Goal: Task Accomplishment & Management: Use online tool/utility

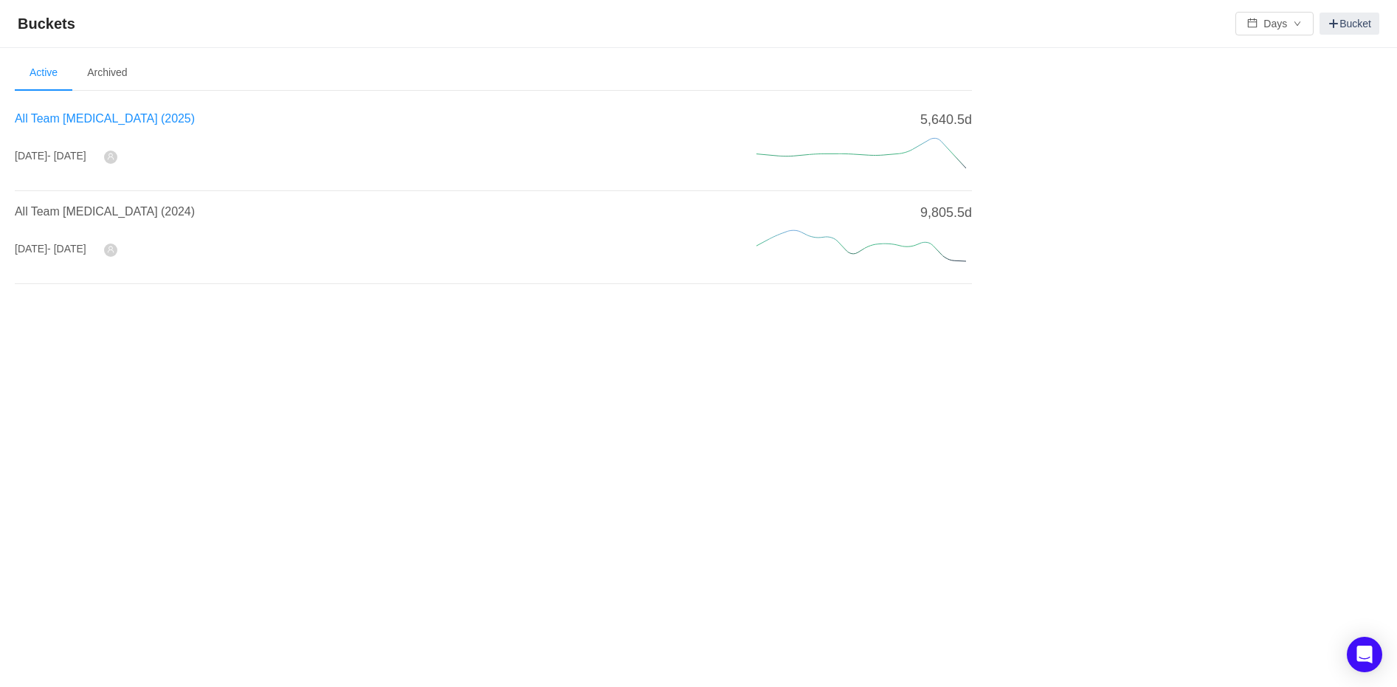
click at [83, 115] on span "All Team [MEDICAL_DATA] (2025)" at bounding box center [105, 118] width 180 height 13
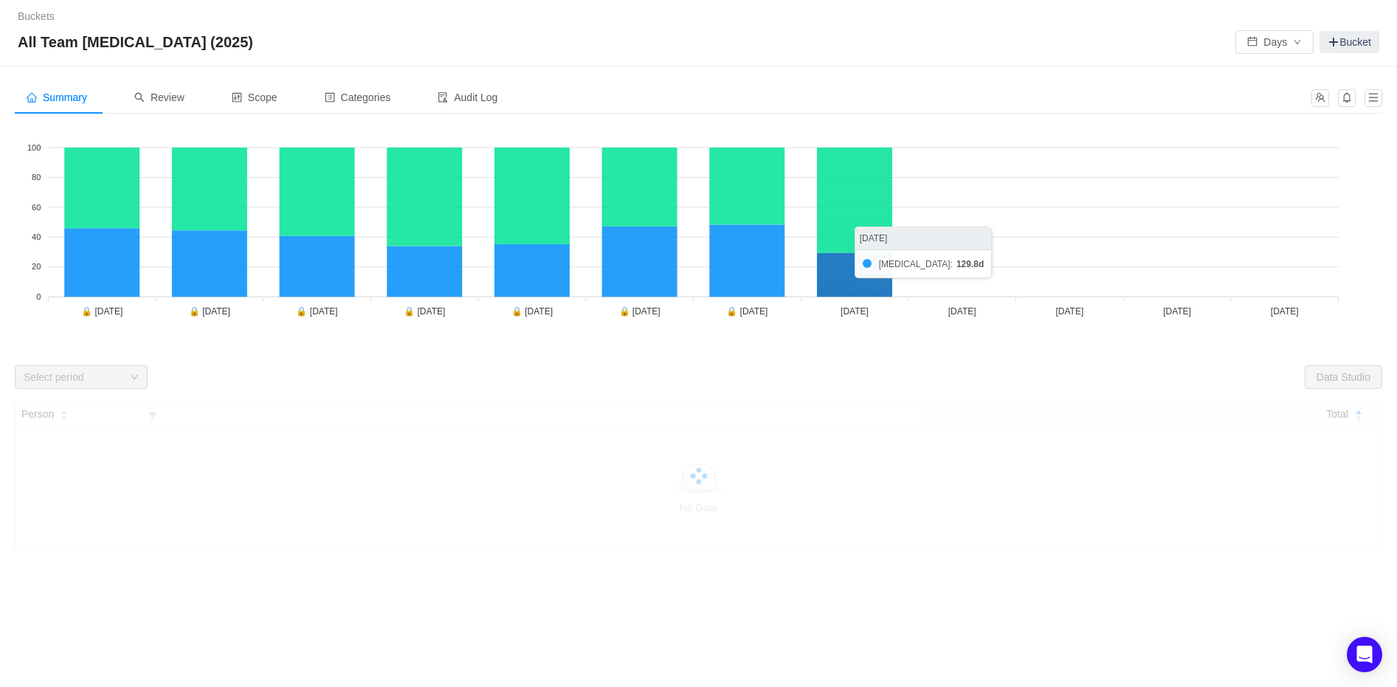
click at [877, 262] on icon at bounding box center [854, 275] width 75 height 44
click at [155, 92] on span "Review" at bounding box center [159, 98] width 50 height 12
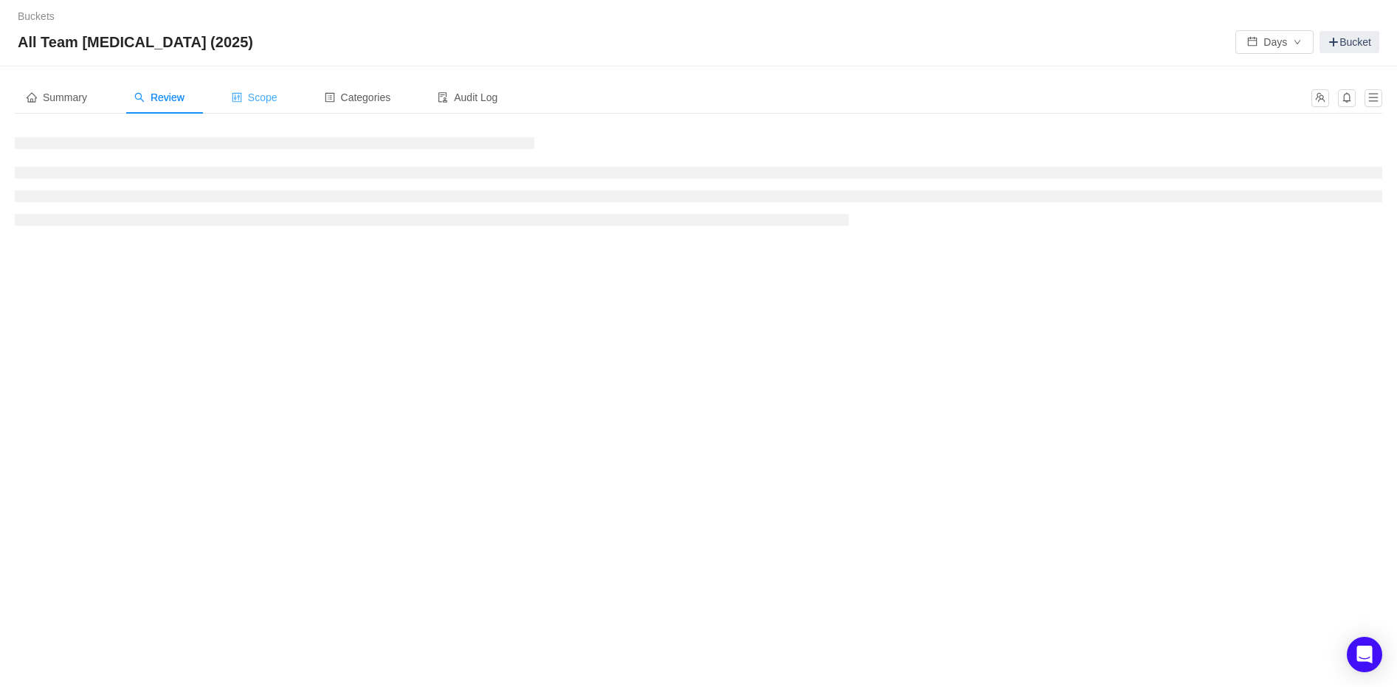
drag, startPoint x: 272, startPoint y: 101, endPoint x: 255, endPoint y: 100, distance: 17.0
click at [271, 101] on span "Scope" at bounding box center [255, 98] width 46 height 12
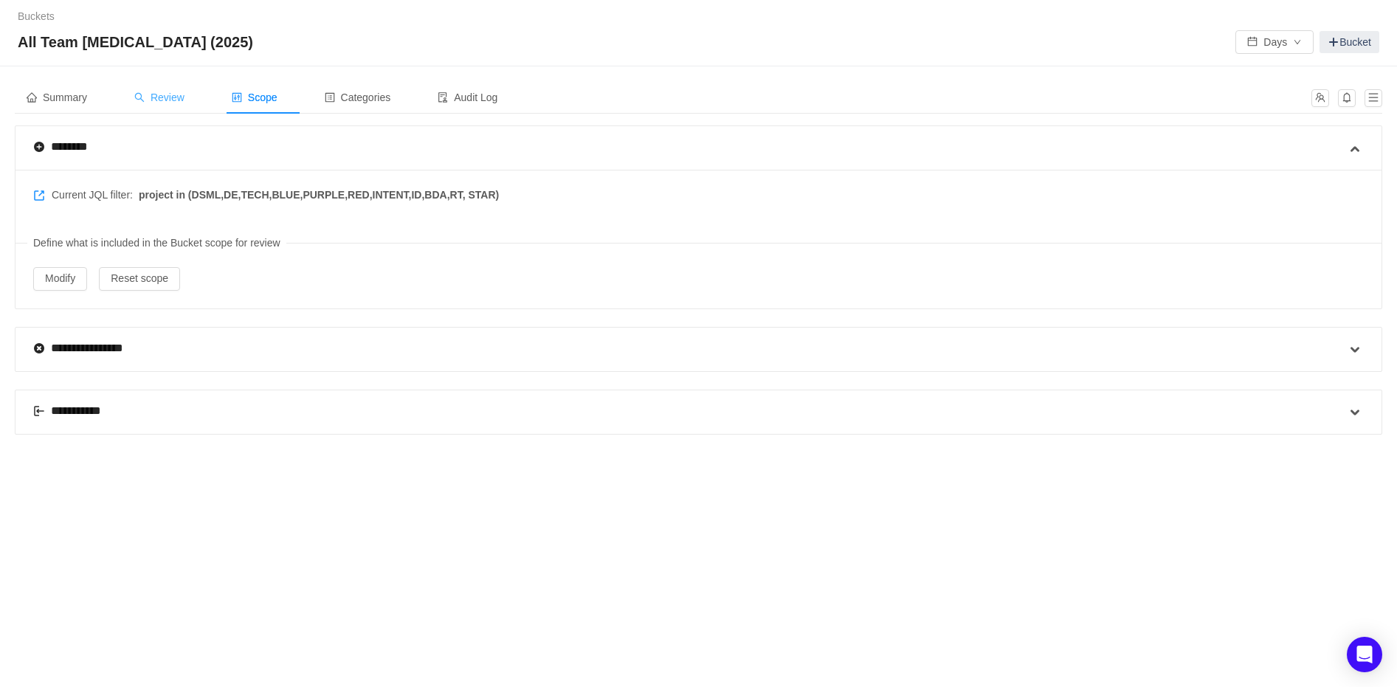
click at [168, 97] on span "Review" at bounding box center [159, 98] width 50 height 12
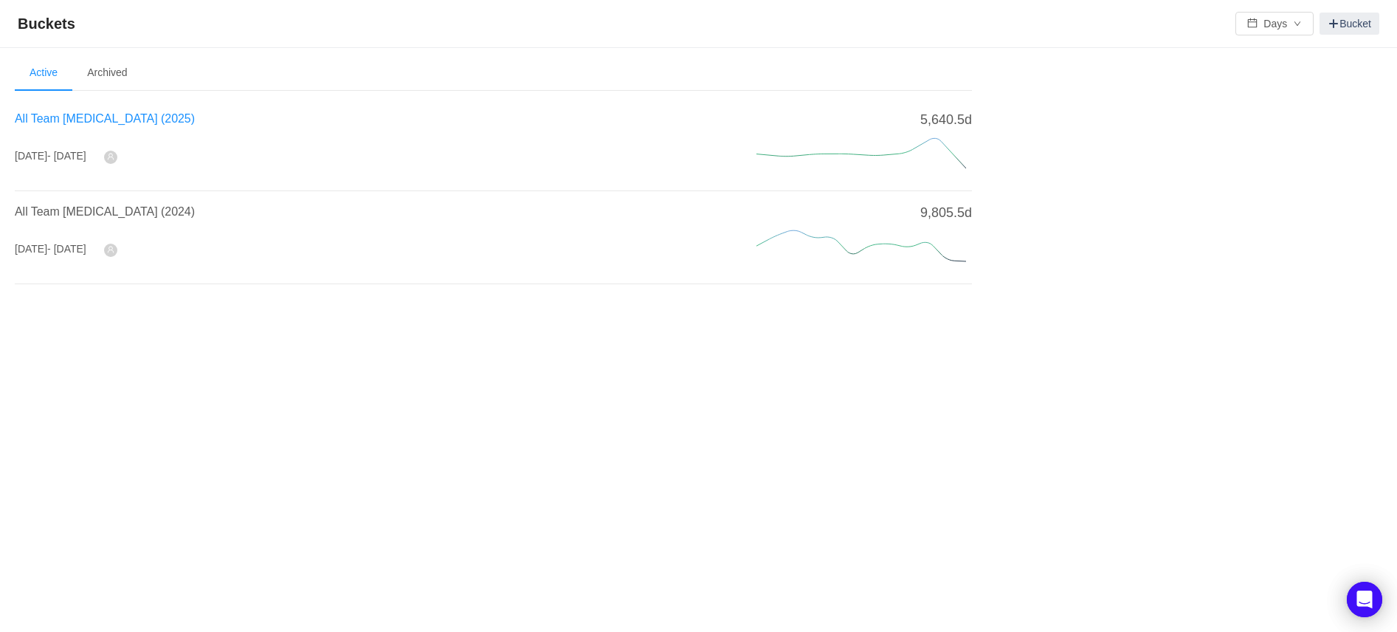
click at [92, 115] on span "All Team [MEDICAL_DATA] (2025)" at bounding box center [105, 118] width 180 height 13
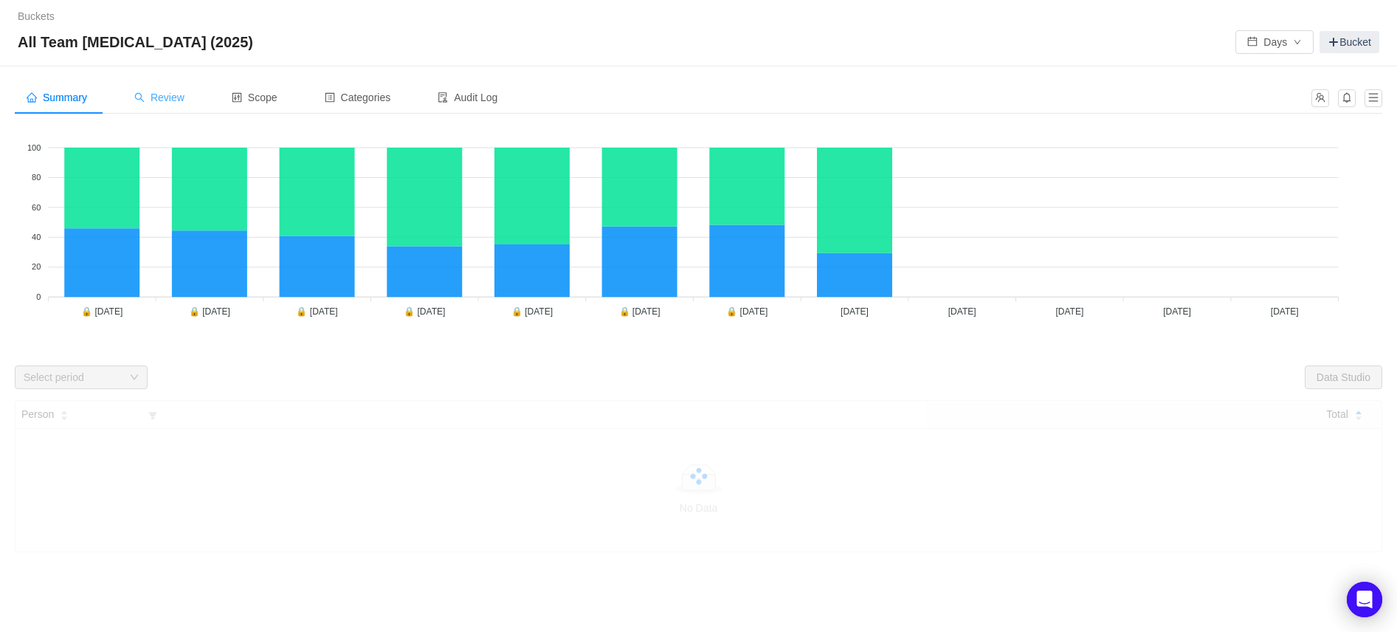
click at [169, 100] on span "Review" at bounding box center [159, 98] width 50 height 12
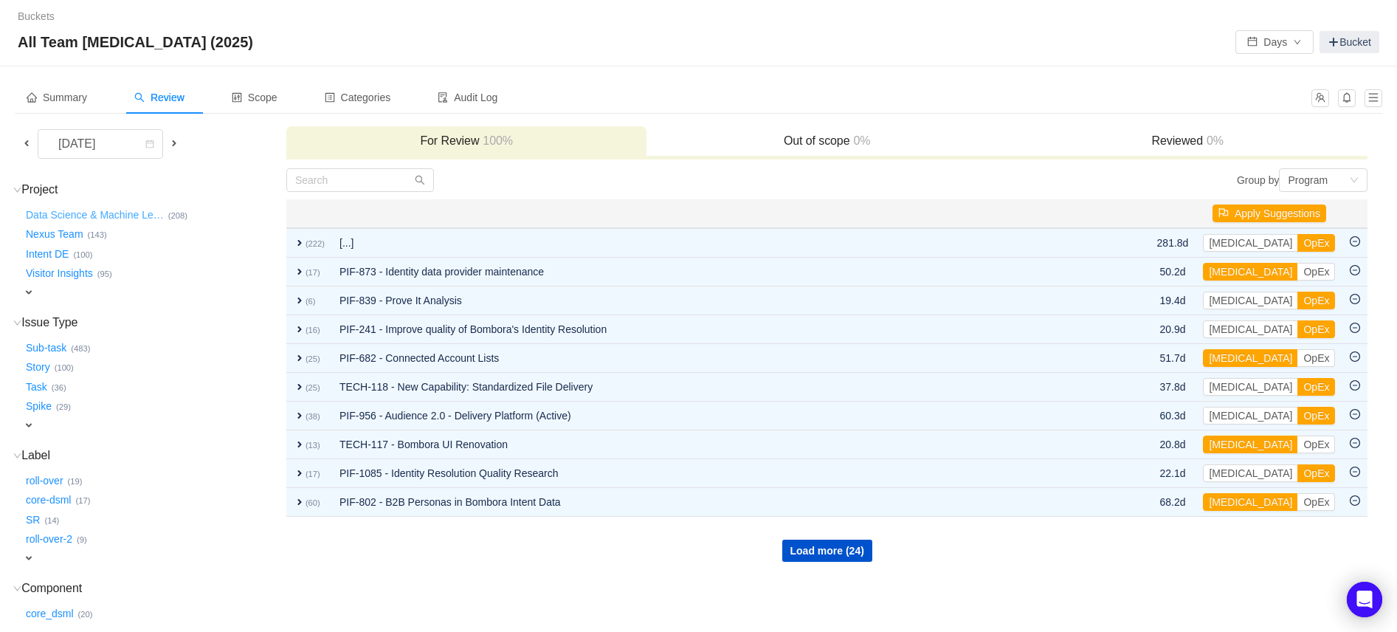
click at [101, 217] on button "Data Science & Machine Le …" at bounding box center [95, 215] width 145 height 24
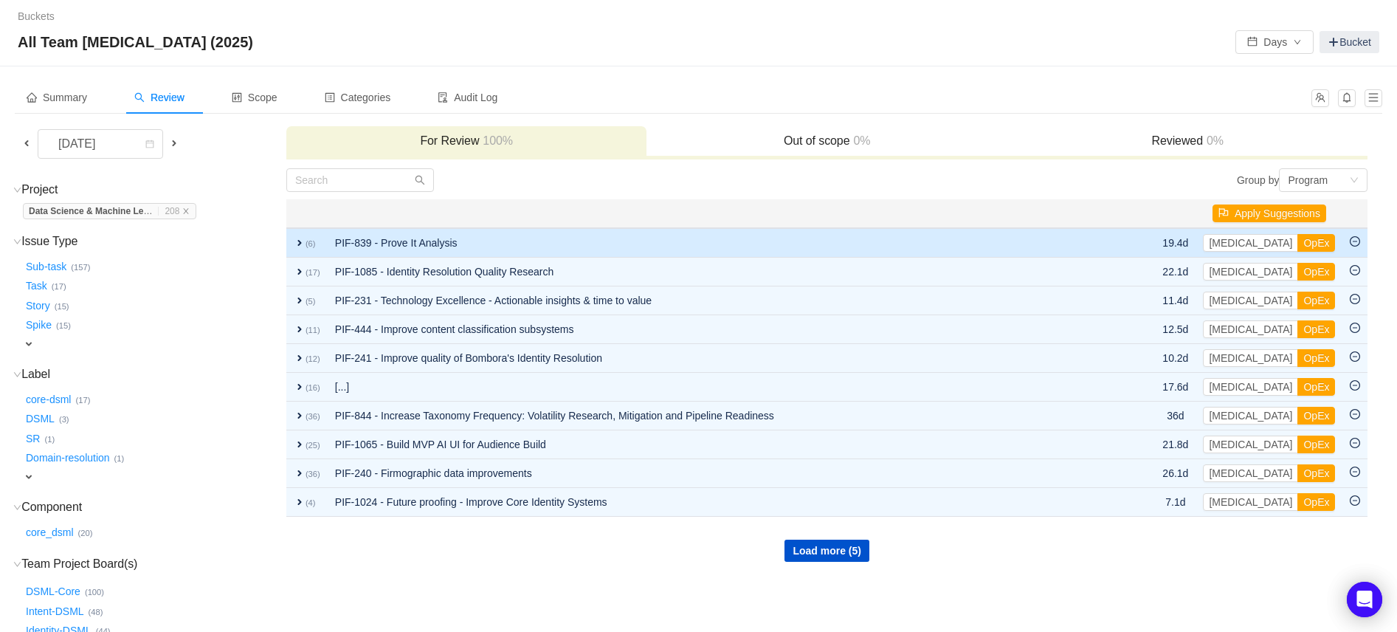
click at [300, 241] on span "expand" at bounding box center [300, 243] width 12 height 12
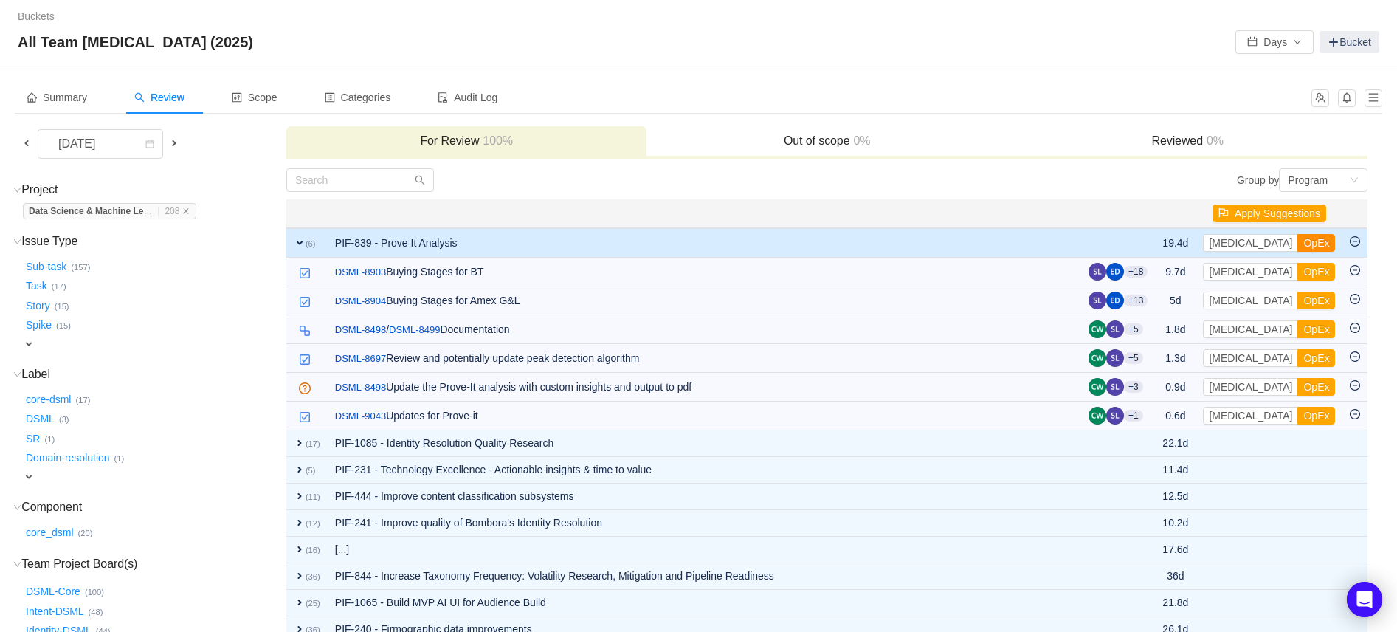
click at [1297, 241] on button "OpEx" at bounding box center [1316, 243] width 38 height 18
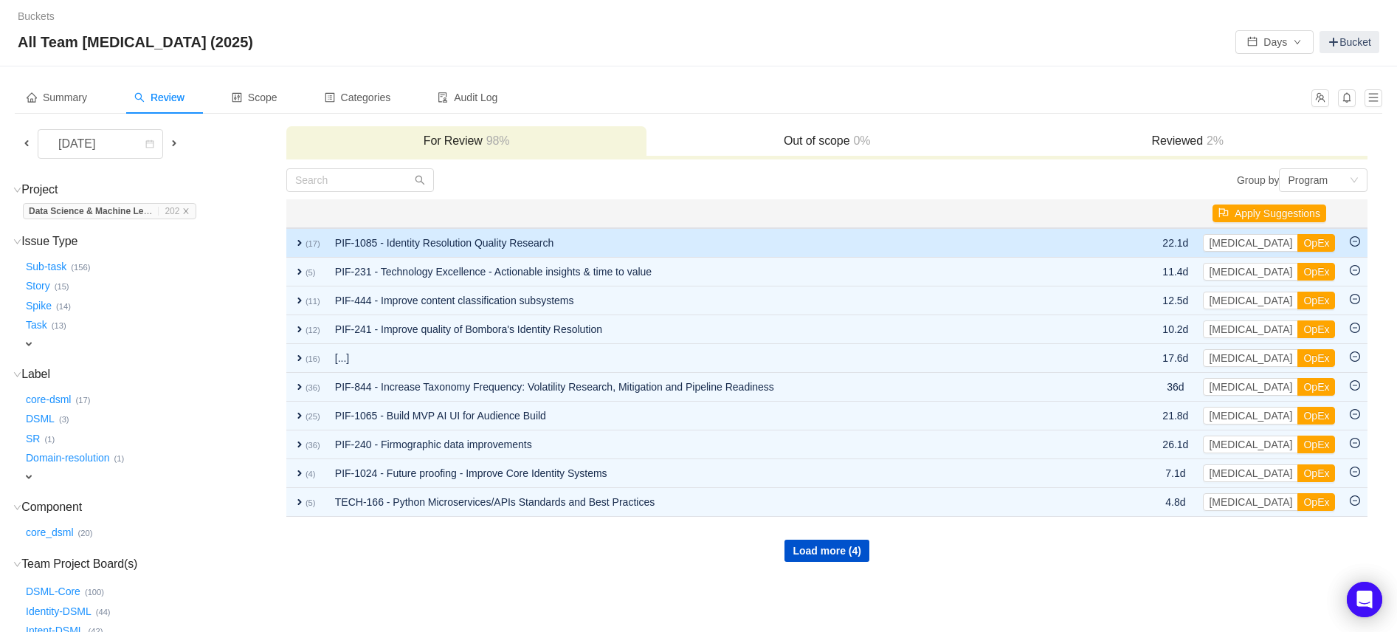
click at [300, 240] on span "expand" at bounding box center [300, 243] width 12 height 12
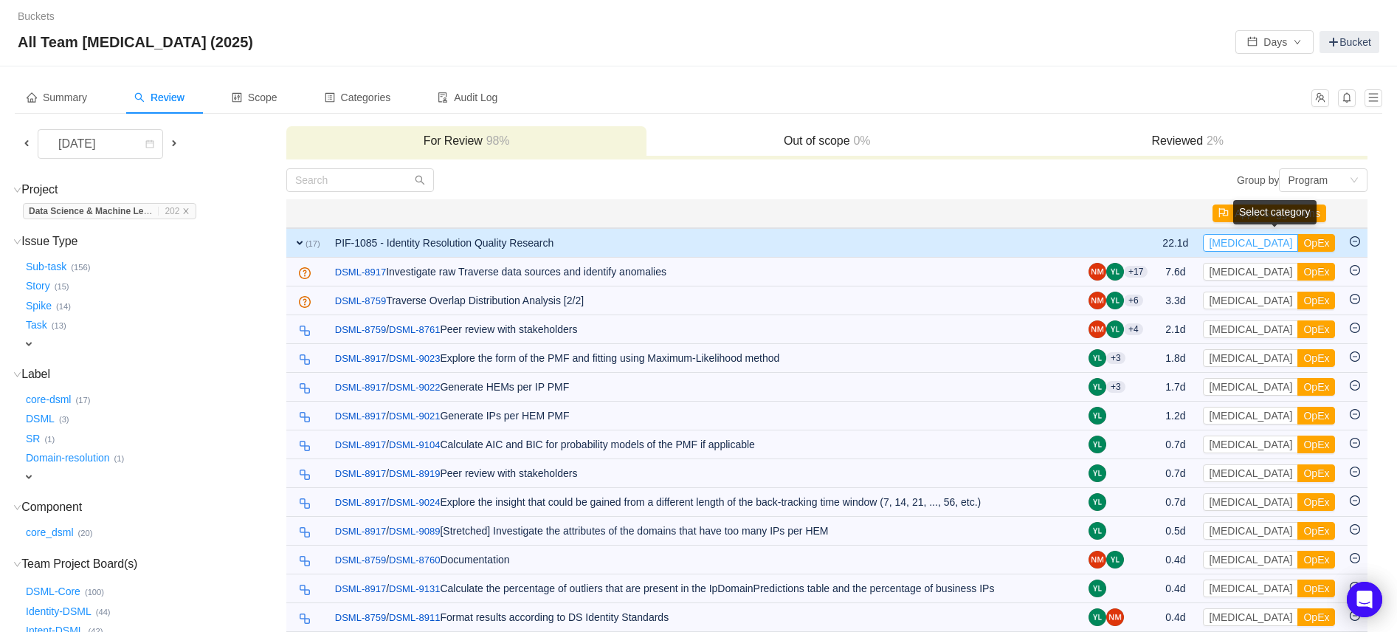
click at [1242, 241] on button "CapEx" at bounding box center [1250, 243] width 95 height 18
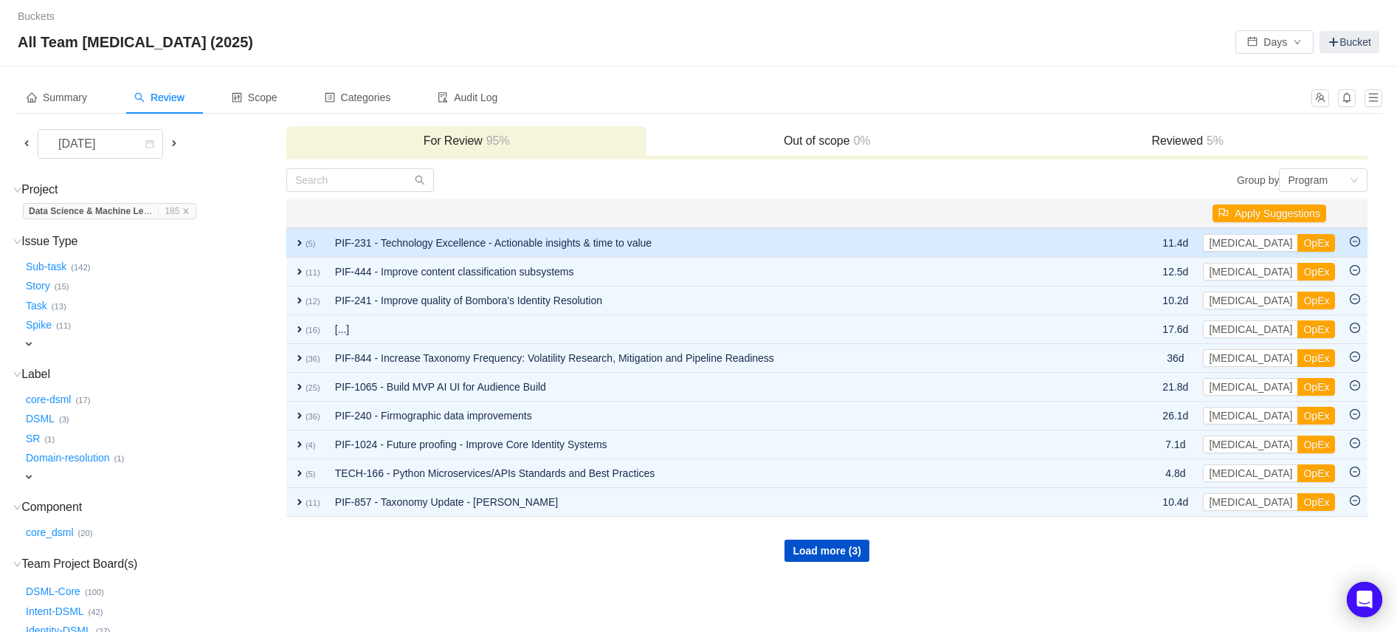
click at [297, 239] on span "expand" at bounding box center [300, 243] width 12 height 12
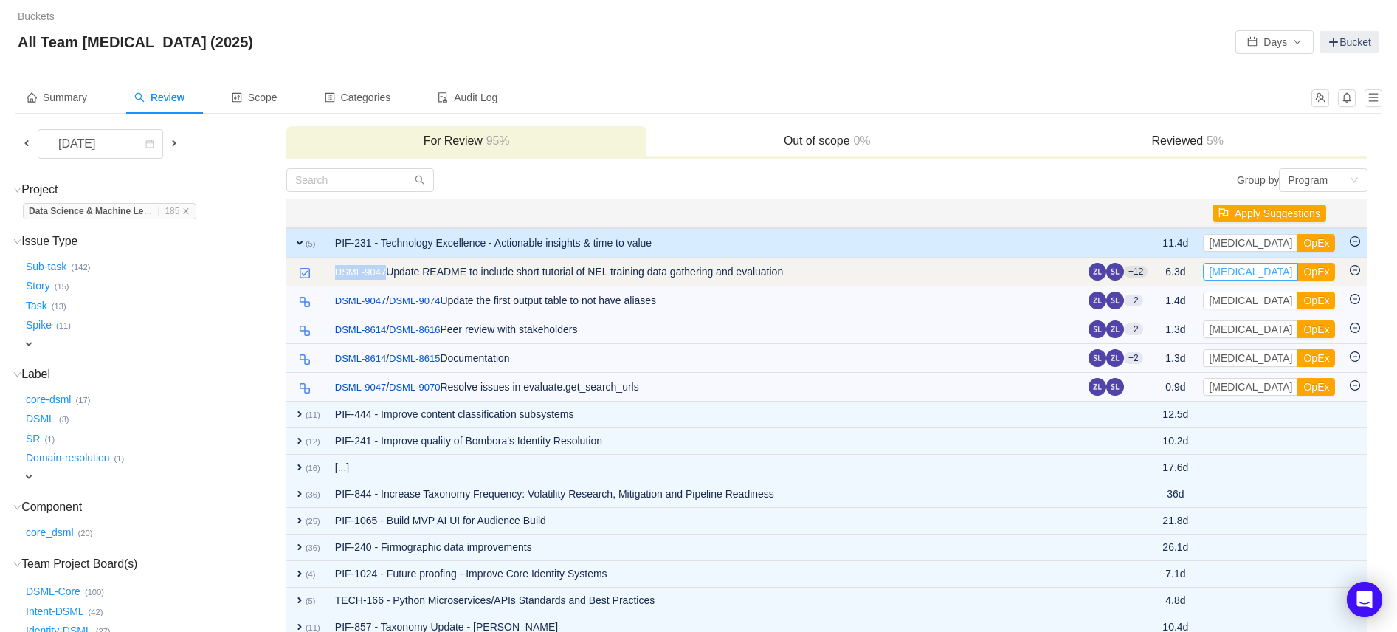
click at [1235, 272] on button "CapEx" at bounding box center [1250, 272] width 95 height 18
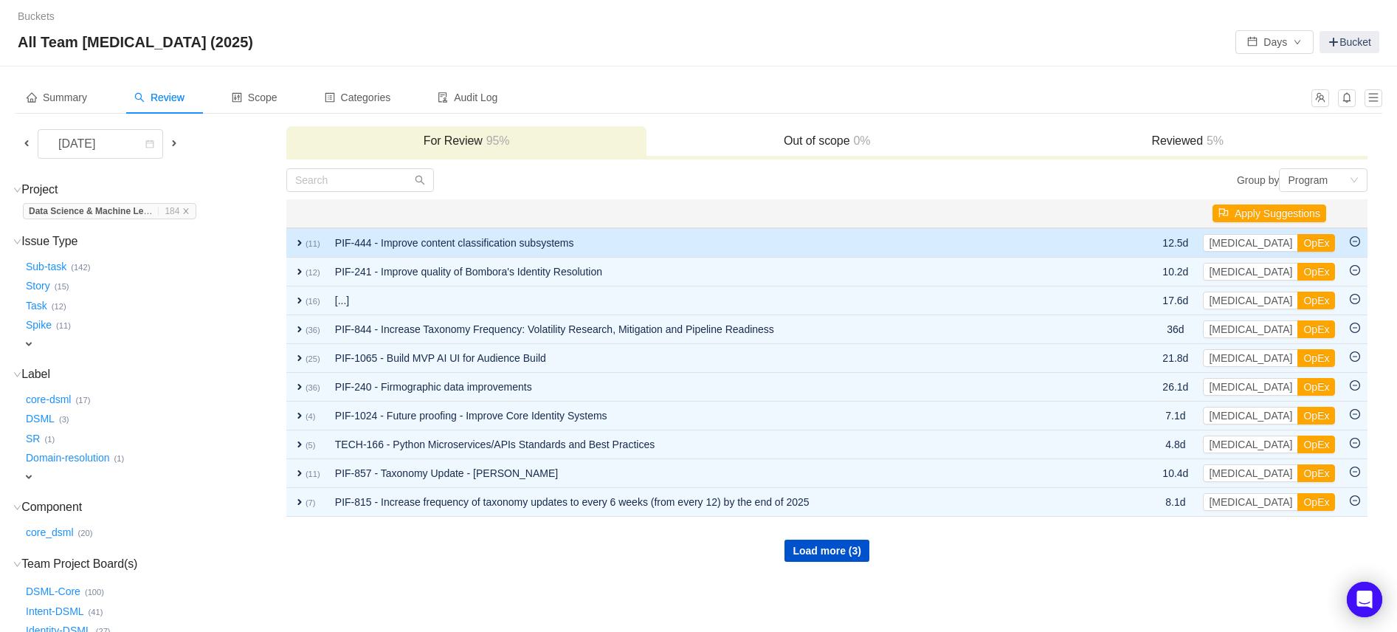
click at [298, 238] on span "expand" at bounding box center [300, 243] width 12 height 12
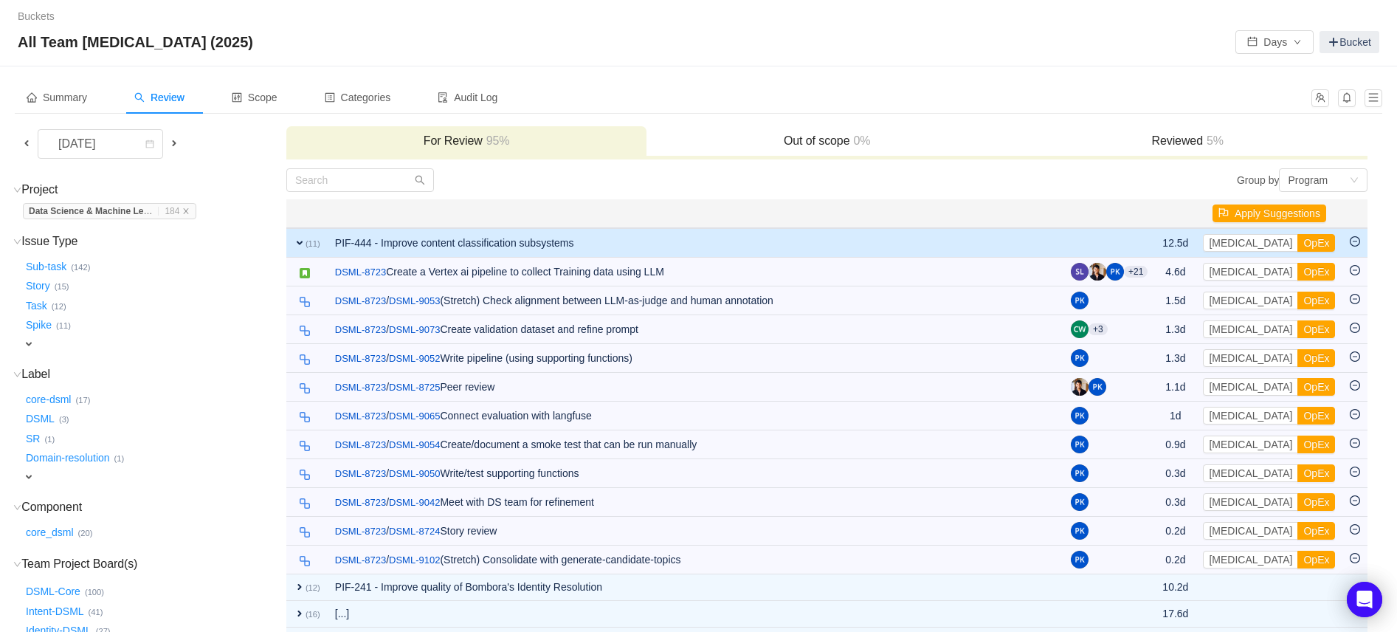
scroll to position [1, 0]
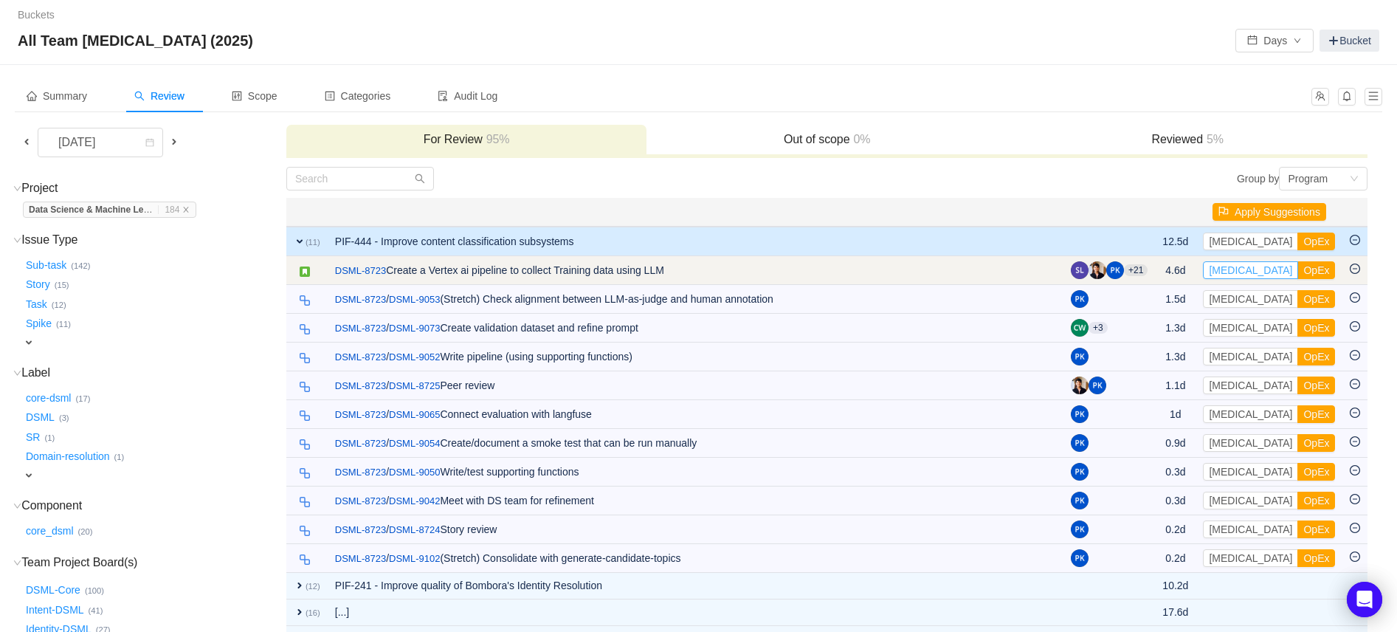
click at [1244, 269] on button "CapEx" at bounding box center [1250, 270] width 95 height 18
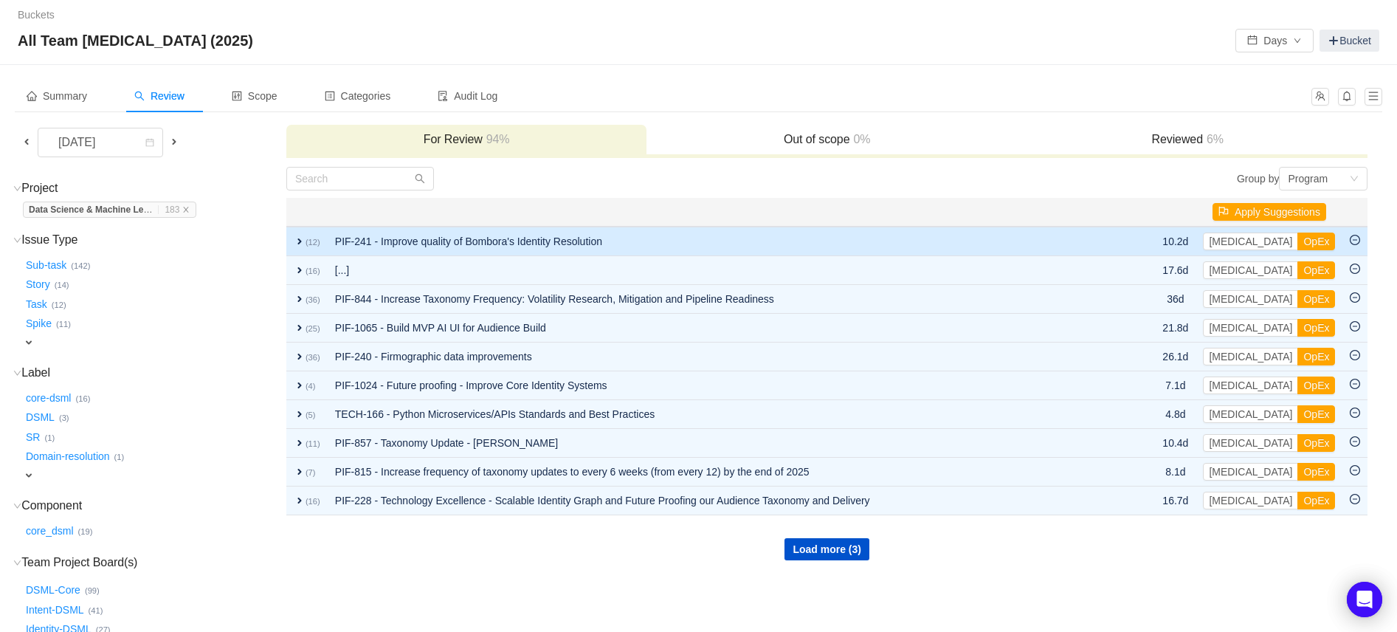
click at [303, 239] on span "expand" at bounding box center [300, 241] width 12 height 12
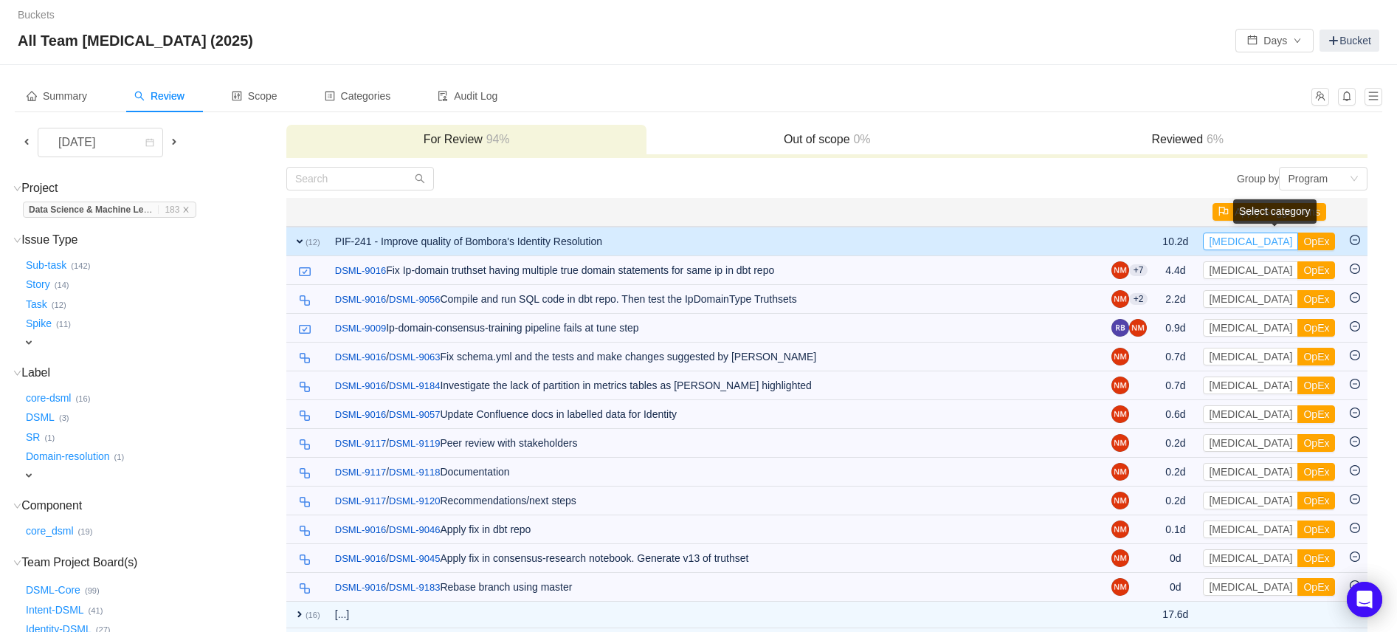
click at [1237, 237] on button "CapEx" at bounding box center [1250, 241] width 95 height 18
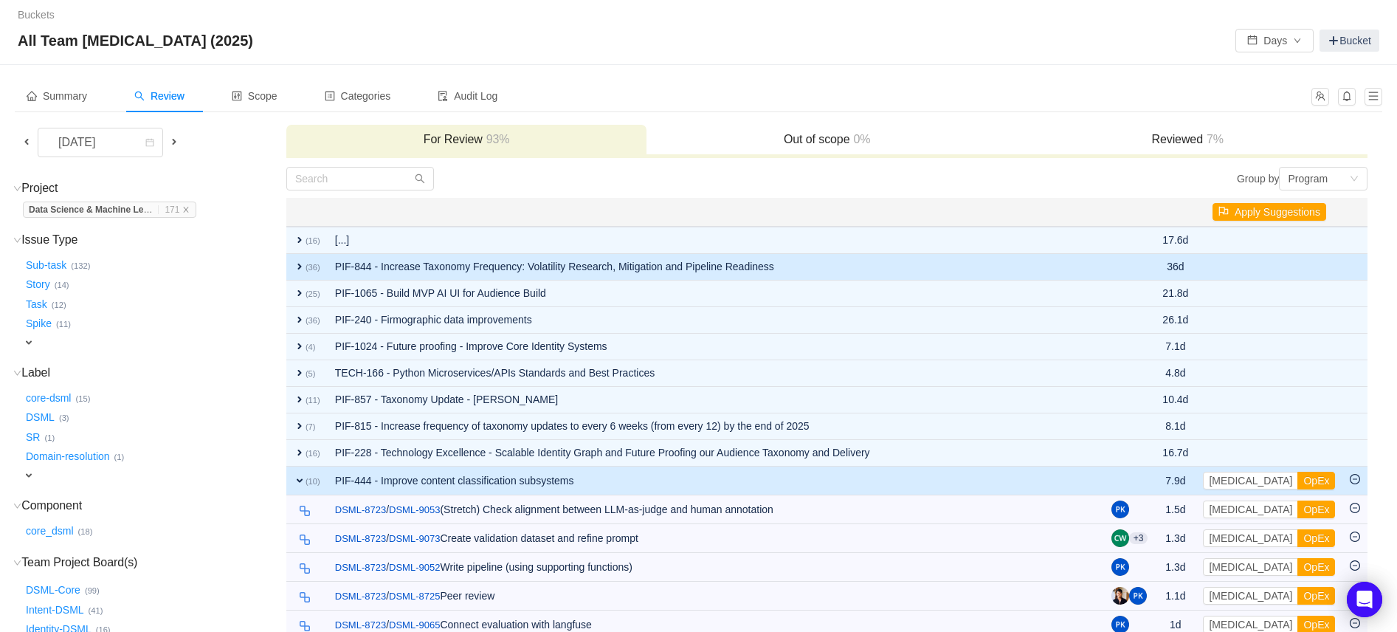
click at [305, 265] on span "expand" at bounding box center [300, 267] width 12 height 12
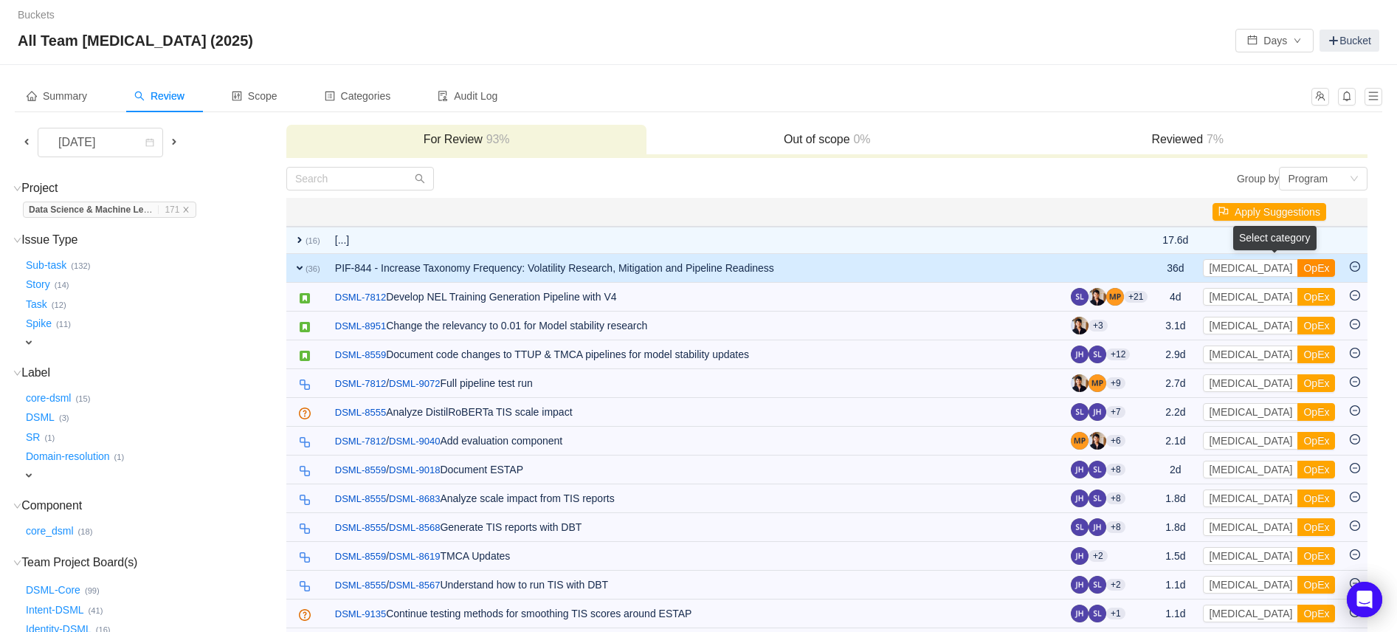
click at [1297, 267] on button "OpEx" at bounding box center [1316, 268] width 38 height 18
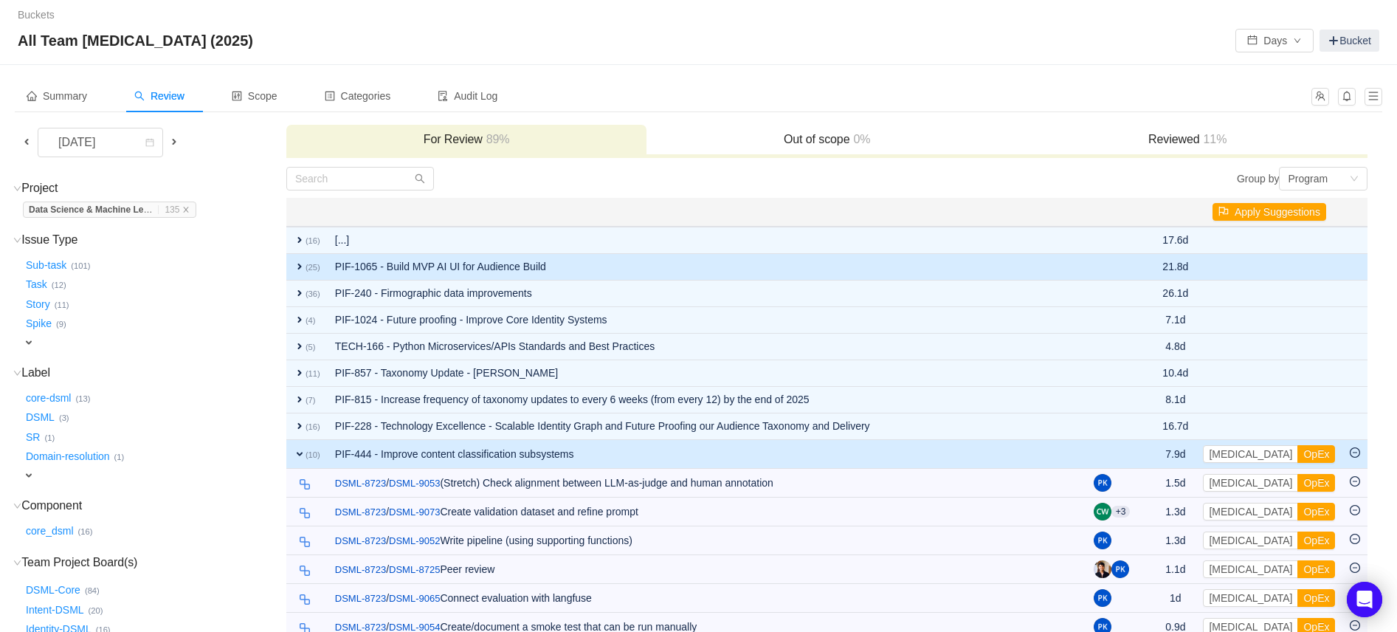
click at [299, 262] on span "expand" at bounding box center [300, 267] width 12 height 12
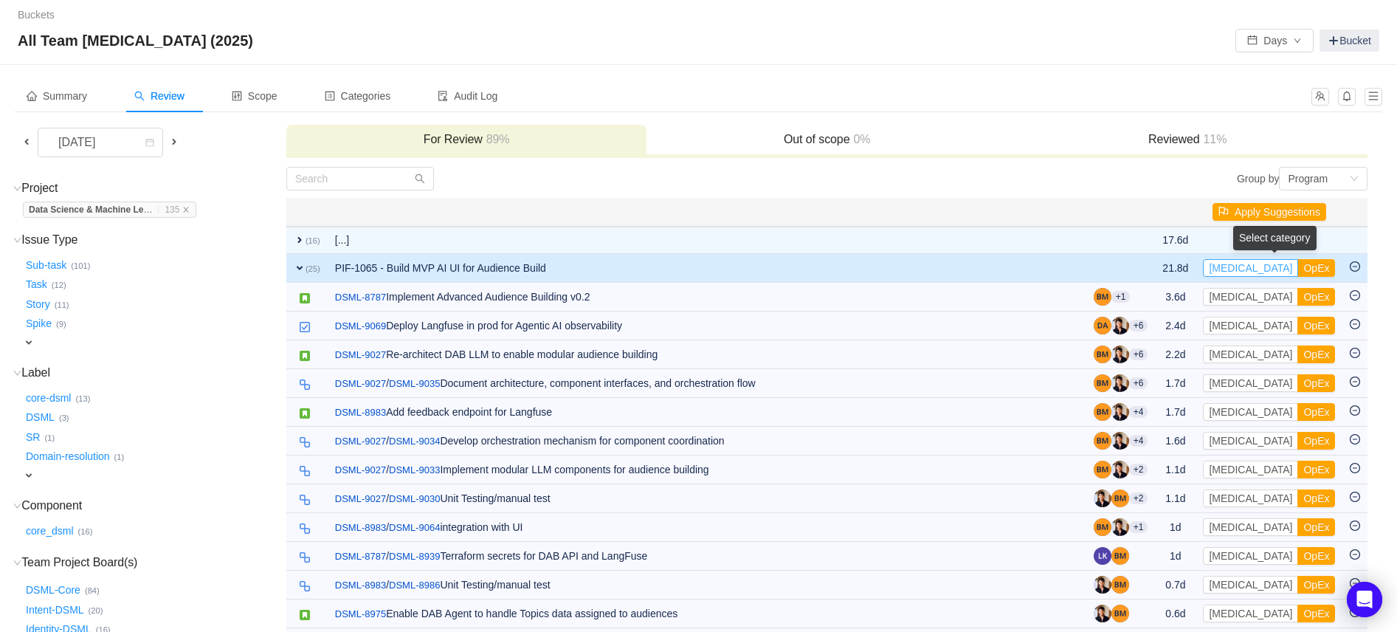
click at [1236, 264] on button "CapEx" at bounding box center [1250, 268] width 95 height 18
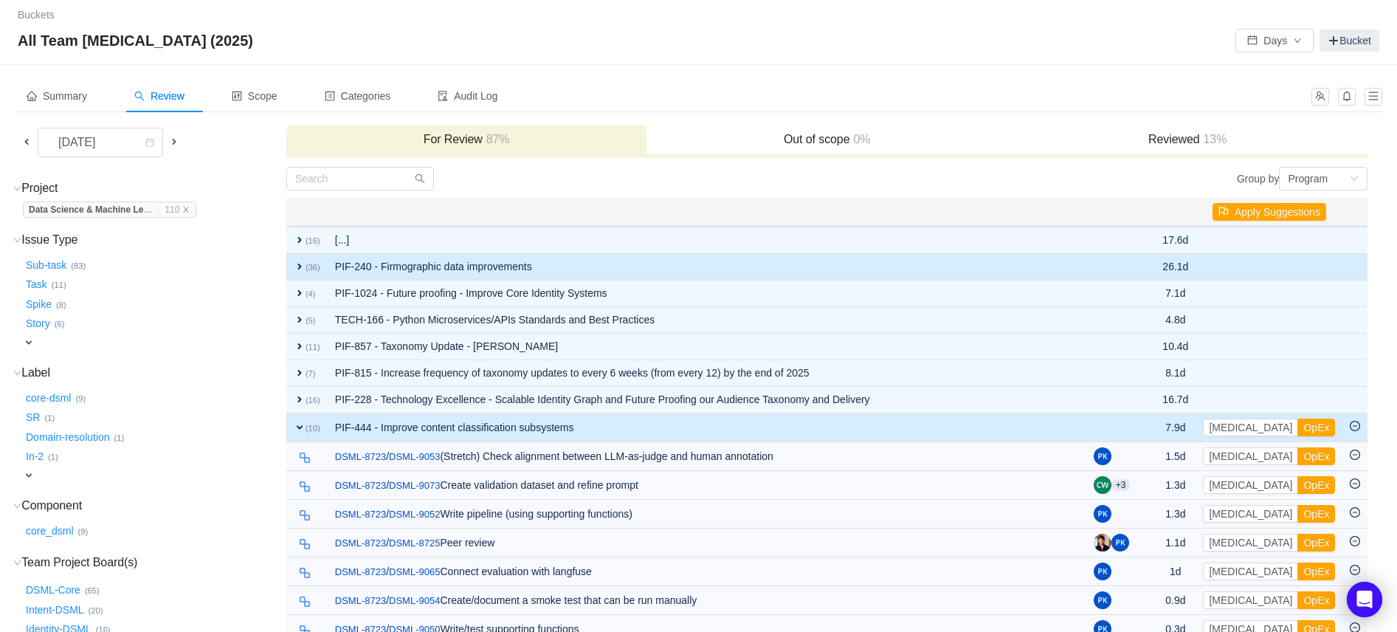
click at [299, 264] on span "expand" at bounding box center [300, 267] width 12 height 12
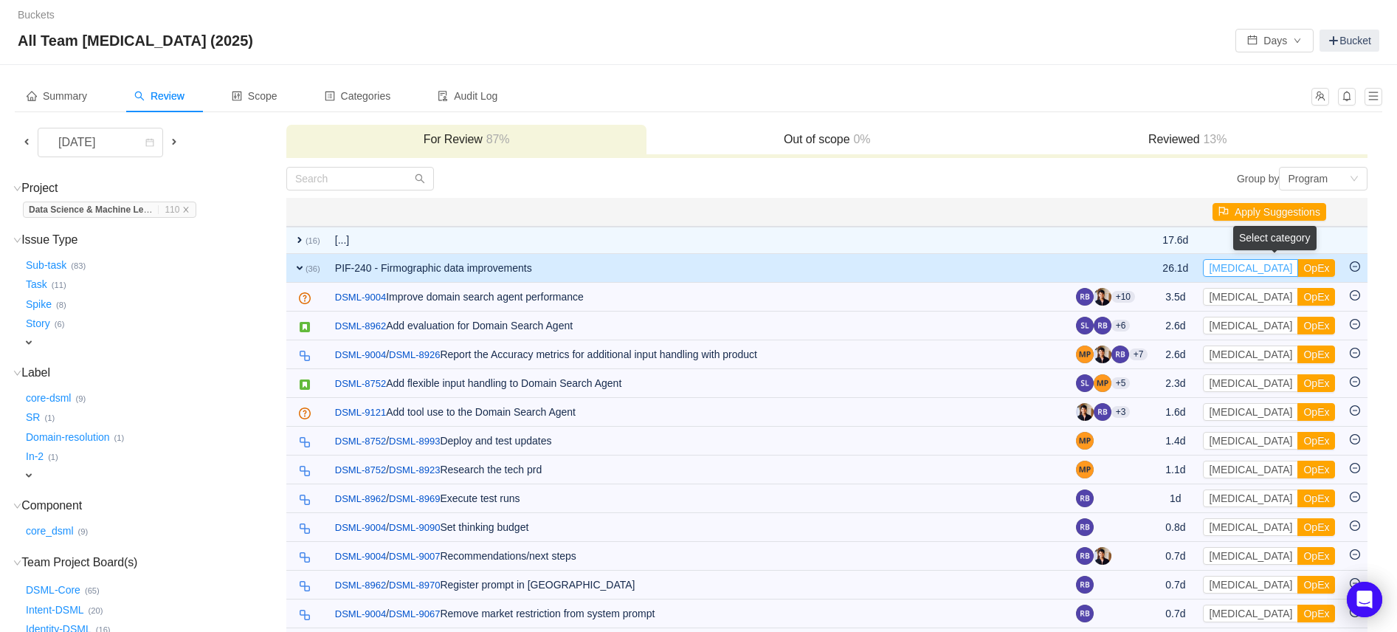
click at [1232, 266] on button "CapEx" at bounding box center [1250, 268] width 95 height 18
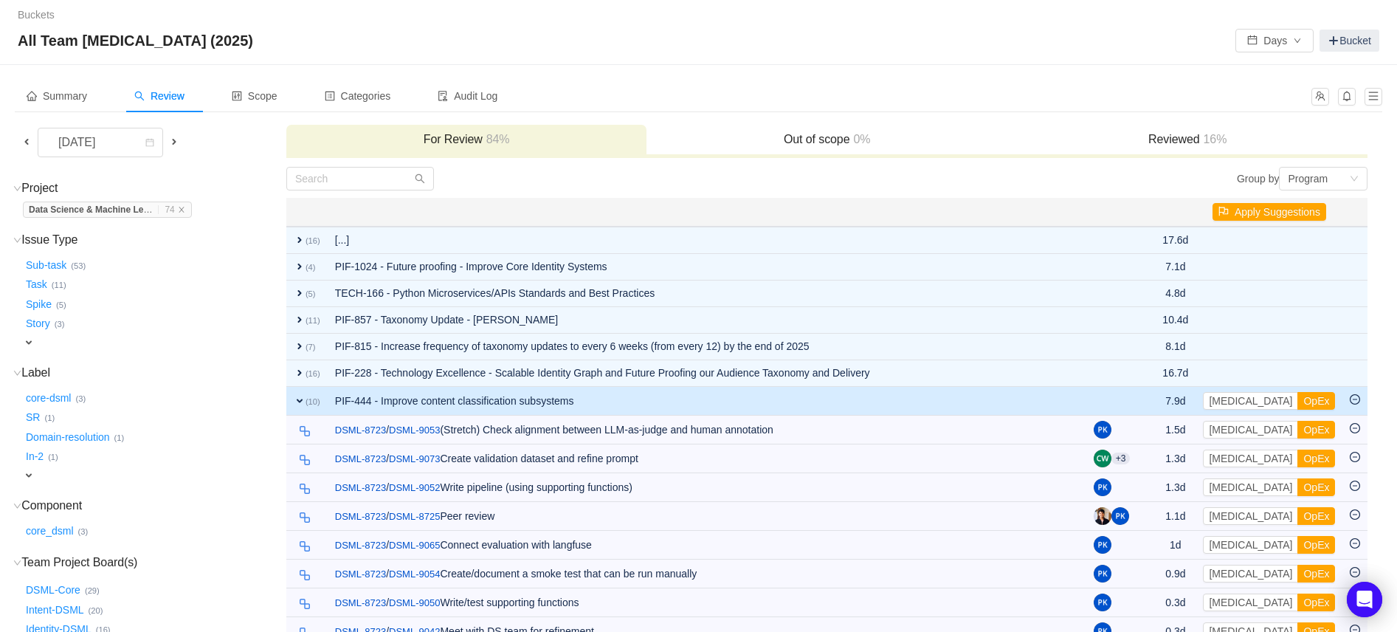
click at [297, 396] on span "expand" at bounding box center [300, 401] width 12 height 12
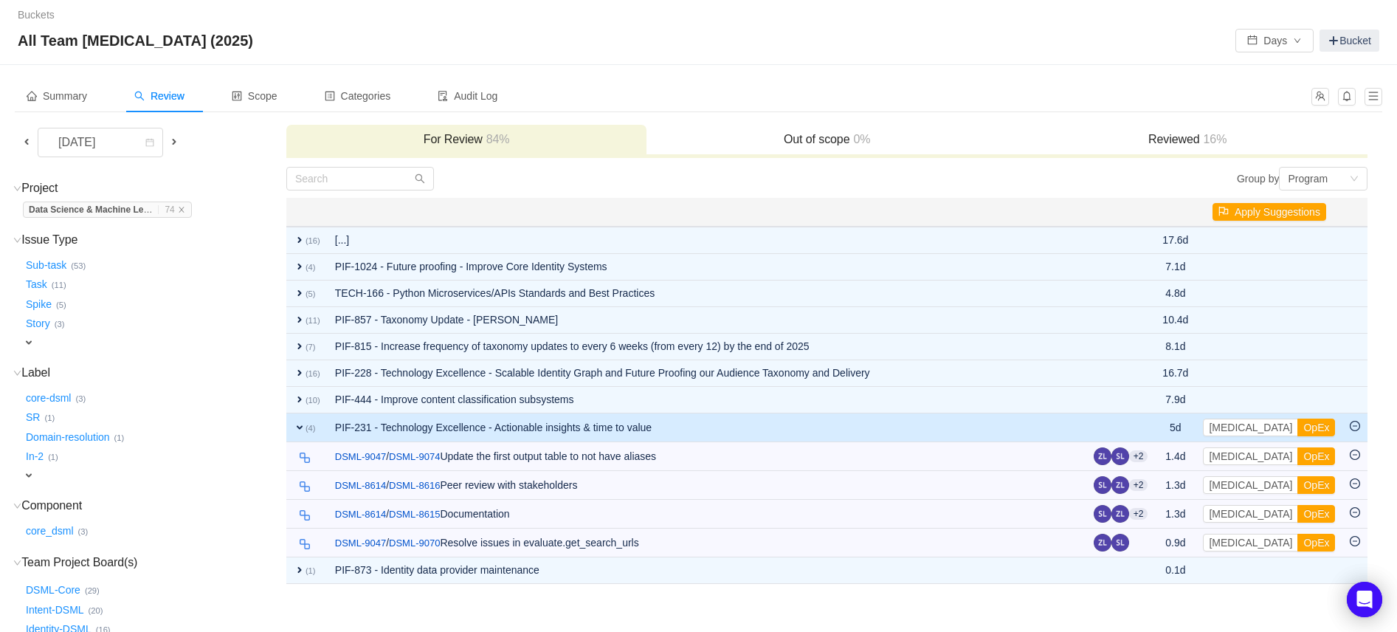
click at [303, 426] on span "expand" at bounding box center [300, 427] width 12 height 12
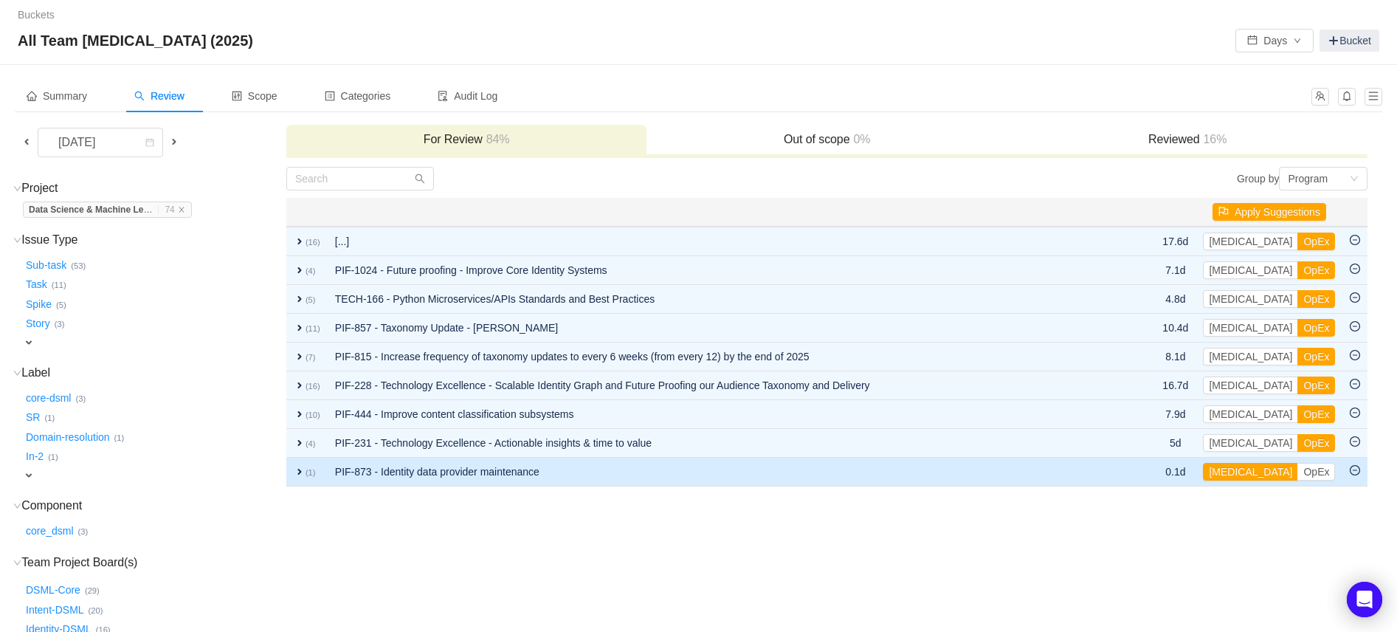
click at [300, 471] on span "expand" at bounding box center [300, 472] width 12 height 12
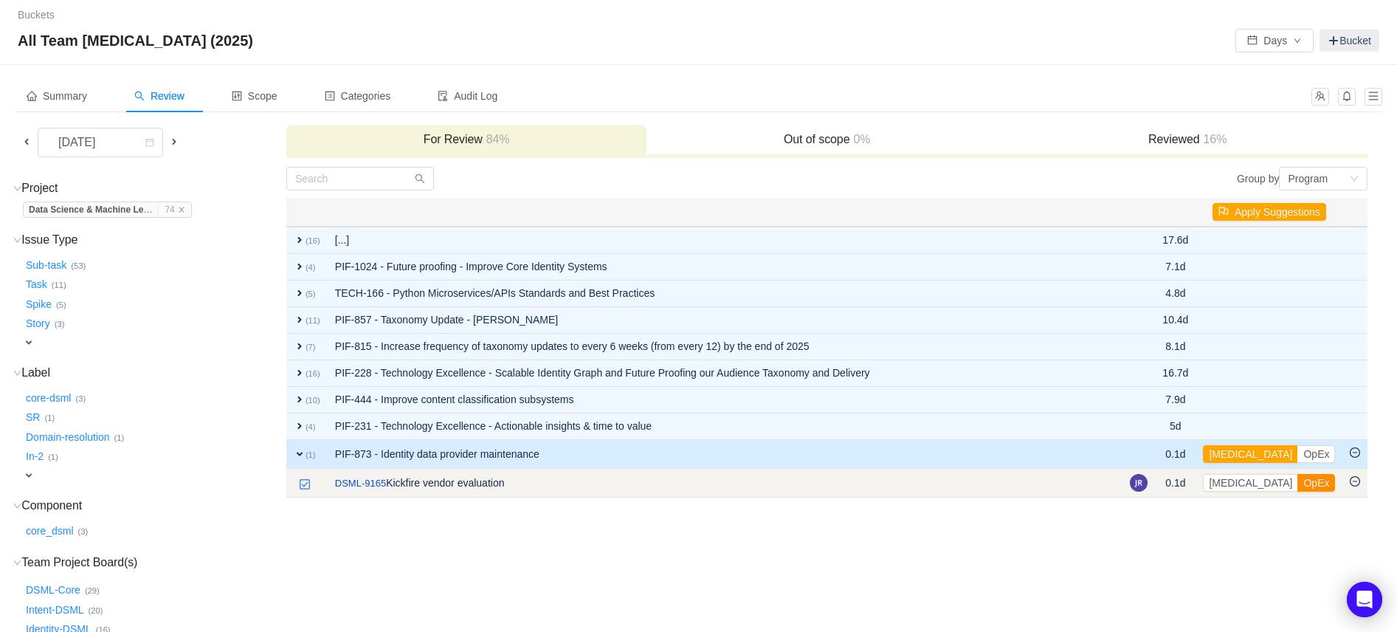
click at [1297, 485] on button "OpEx" at bounding box center [1316, 483] width 38 height 18
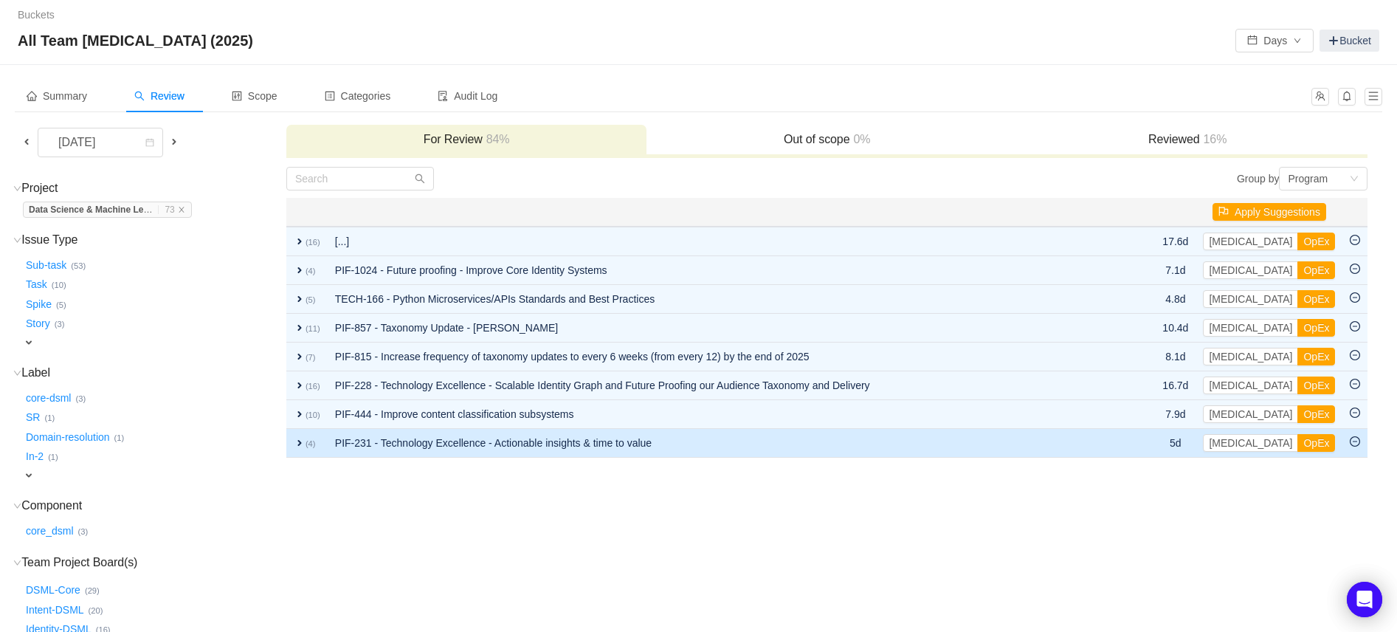
click at [297, 441] on span "expand" at bounding box center [300, 443] width 12 height 12
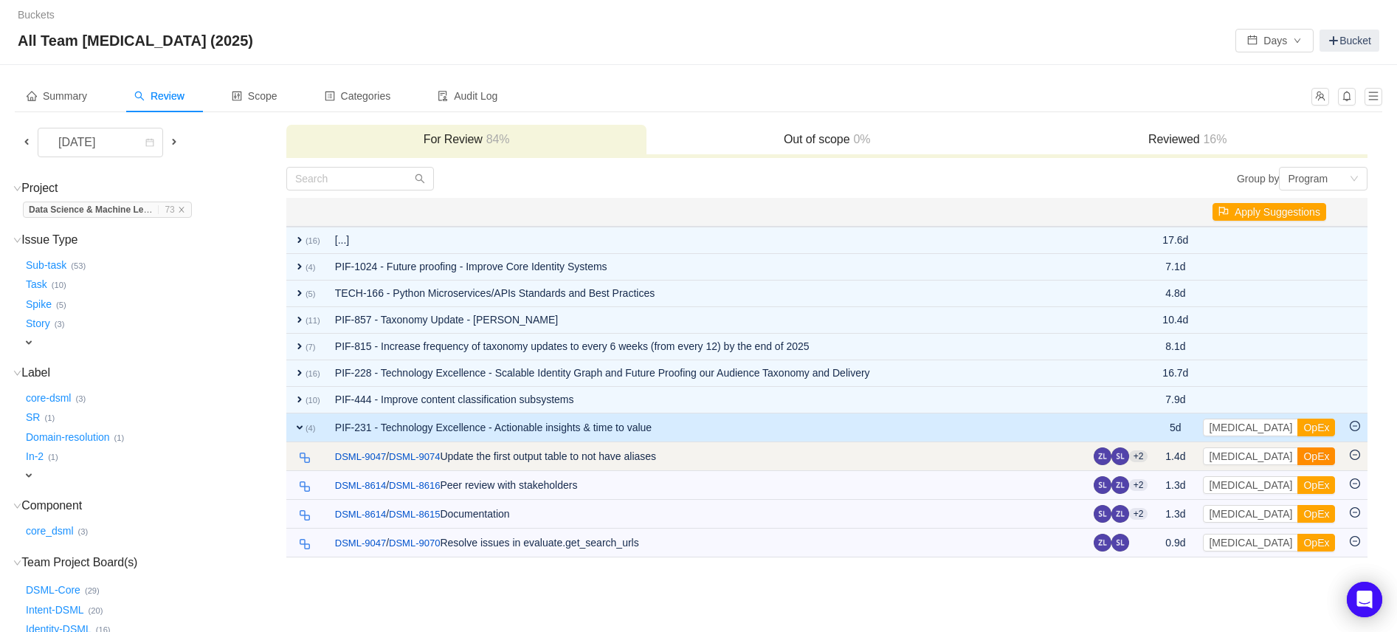
click at [1297, 456] on button "OpEx" at bounding box center [1316, 456] width 38 height 18
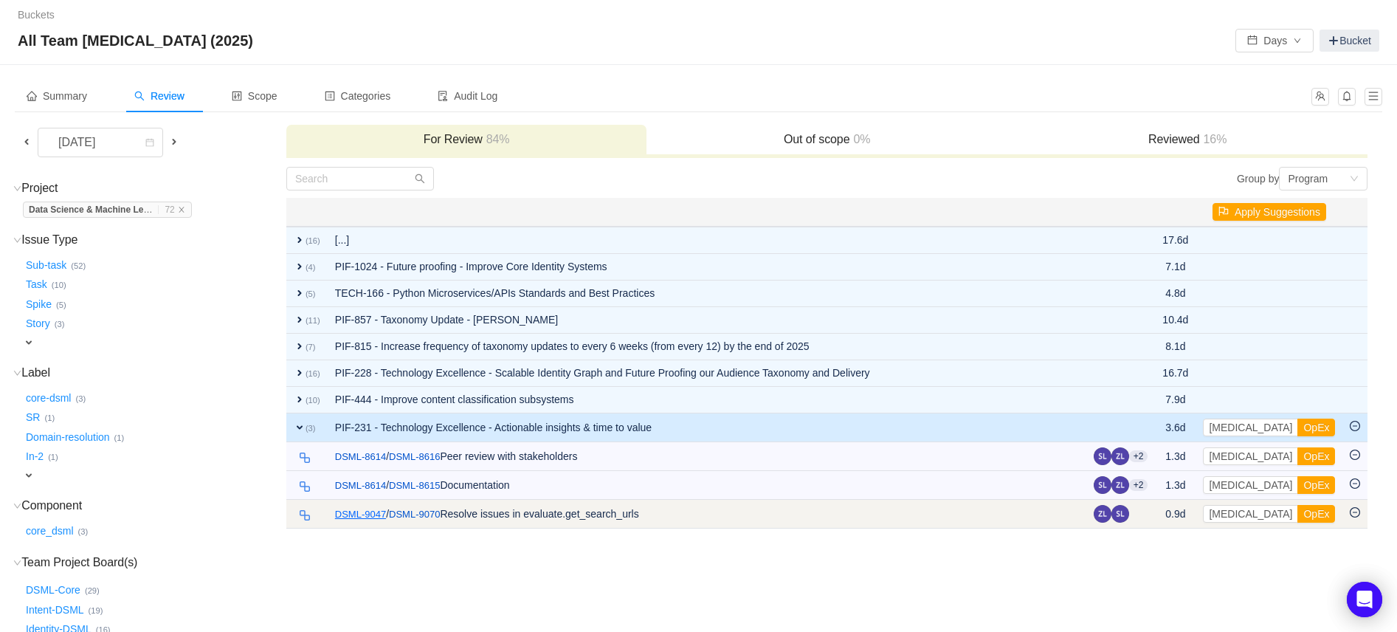
click at [374, 513] on link "DSML-9047" at bounding box center [360, 514] width 51 height 15
click at [1297, 510] on button "OpEx" at bounding box center [1316, 514] width 38 height 18
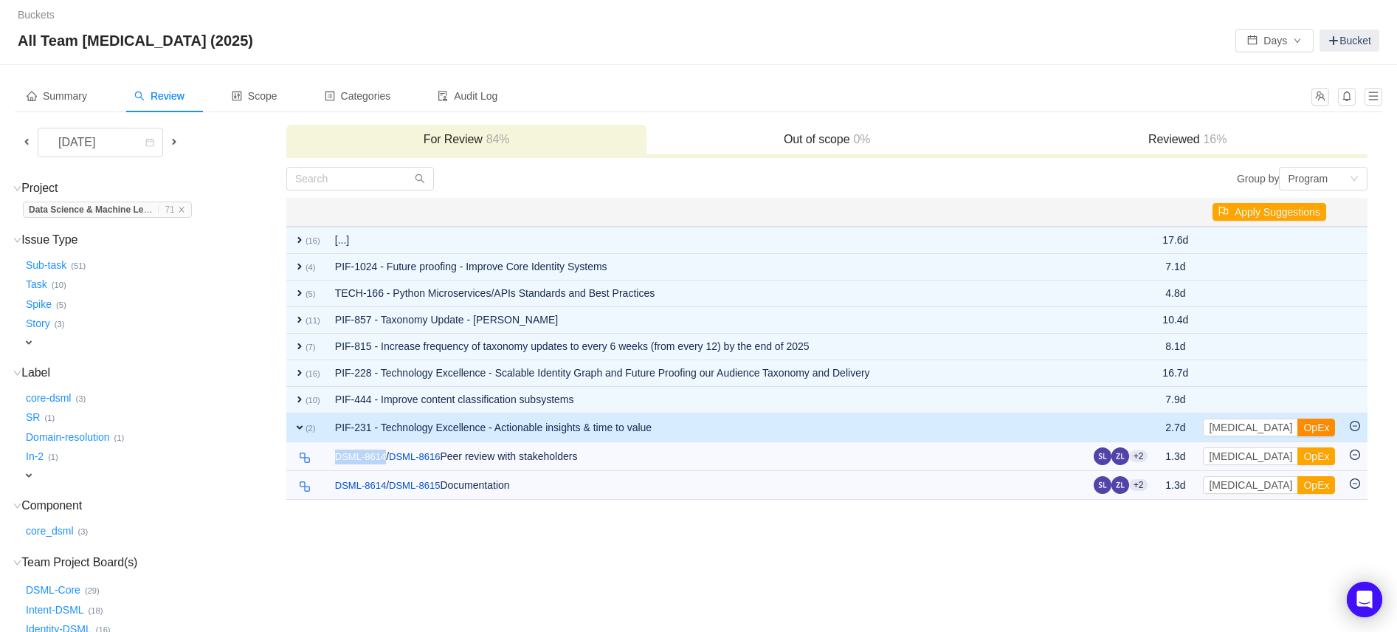
click at [1297, 426] on button "OpEx" at bounding box center [1316, 427] width 38 height 18
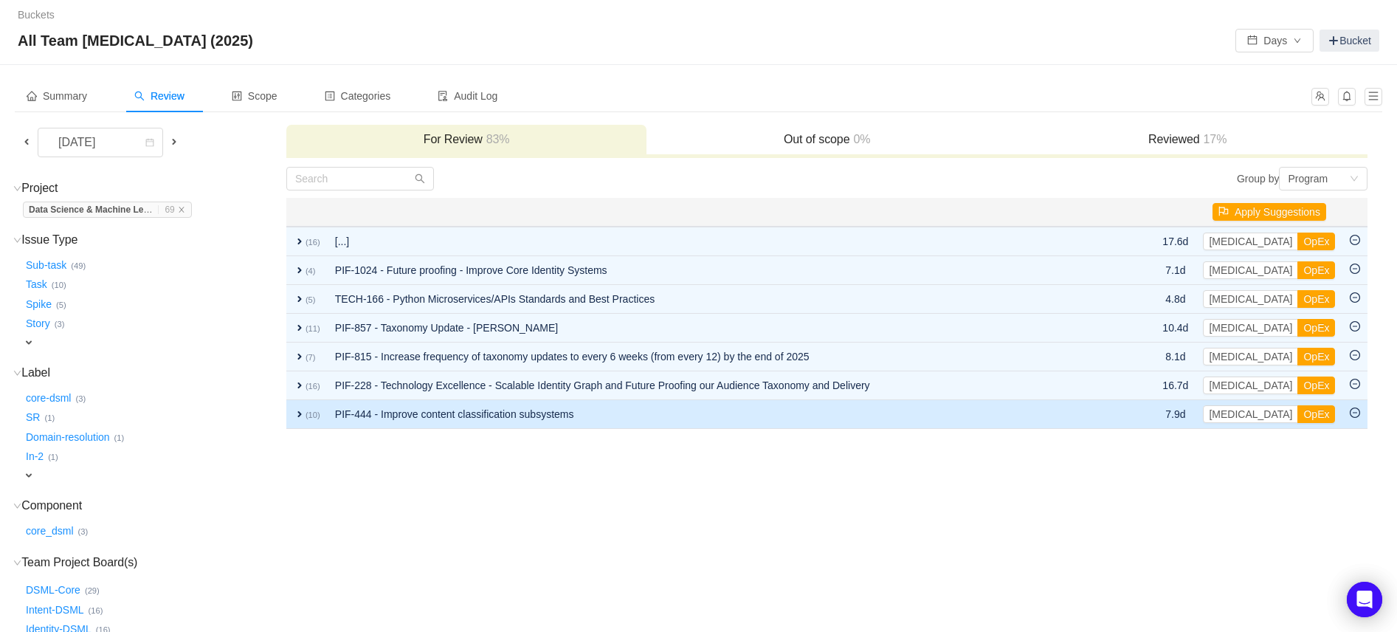
click at [301, 413] on span "expand" at bounding box center [300, 414] width 12 height 12
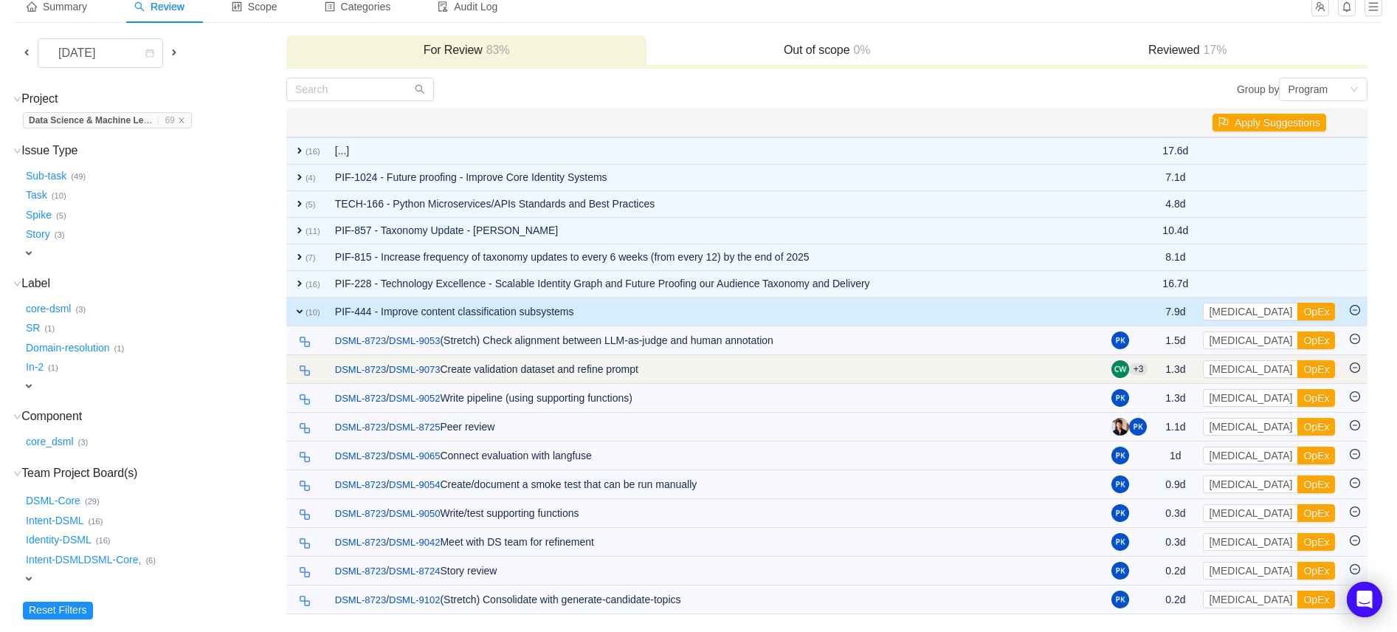
scroll to position [131, 0]
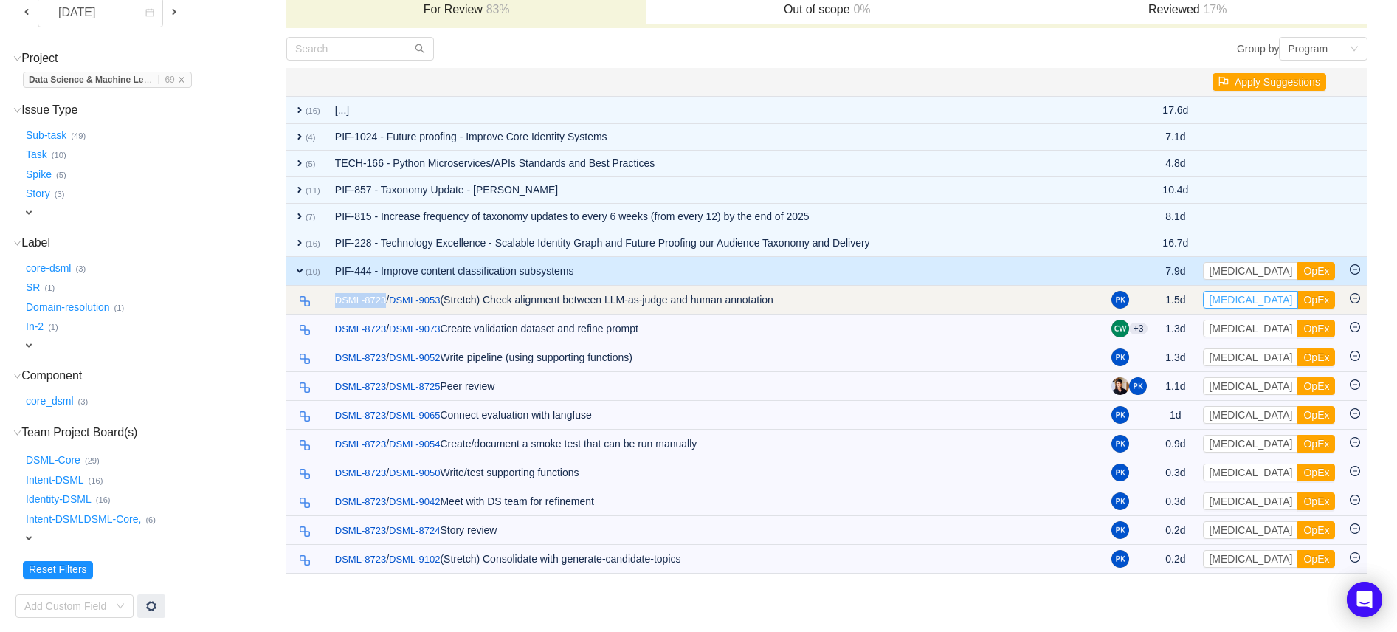
click at [1248, 298] on button "CapEx" at bounding box center [1250, 300] width 95 height 18
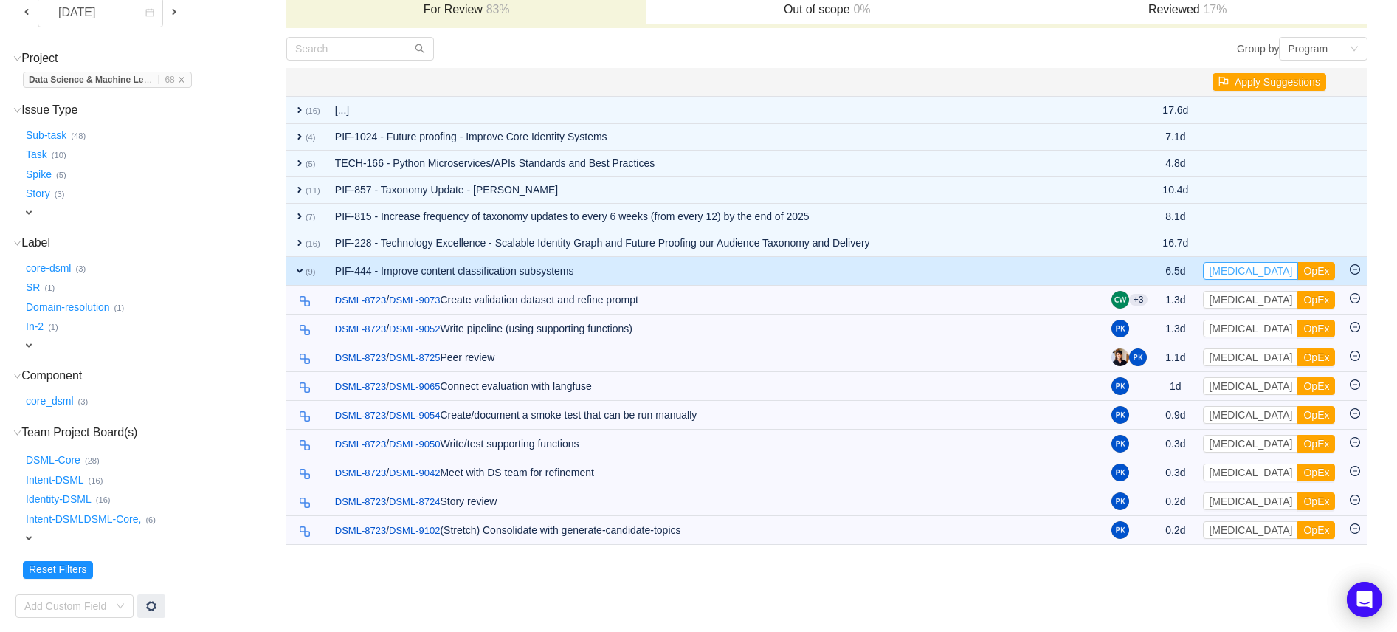
click at [1235, 271] on button "CapEx" at bounding box center [1250, 271] width 95 height 18
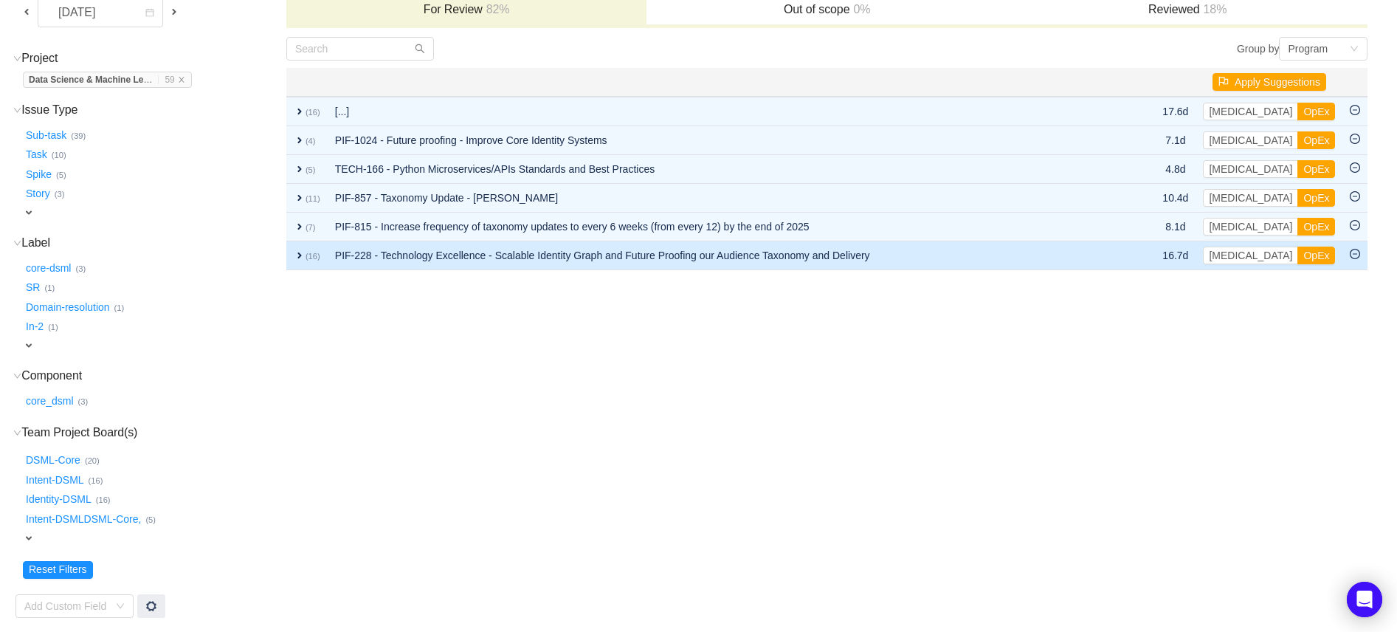
click at [306, 253] on small "(16)" at bounding box center [313, 256] width 15 height 9
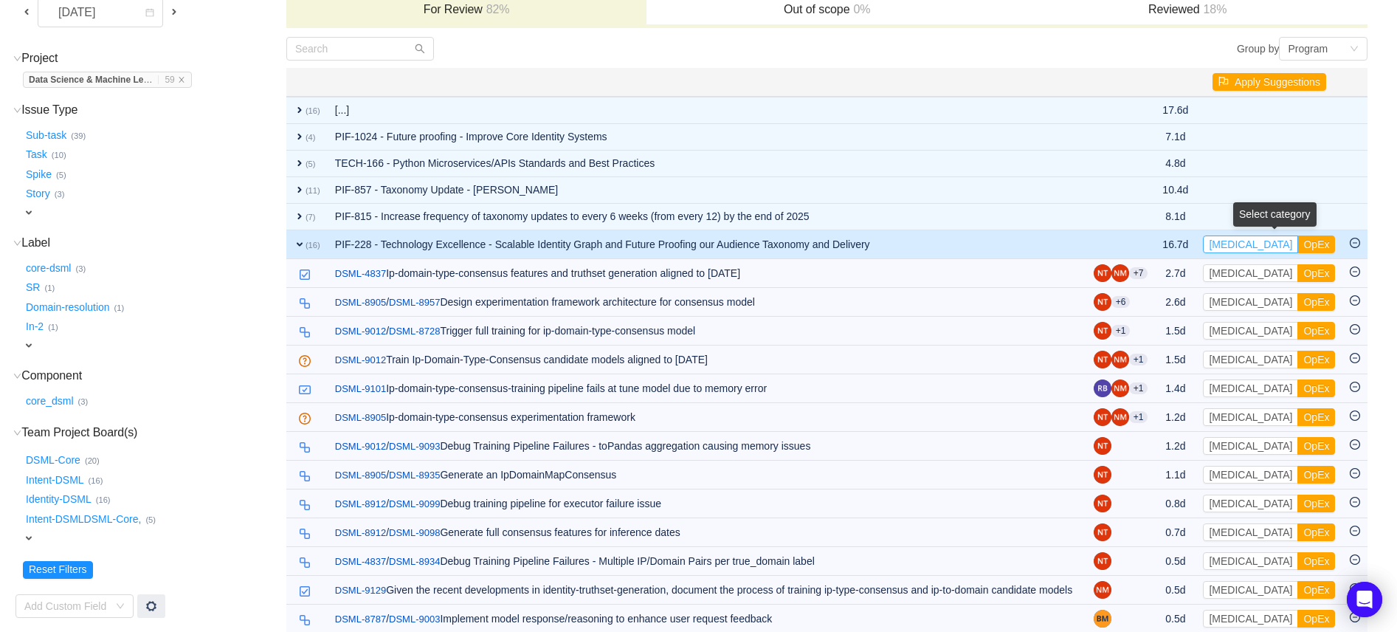
click at [1239, 247] on button "CapEx" at bounding box center [1250, 244] width 95 height 18
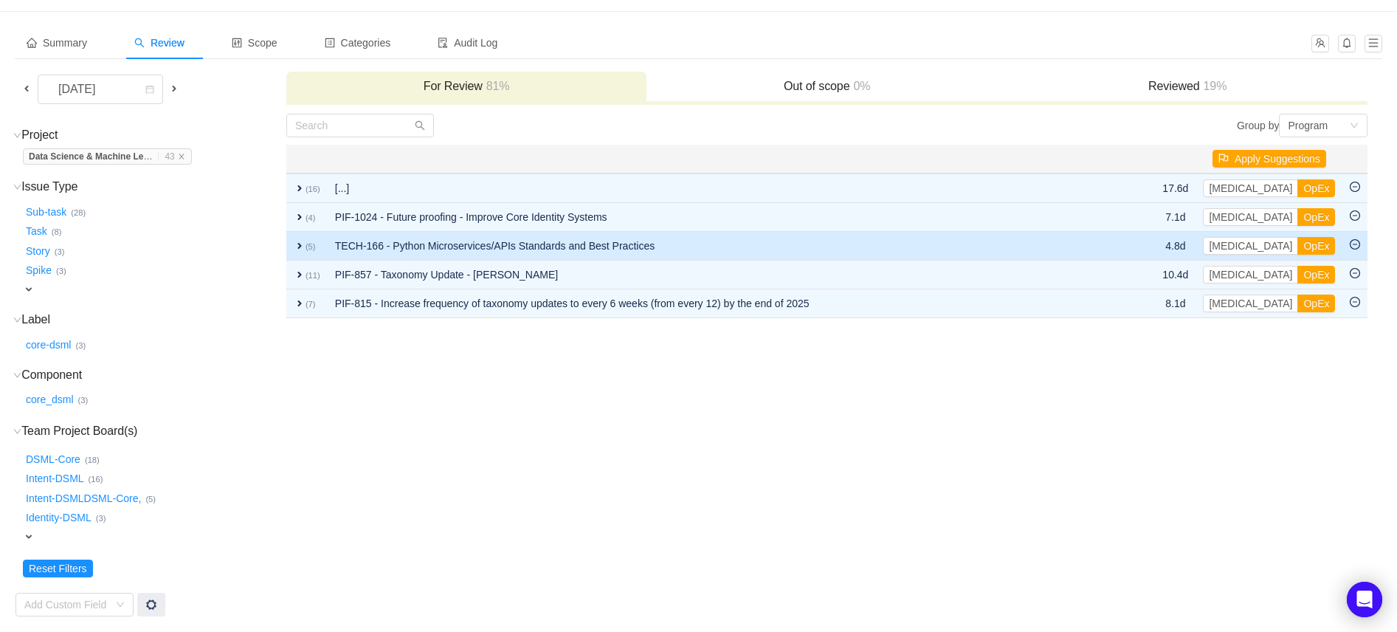
scroll to position [54, 0]
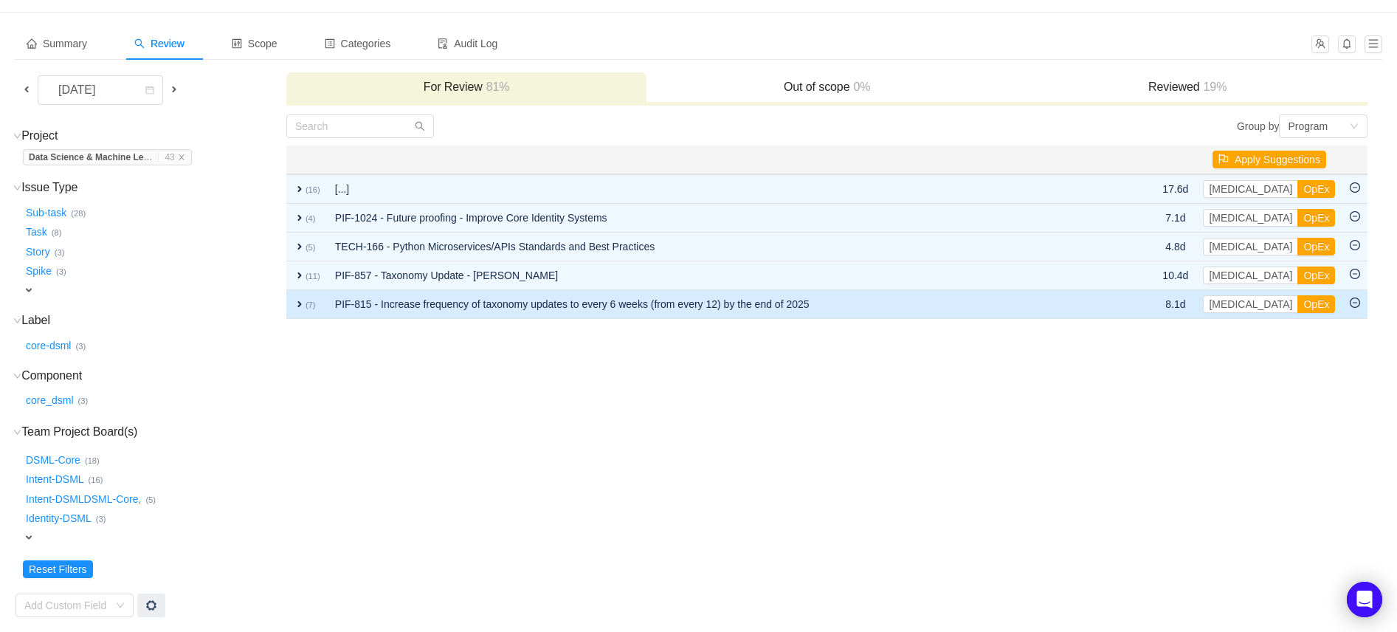
click at [301, 302] on span "expand" at bounding box center [300, 304] width 12 height 12
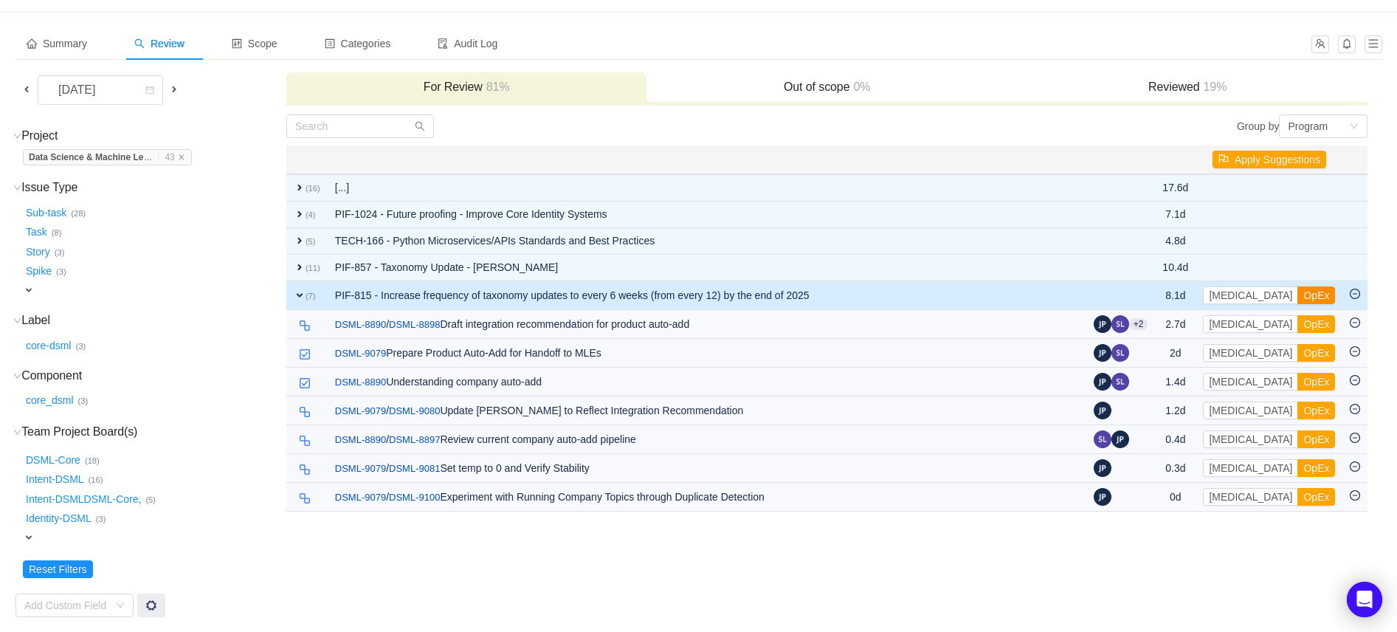
click at [1297, 295] on button "OpEx" at bounding box center [1316, 295] width 38 height 18
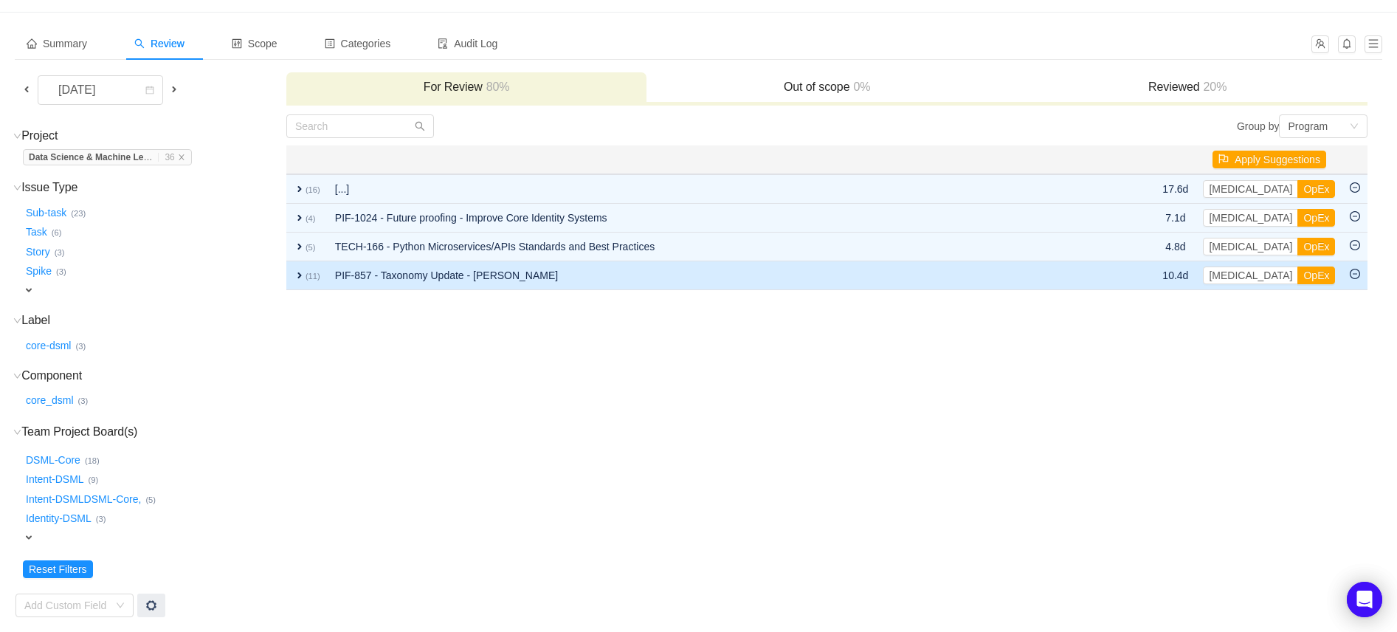
click at [300, 273] on span "expand" at bounding box center [300, 275] width 12 height 12
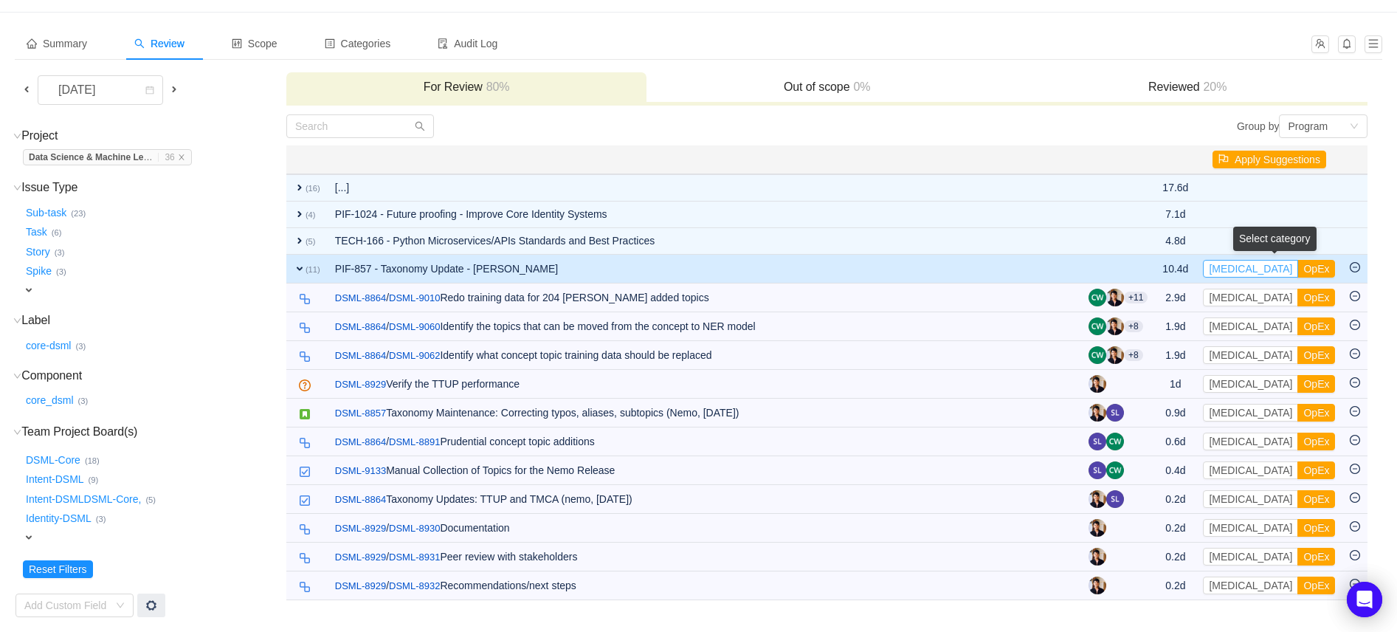
click at [1238, 268] on button "CapEx" at bounding box center [1250, 269] width 95 height 18
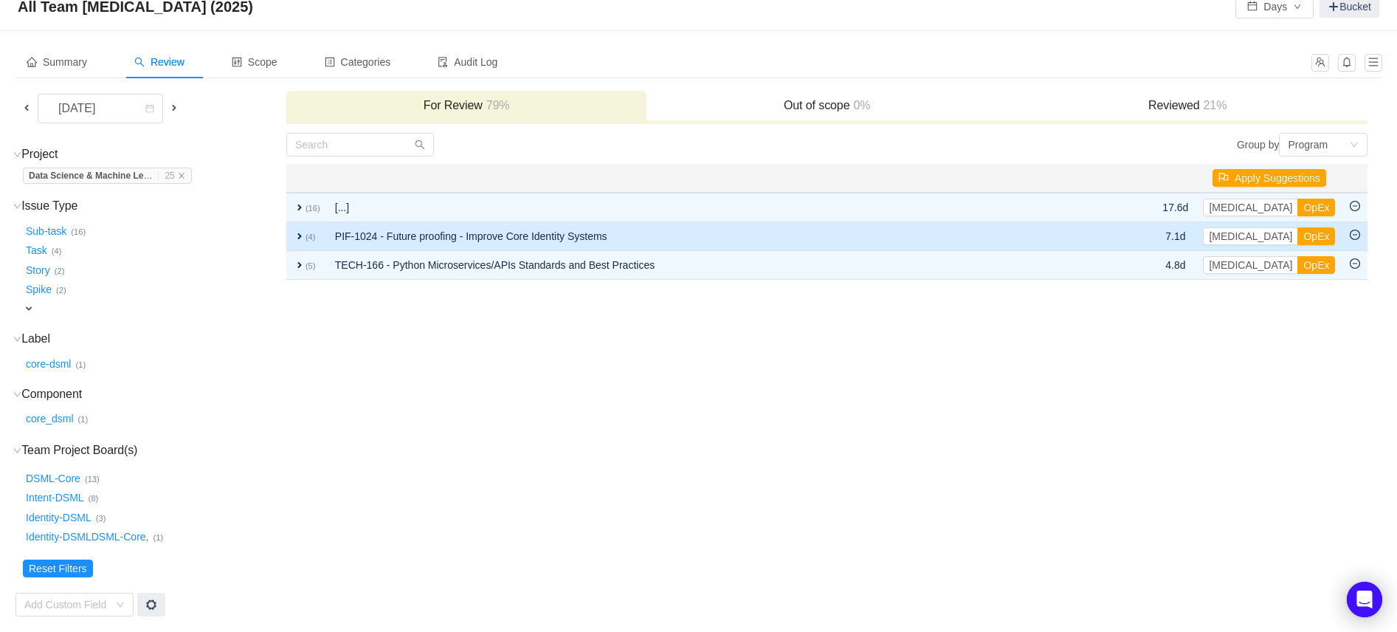
scroll to position [34, 0]
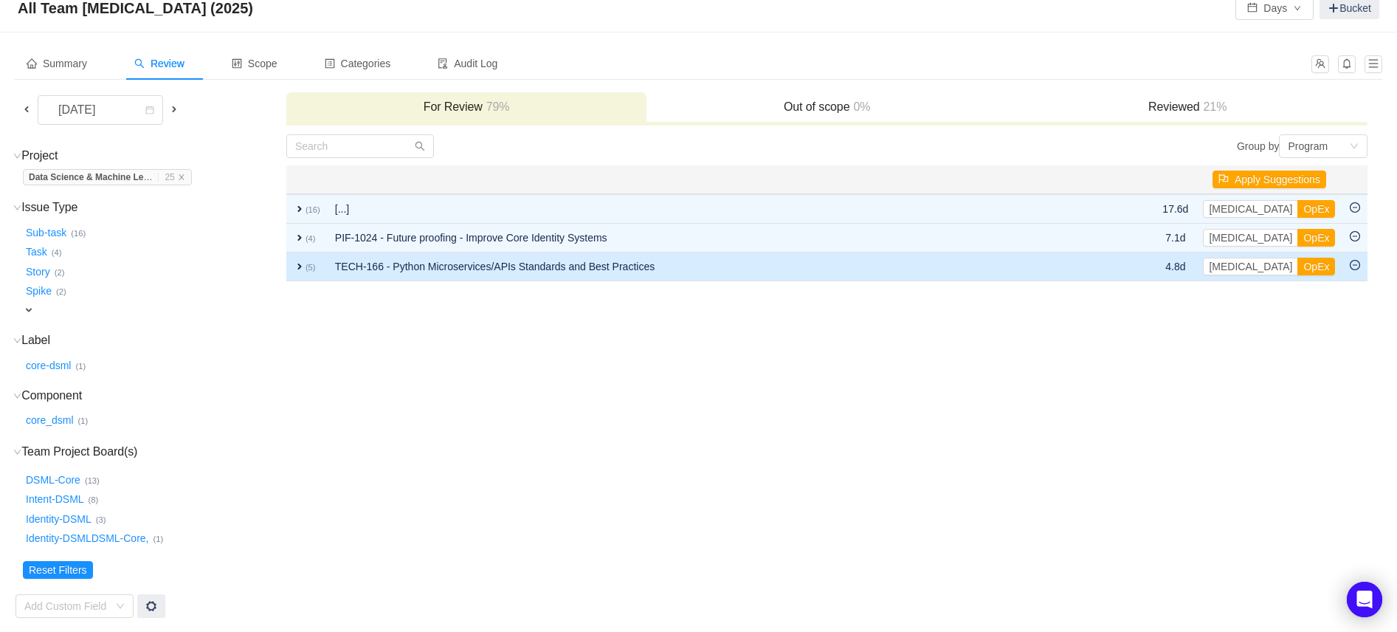
click at [298, 265] on span "expand" at bounding box center [300, 267] width 12 height 12
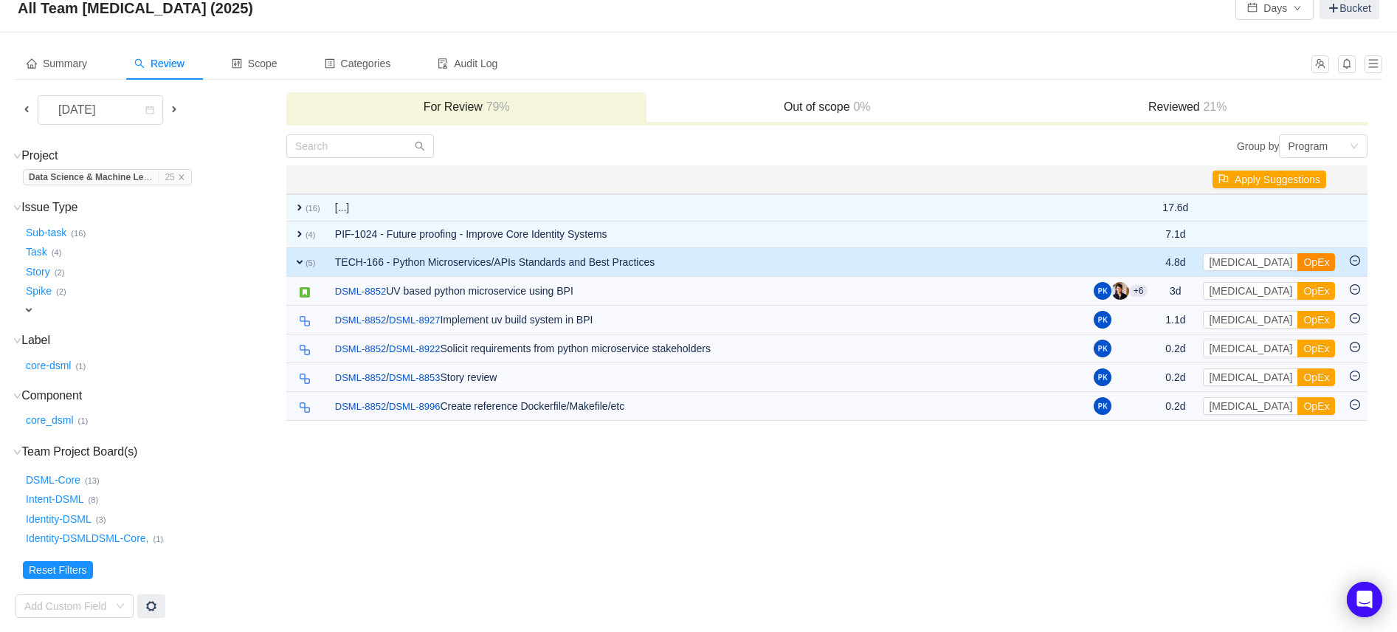
click at [1297, 265] on button "OpEx" at bounding box center [1316, 262] width 38 height 18
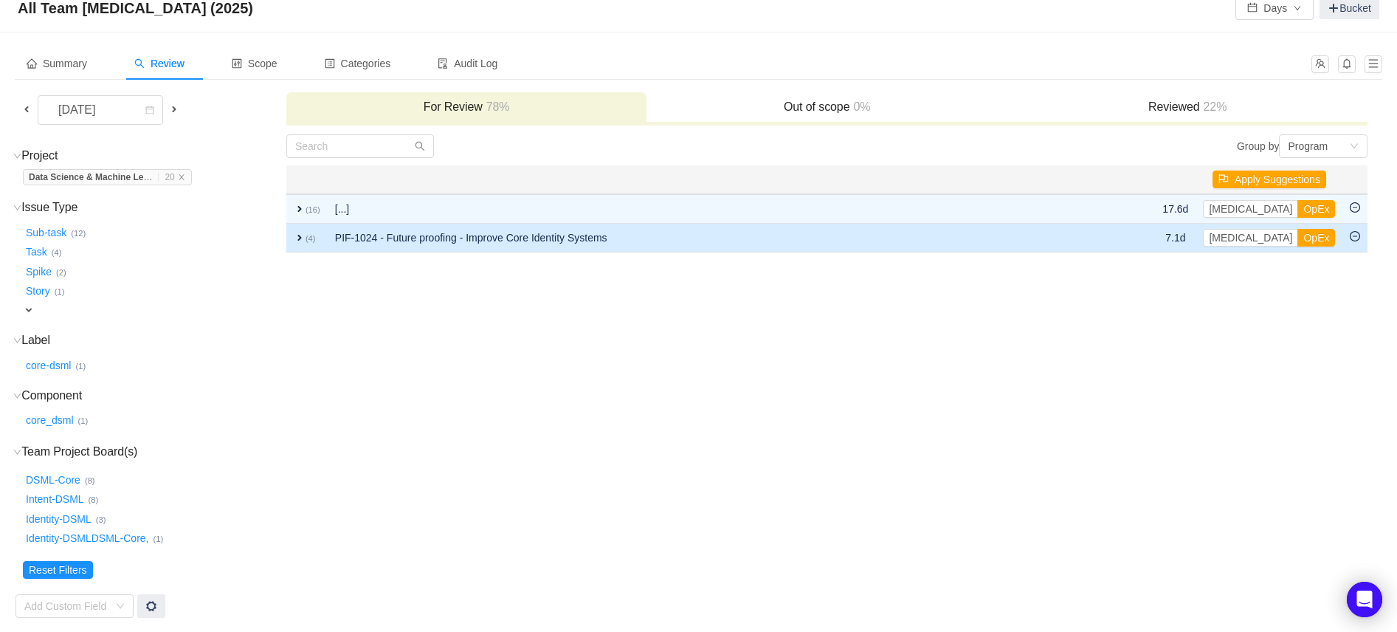
click at [297, 232] on span "expand" at bounding box center [300, 238] width 12 height 12
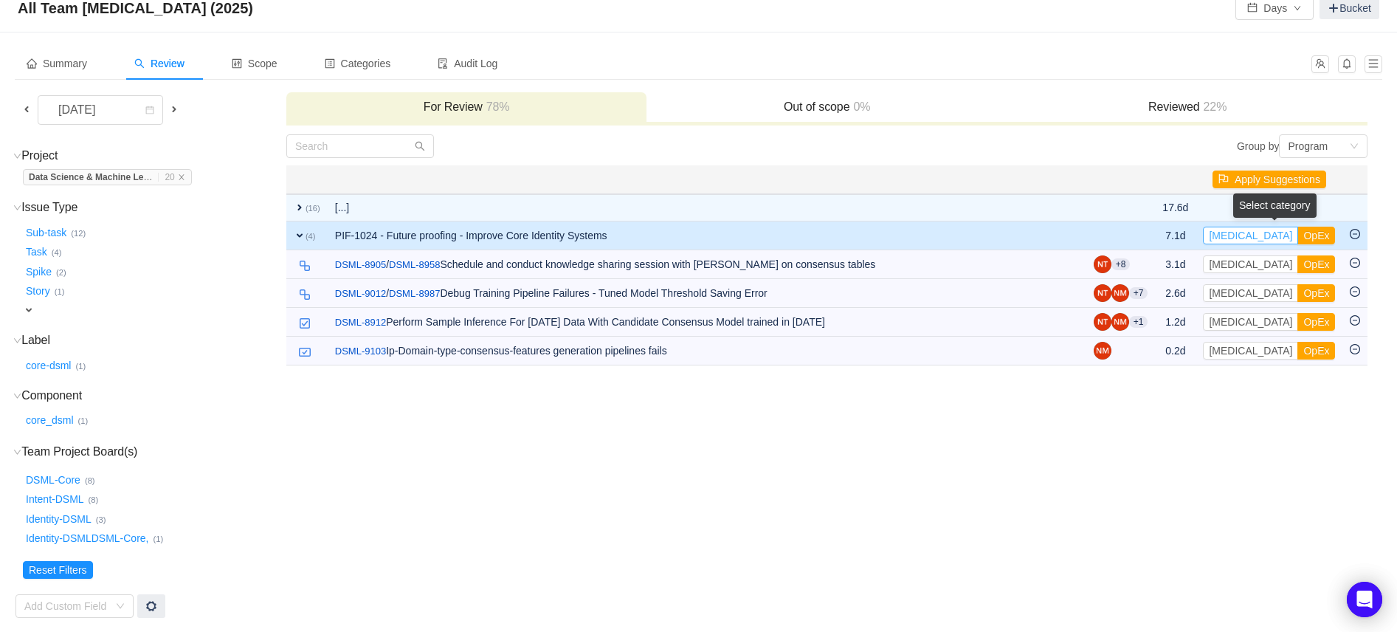
click at [1220, 232] on button "CapEx" at bounding box center [1250, 236] width 95 height 18
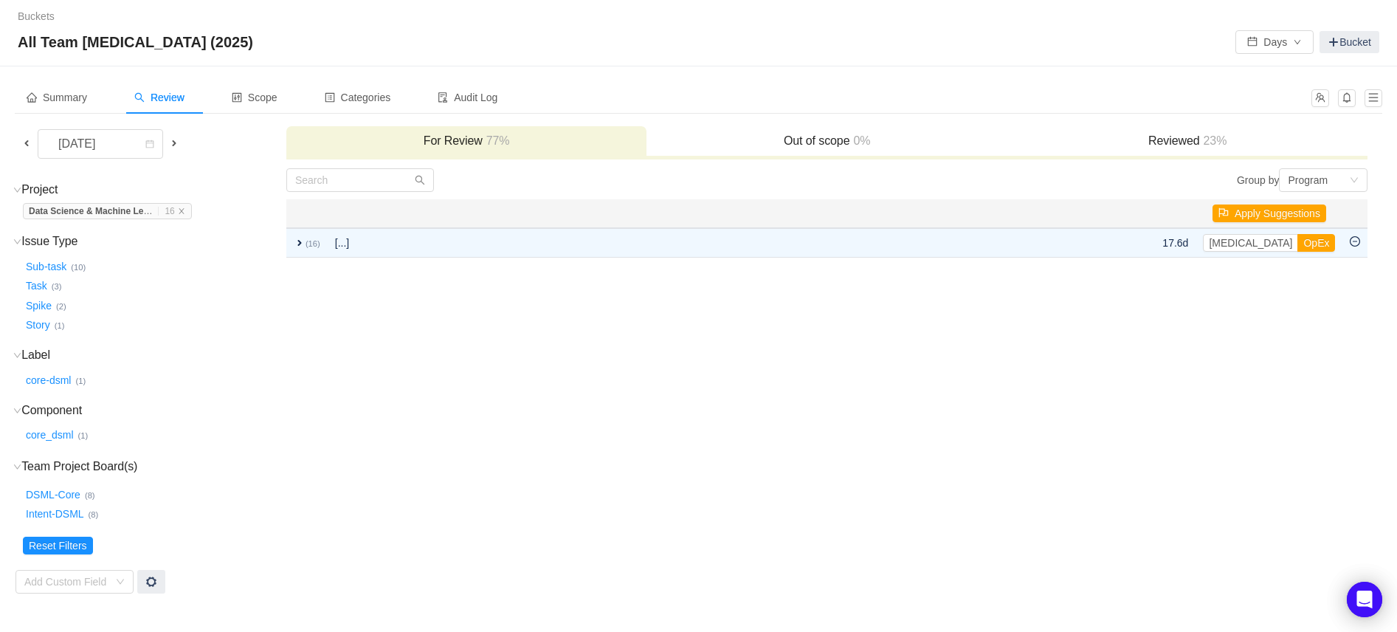
scroll to position [0, 0]
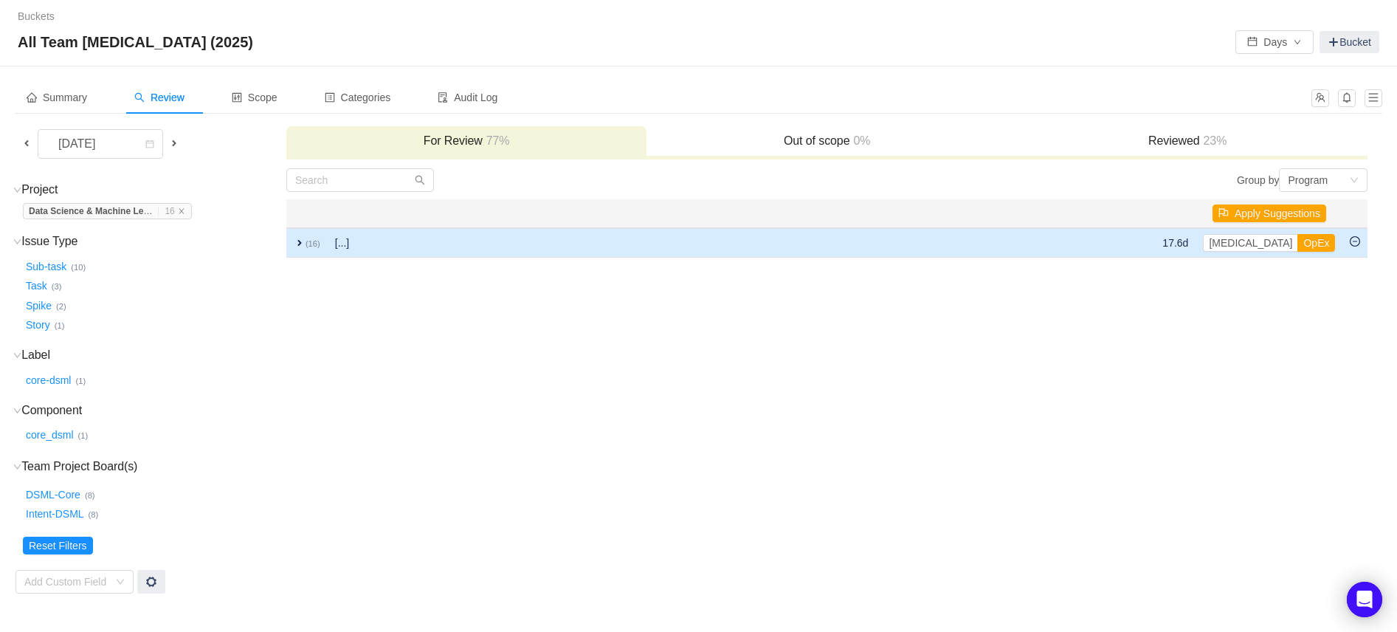
click at [303, 242] on span "expand" at bounding box center [300, 243] width 12 height 12
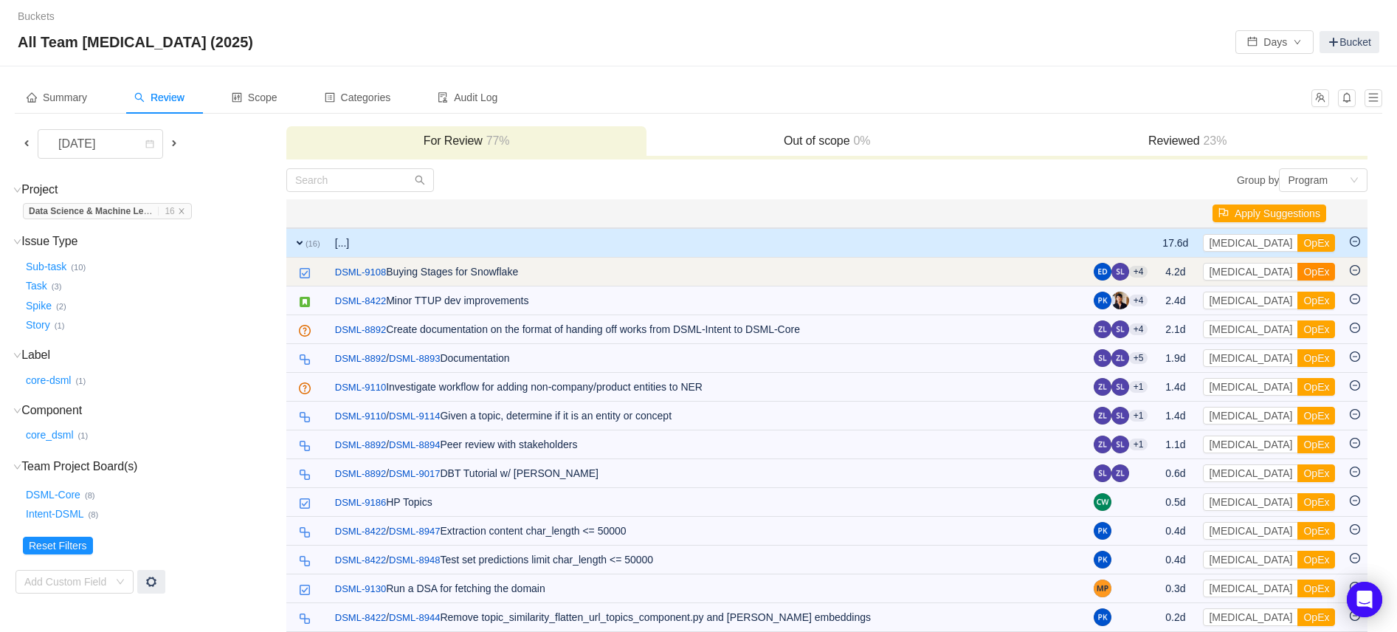
click at [1297, 270] on button "OpEx" at bounding box center [1316, 272] width 38 height 18
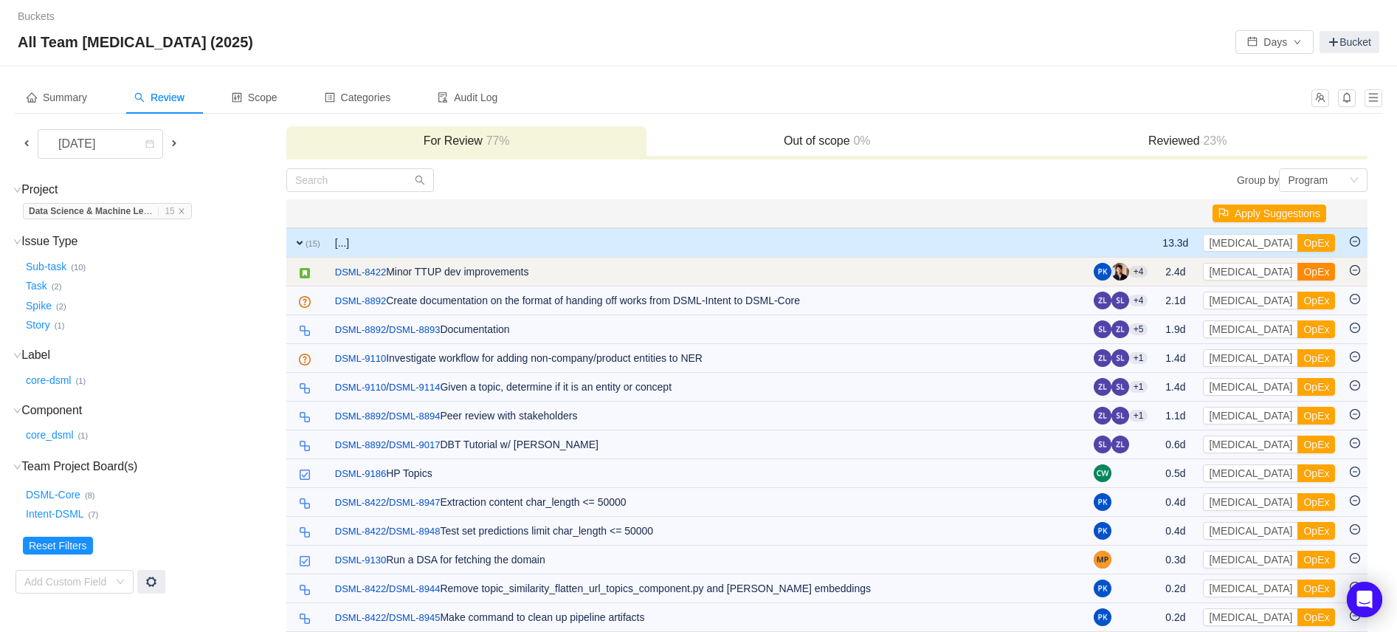
click at [1297, 273] on button "OpEx" at bounding box center [1316, 272] width 38 height 18
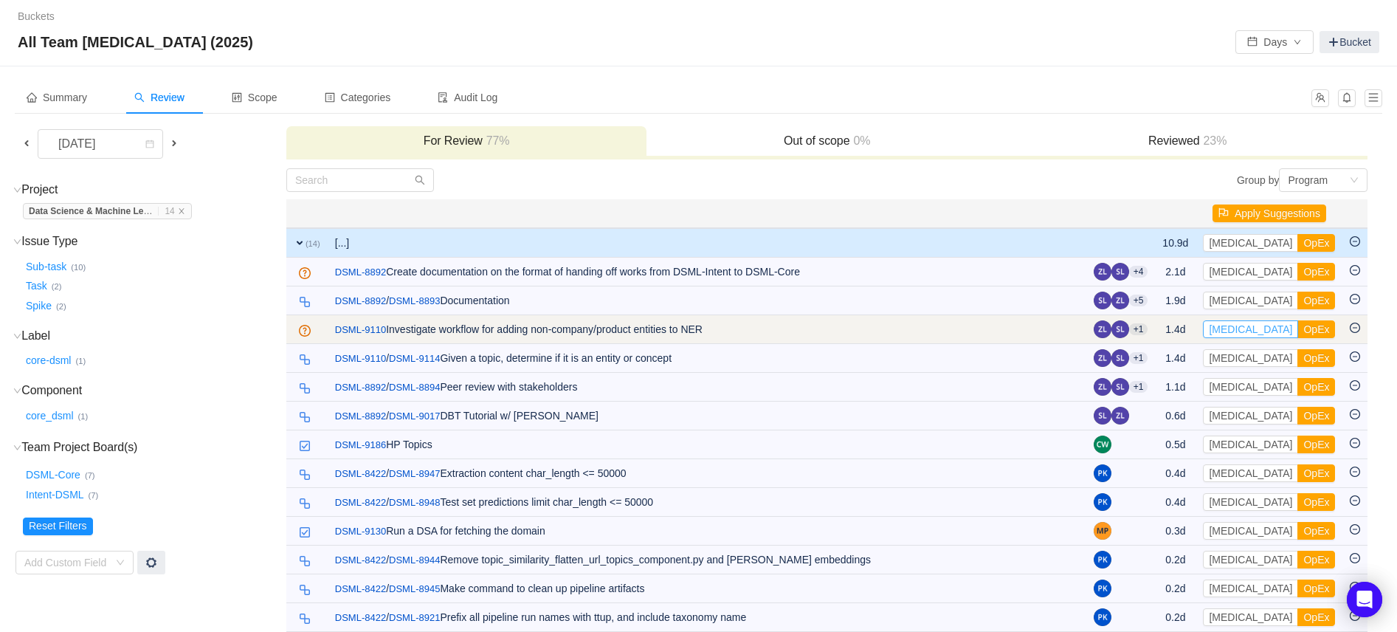
click at [1232, 328] on button "CapEx" at bounding box center [1250, 329] width 95 height 18
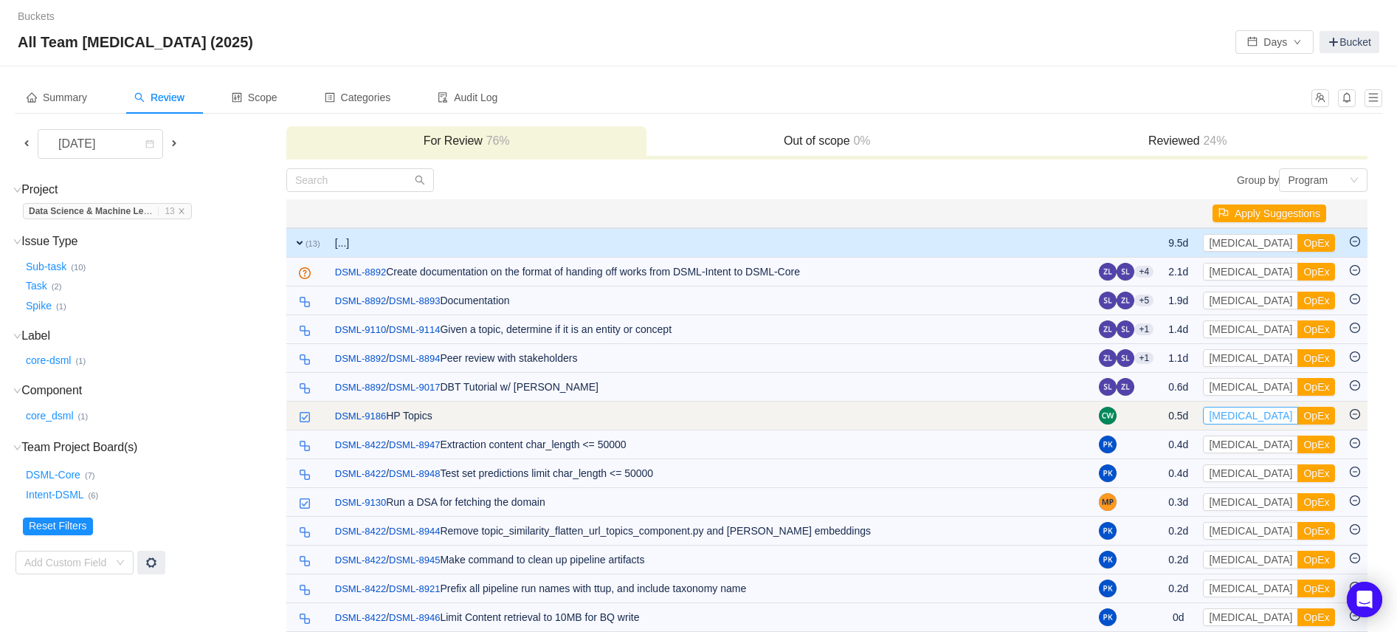
click at [1238, 420] on button "CapEx" at bounding box center [1250, 416] width 95 height 18
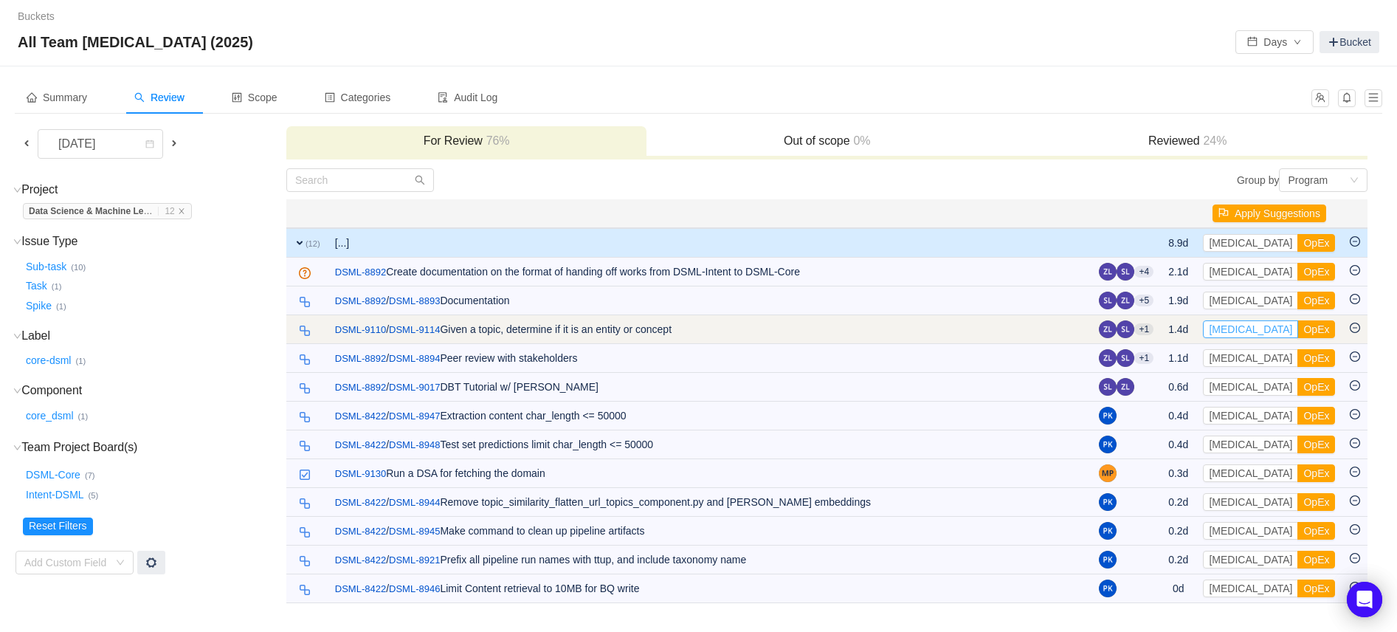
click at [1235, 326] on button "CapEx" at bounding box center [1250, 329] width 95 height 18
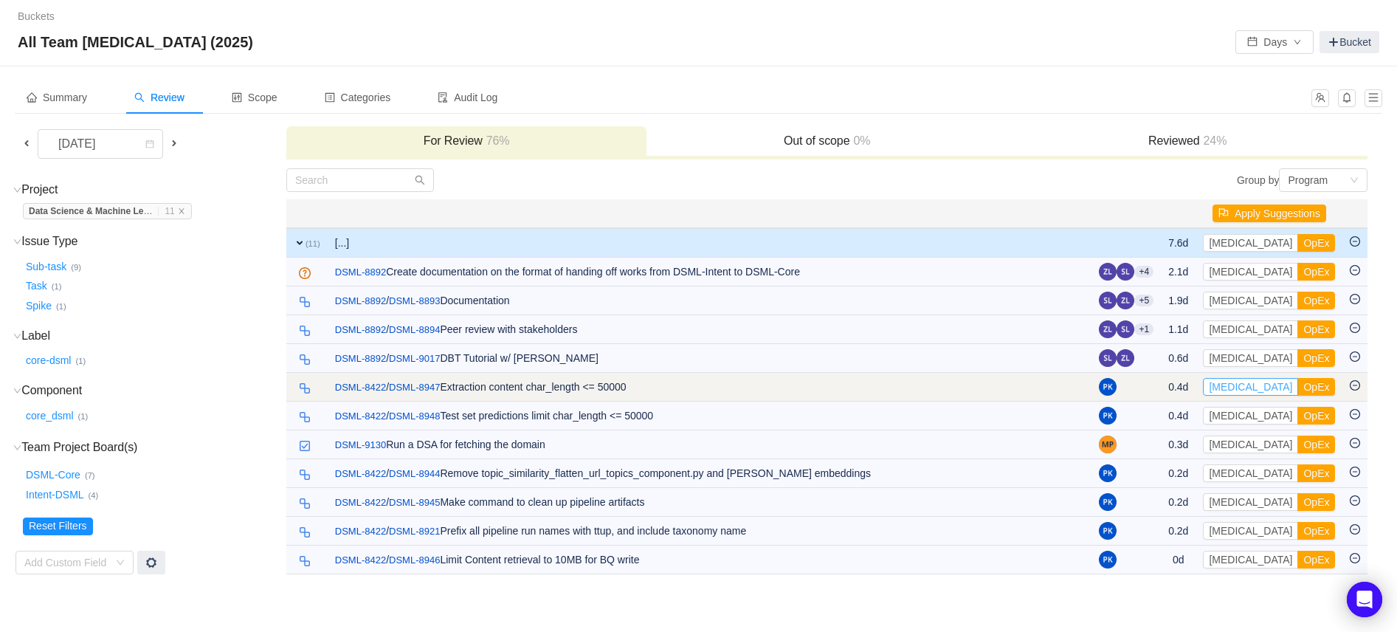
click at [1241, 387] on button "CapEx" at bounding box center [1250, 387] width 95 height 18
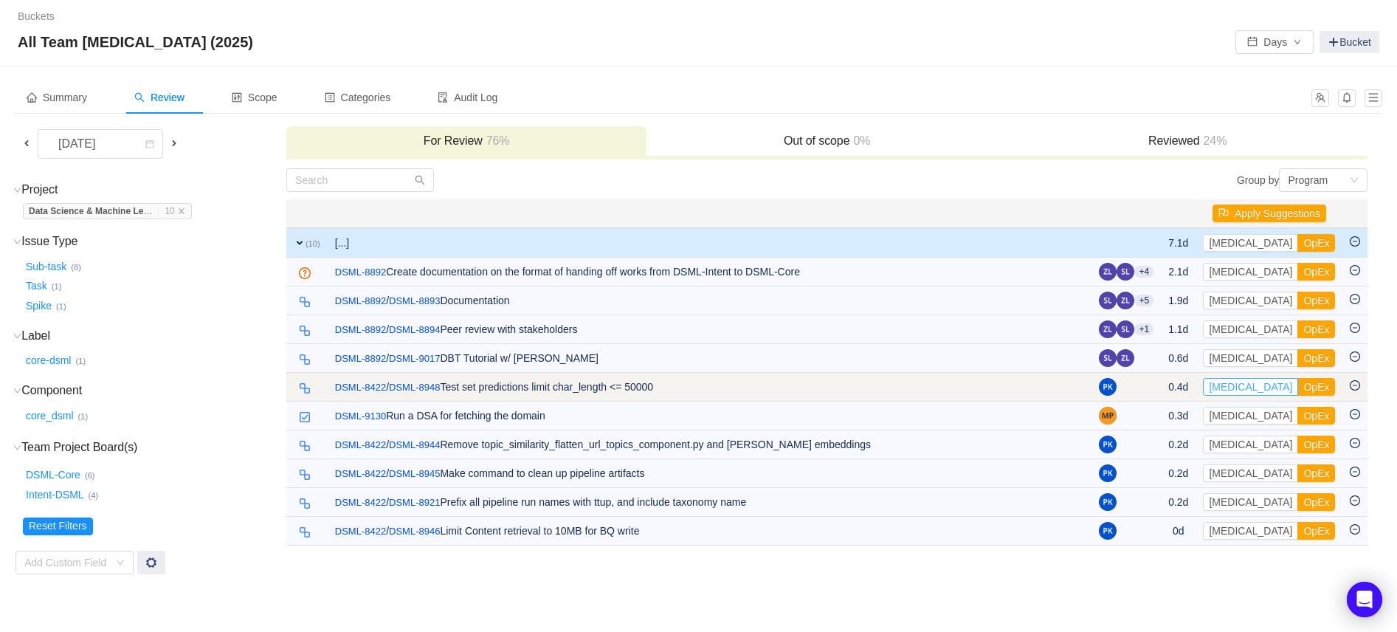
click at [1238, 389] on button "CapEx" at bounding box center [1250, 387] width 95 height 18
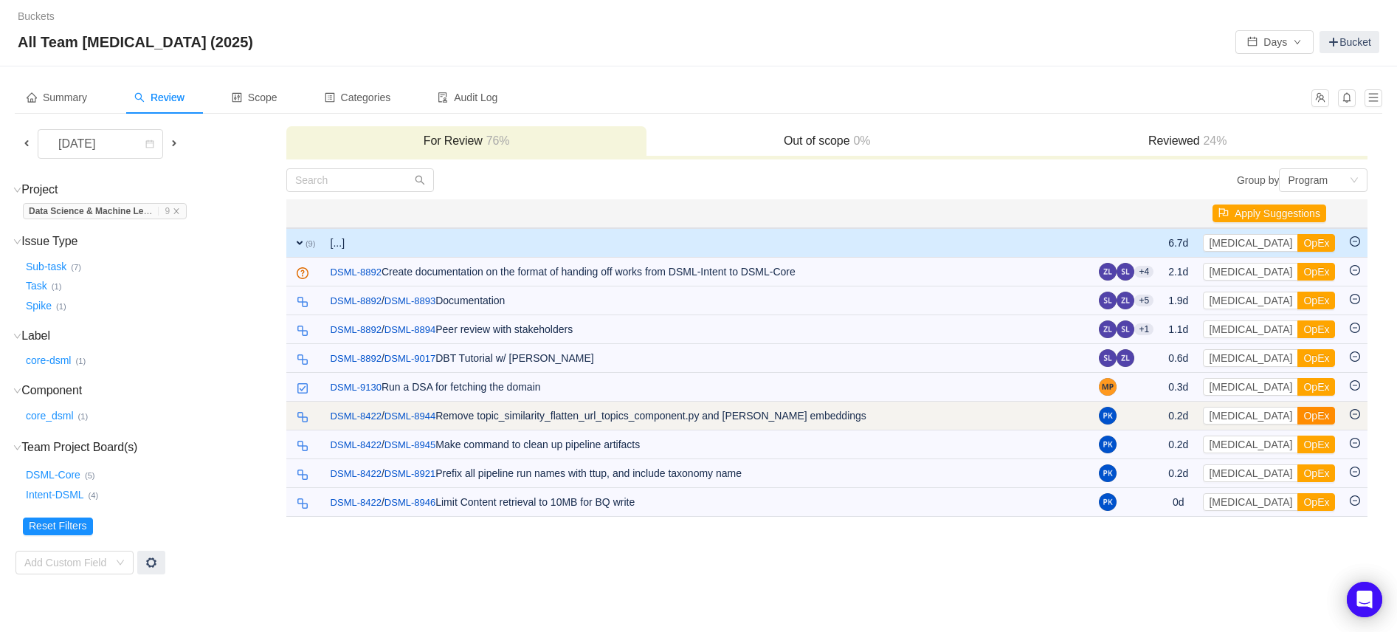
click at [1297, 419] on button "OpEx" at bounding box center [1316, 416] width 38 height 18
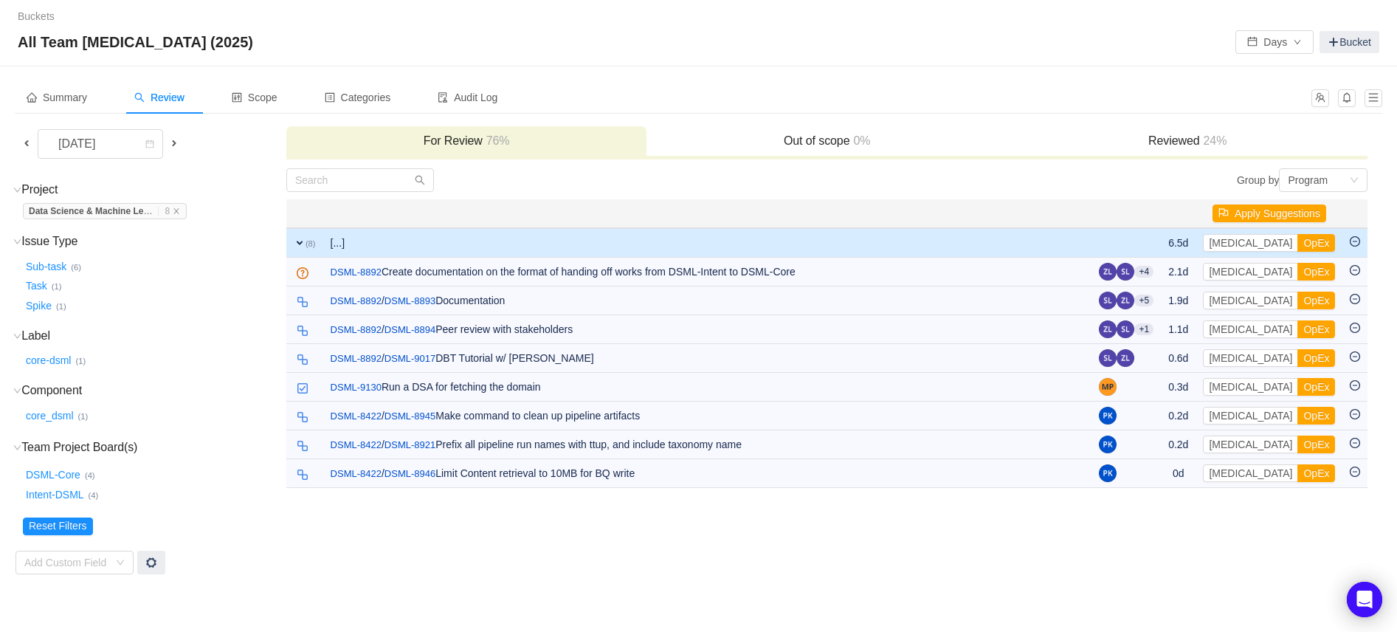
click at [1297, 419] on button "OpEx" at bounding box center [1316, 416] width 38 height 18
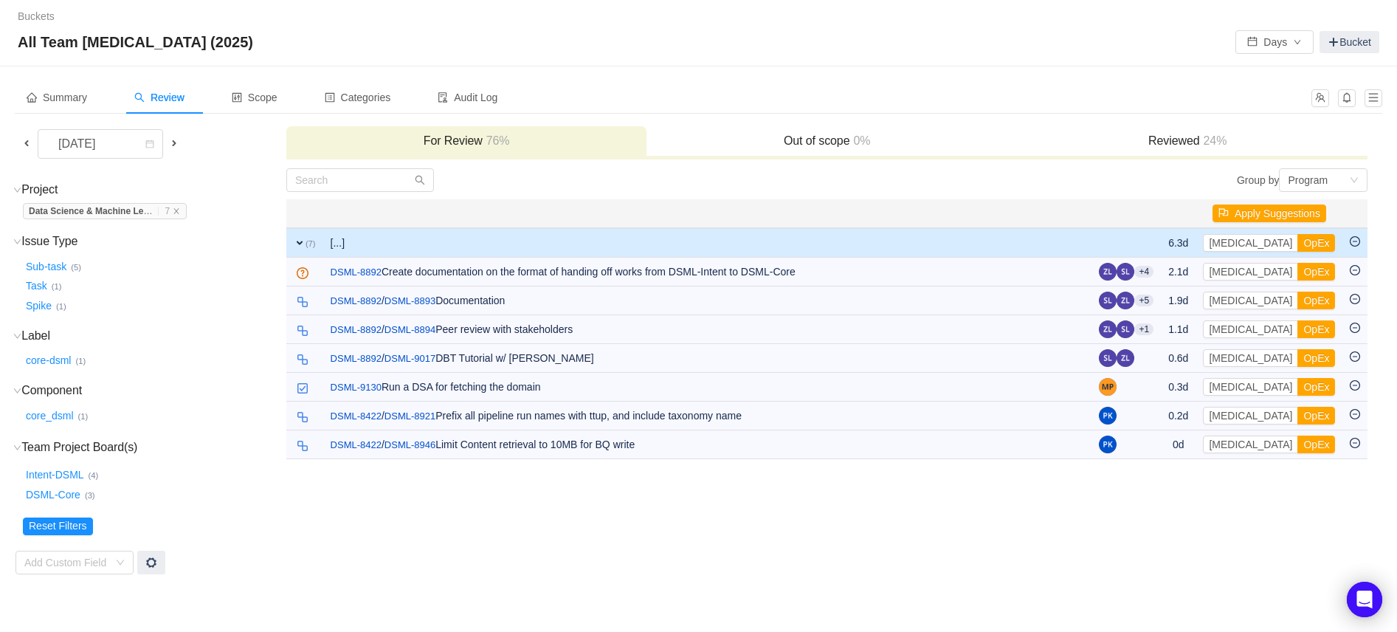
click at [1297, 419] on button "OpEx" at bounding box center [1316, 416] width 38 height 18
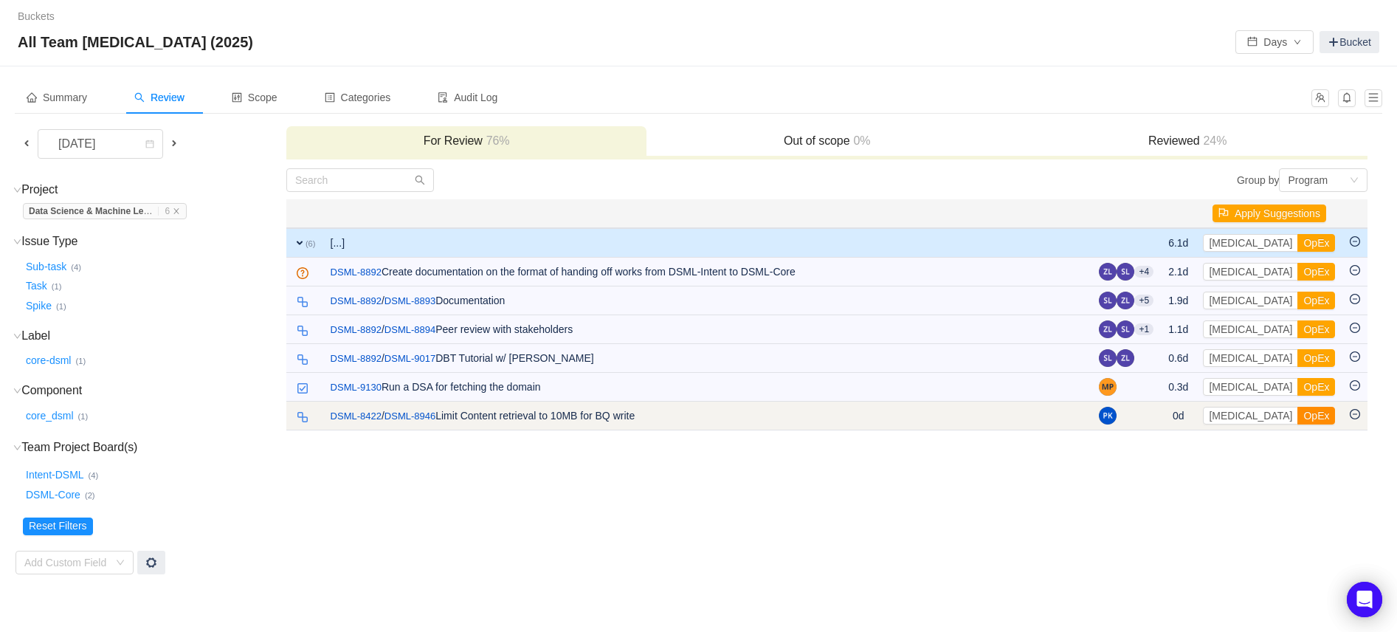
click at [1297, 418] on button "OpEx" at bounding box center [1316, 416] width 38 height 18
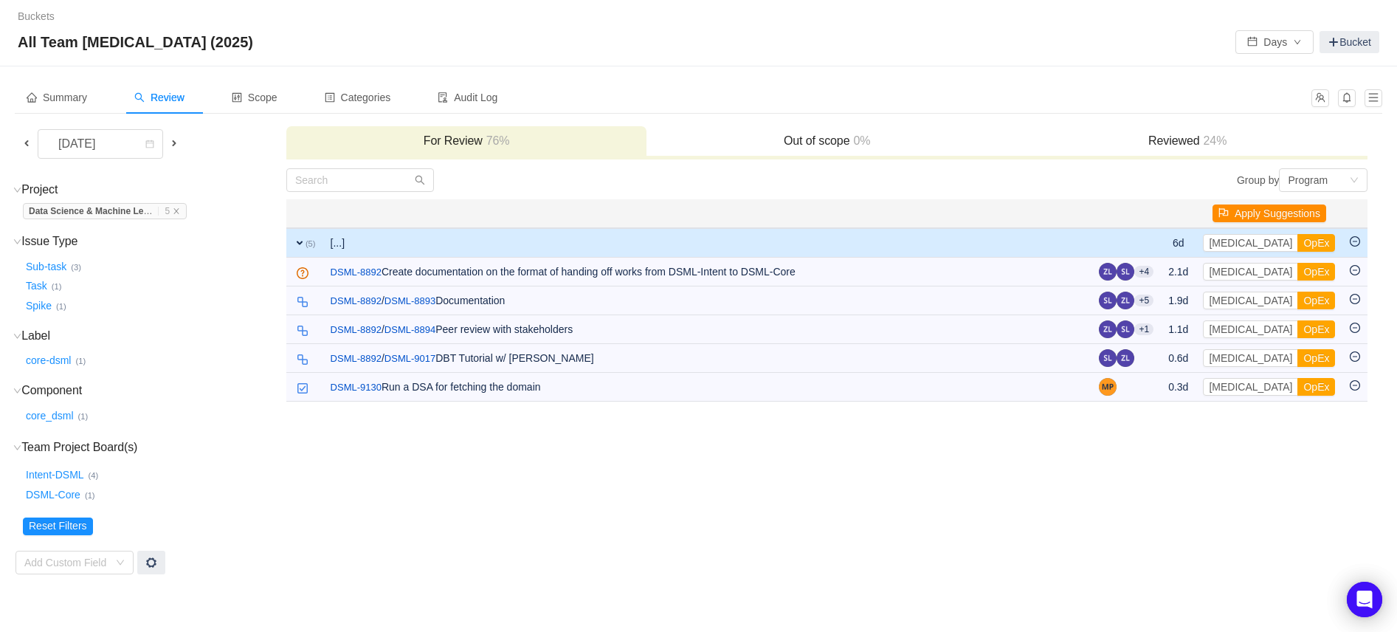
click at [1274, 210] on button "Apply Suggestions" at bounding box center [1270, 213] width 114 height 18
click at [1359, 169] on button "OK" at bounding box center [1357, 174] width 27 height 18
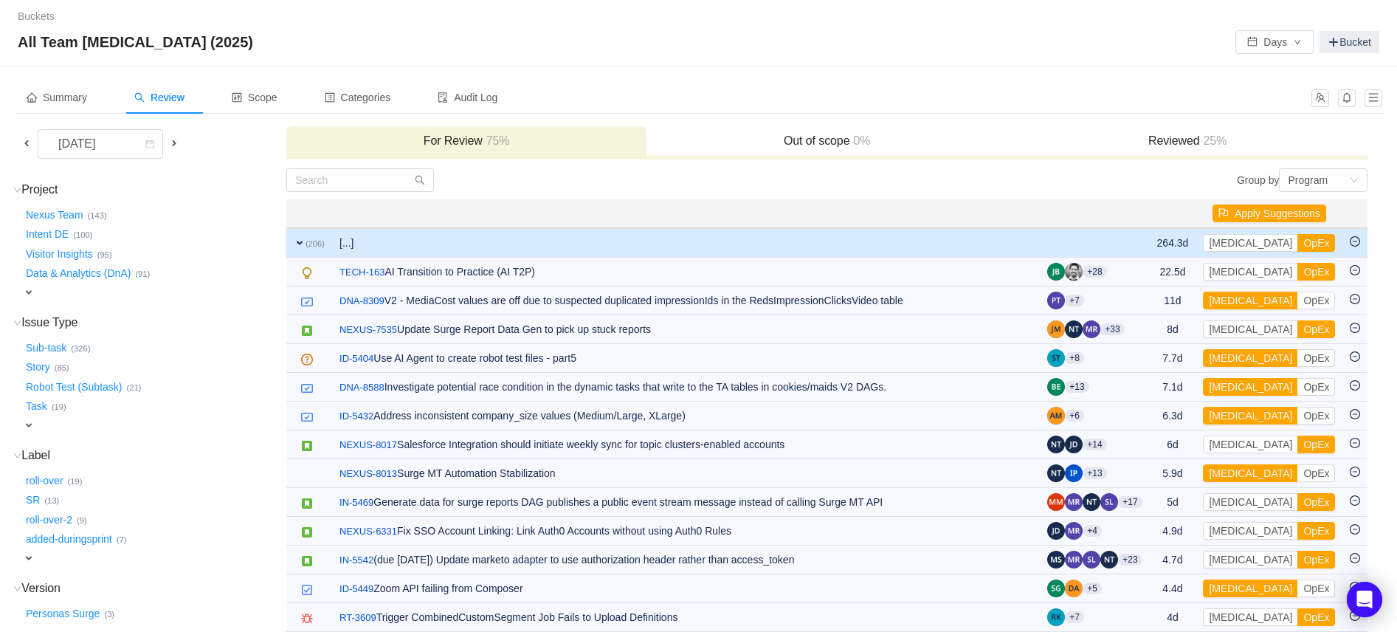
scroll to position [17, 0]
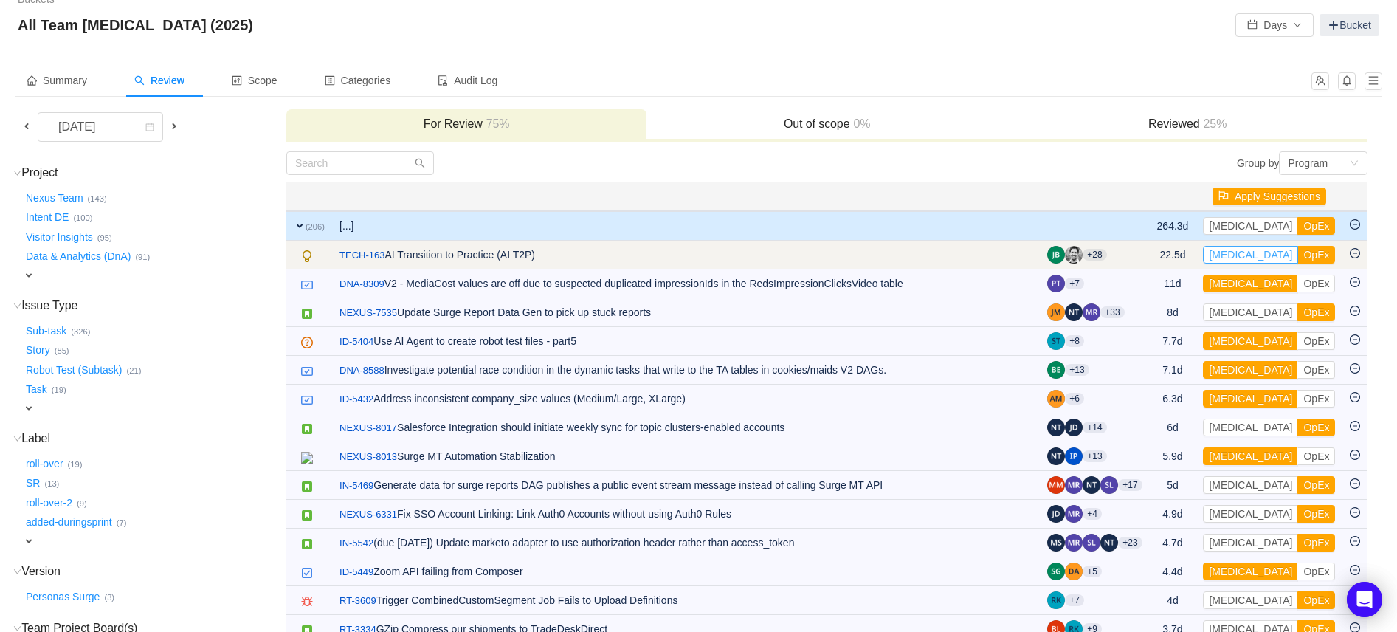
click at [1232, 251] on button "CapEx" at bounding box center [1250, 255] width 95 height 18
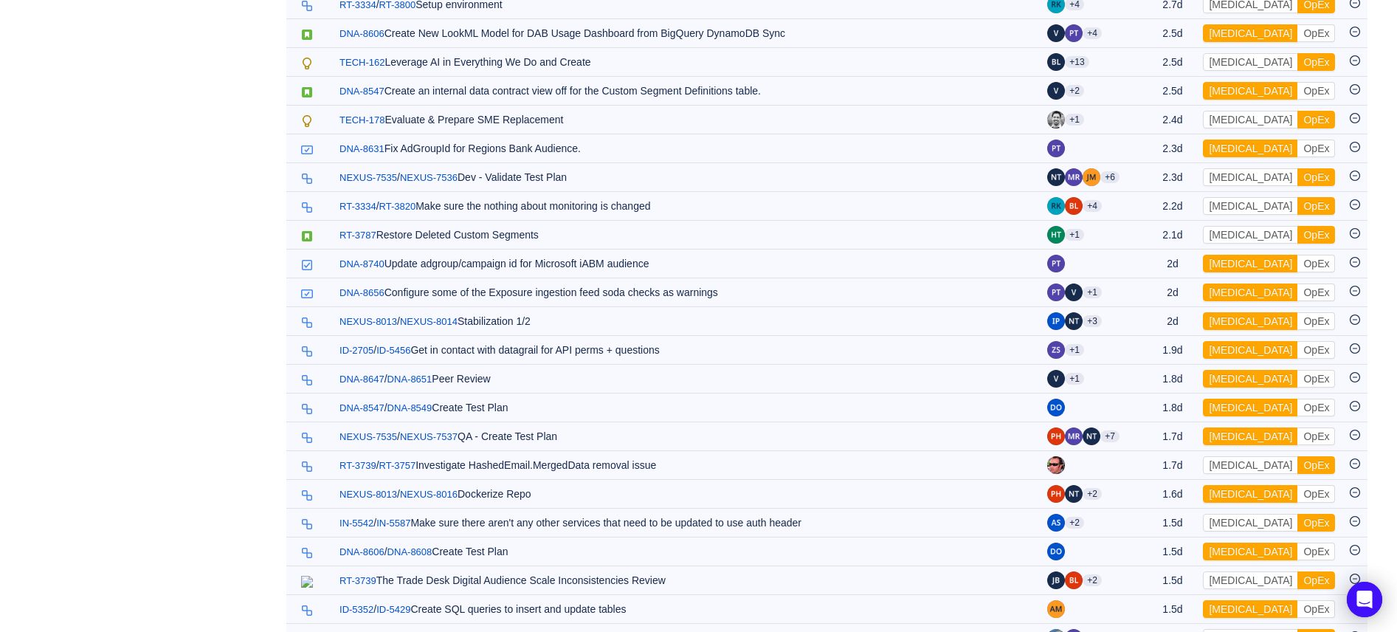
scroll to position [0, 0]
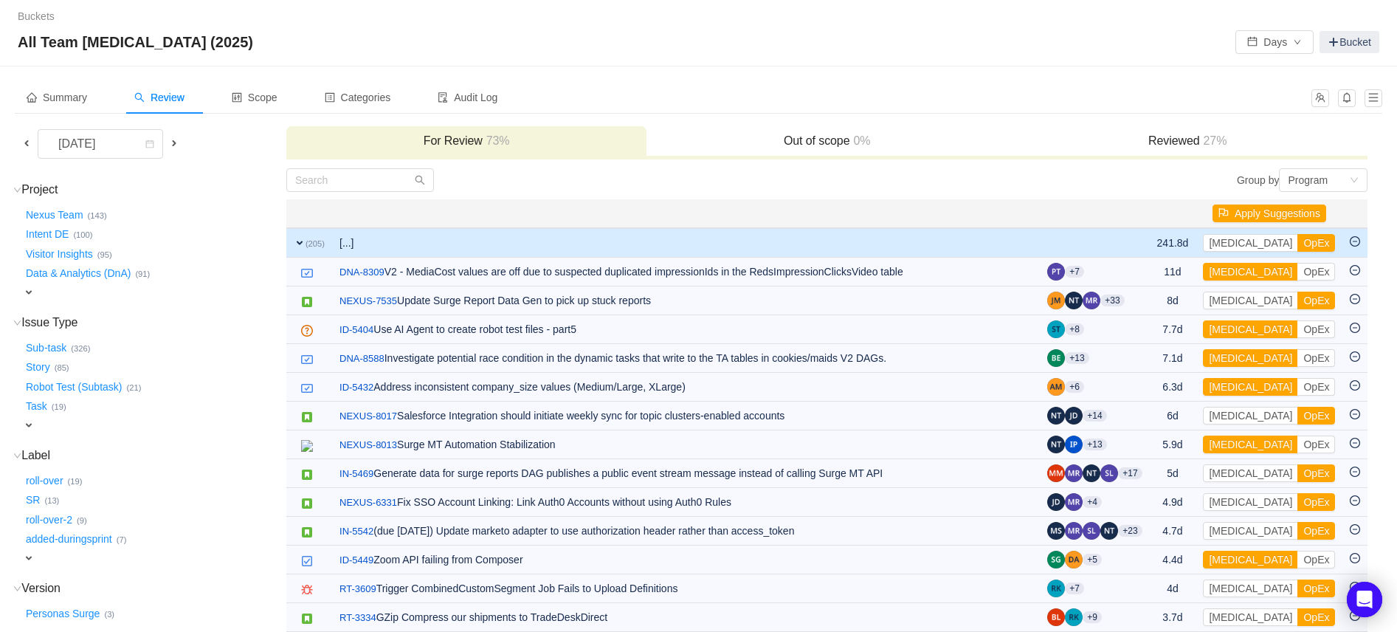
click at [27, 142] on span at bounding box center [27, 143] width 12 height 12
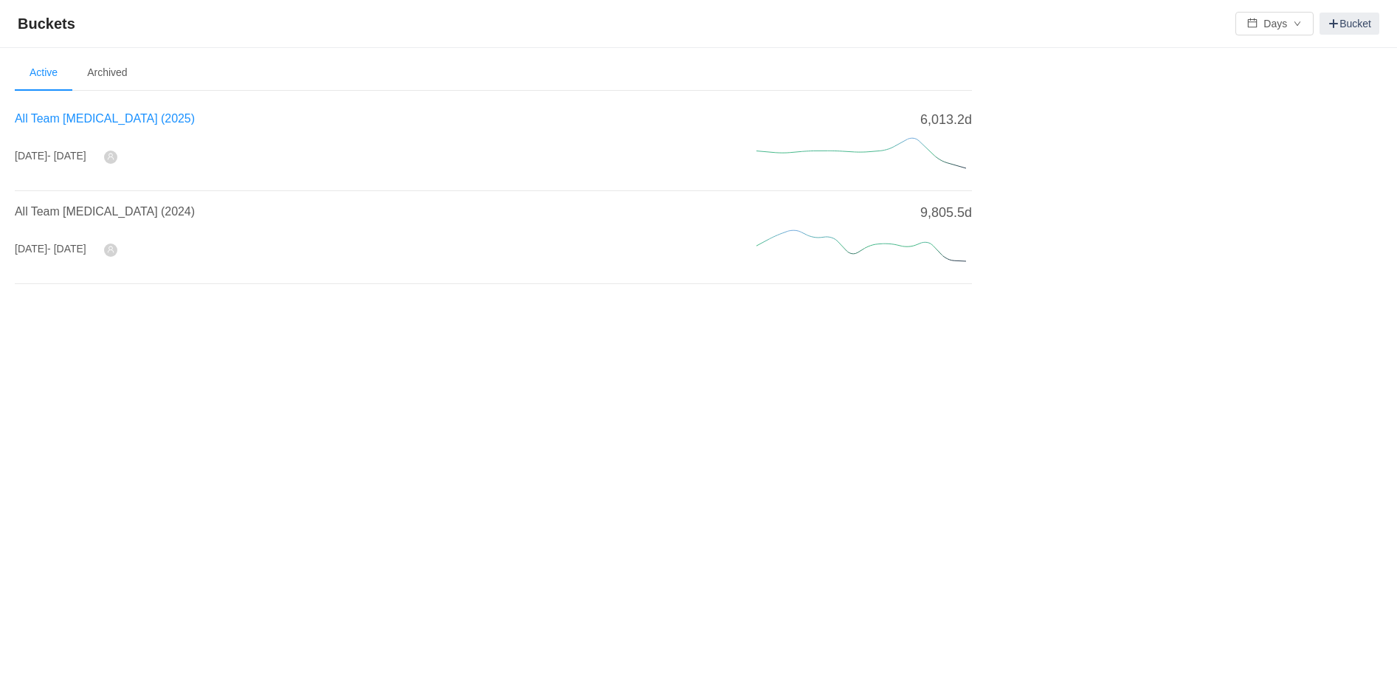
click at [93, 120] on span "All Team [MEDICAL_DATA] (2025)" at bounding box center [105, 118] width 180 height 13
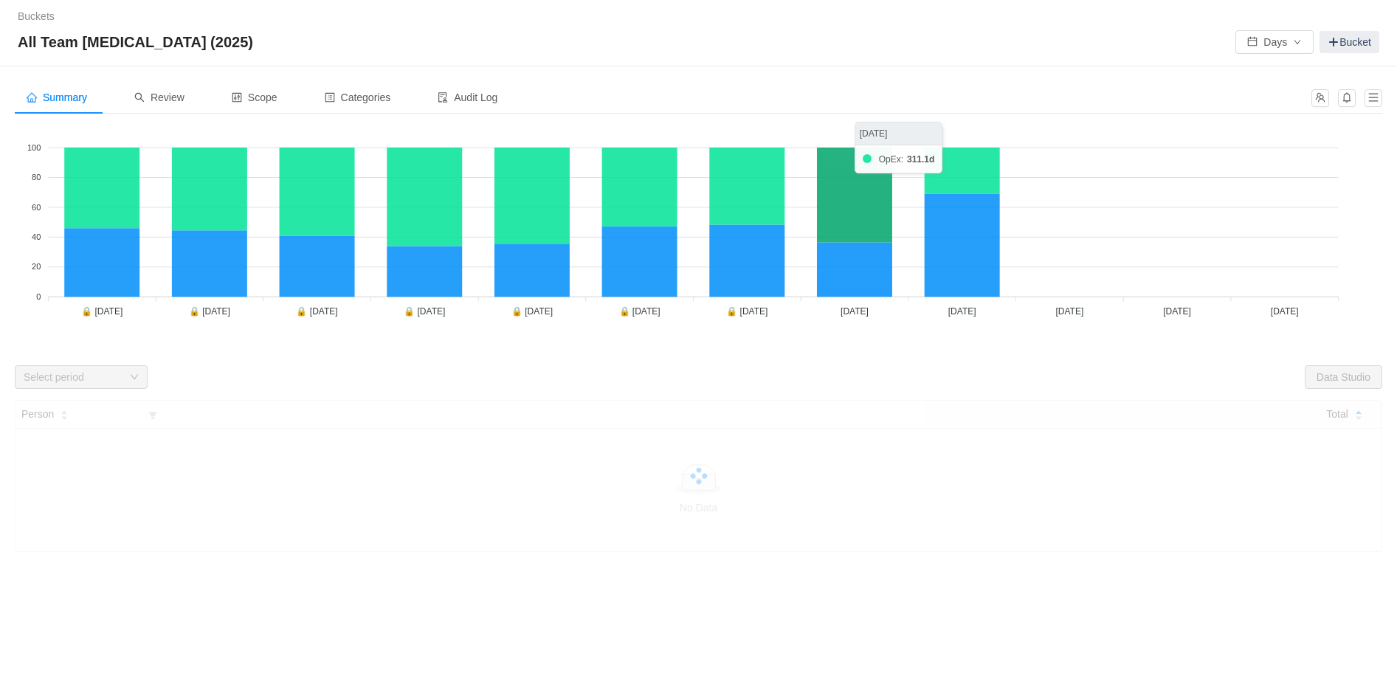
click at [863, 214] on icon at bounding box center [854, 195] width 75 height 95
click at [165, 99] on span "Review" at bounding box center [159, 98] width 50 height 12
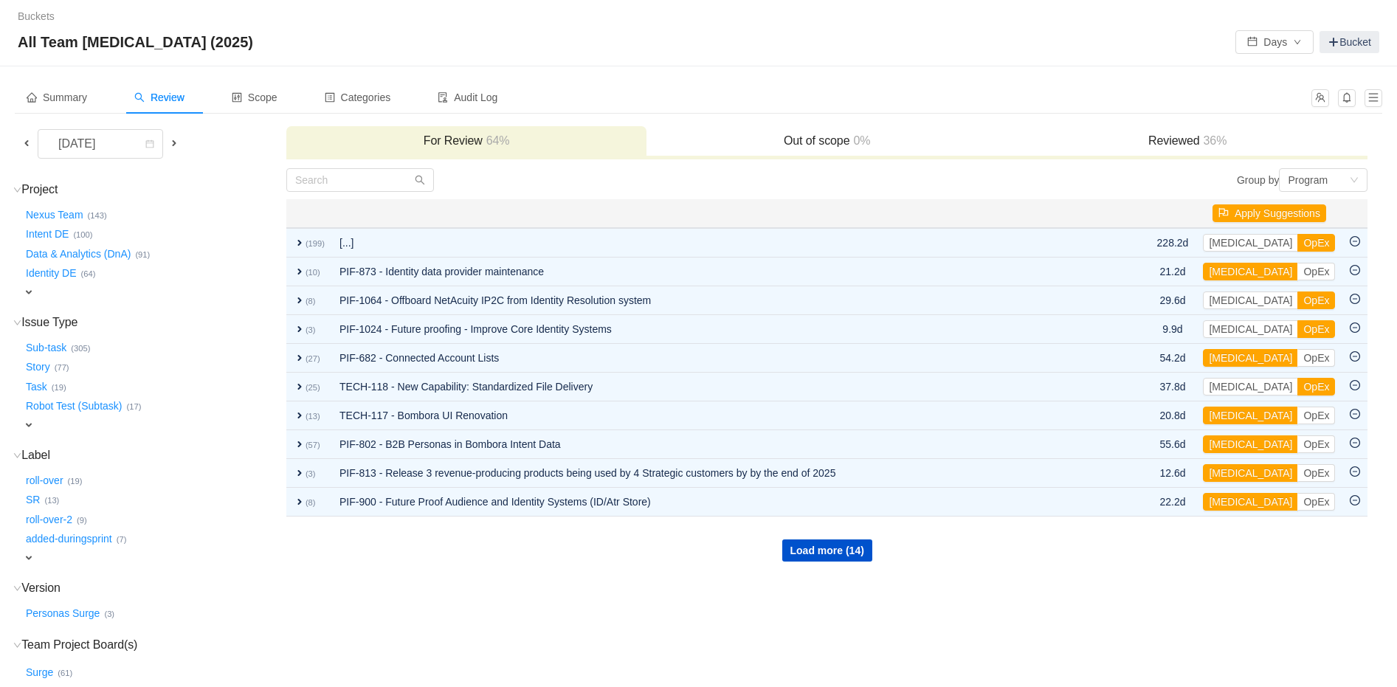
click at [25, 140] on span at bounding box center [27, 143] width 12 height 12
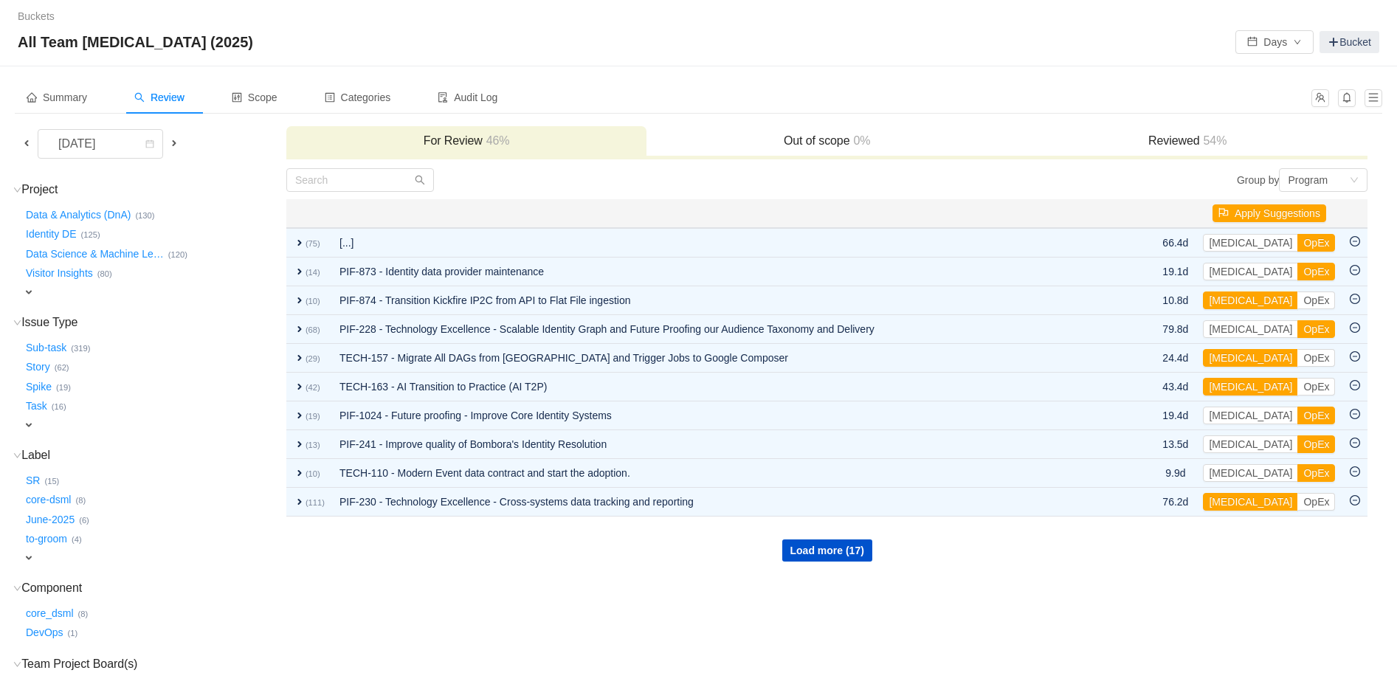
click at [116, 252] on button "Data Science & Machine Le …" at bounding box center [95, 254] width 145 height 24
click at [116, 315] on div "Issue Type (9) hide Sub-task … (319) Story … (62) Spike … (19) Task … (16) expa…" at bounding box center [149, 374] width 269 height 118
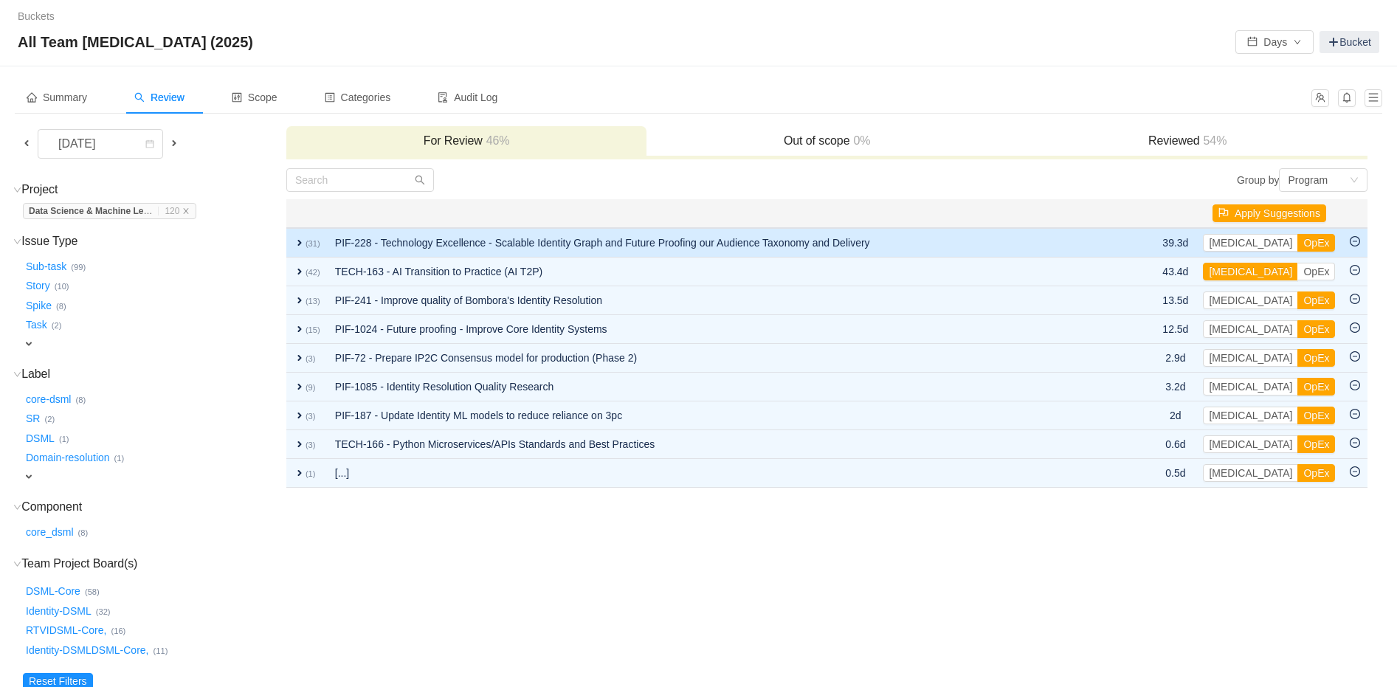
click at [300, 240] on span "expand" at bounding box center [300, 243] width 12 height 12
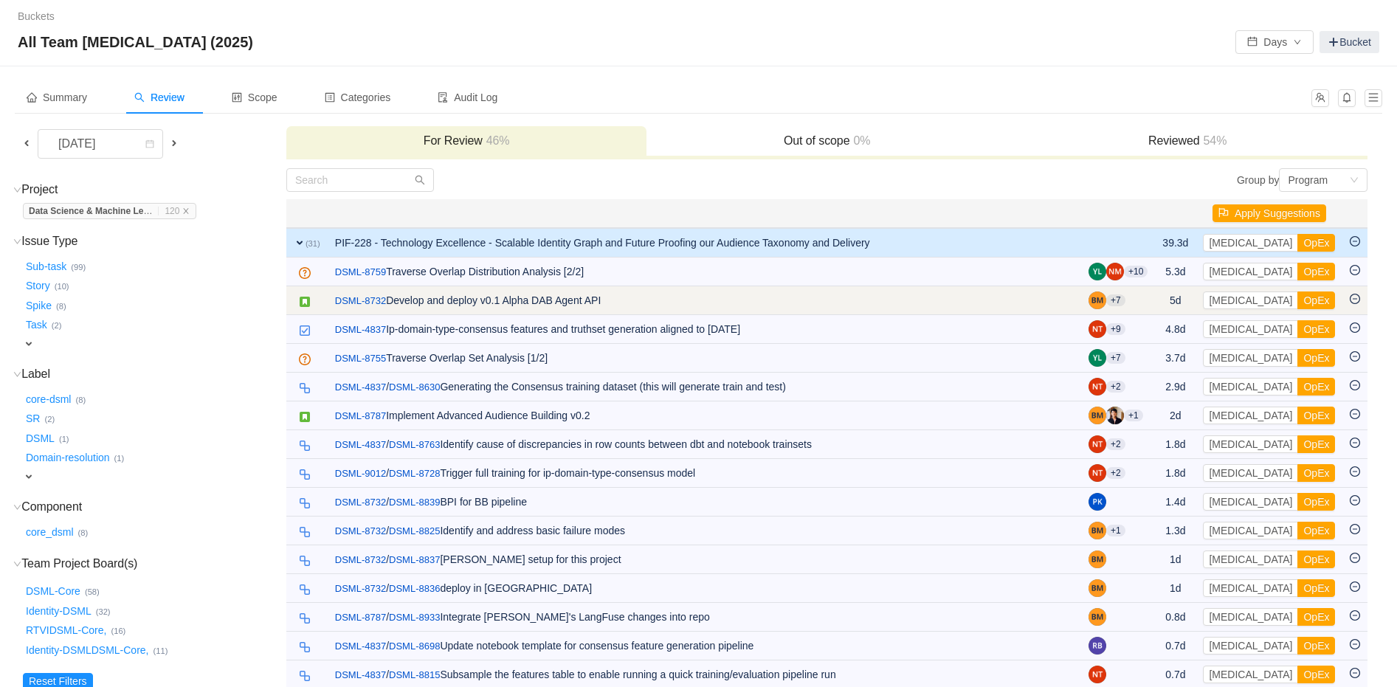
scroll to position [1, 0]
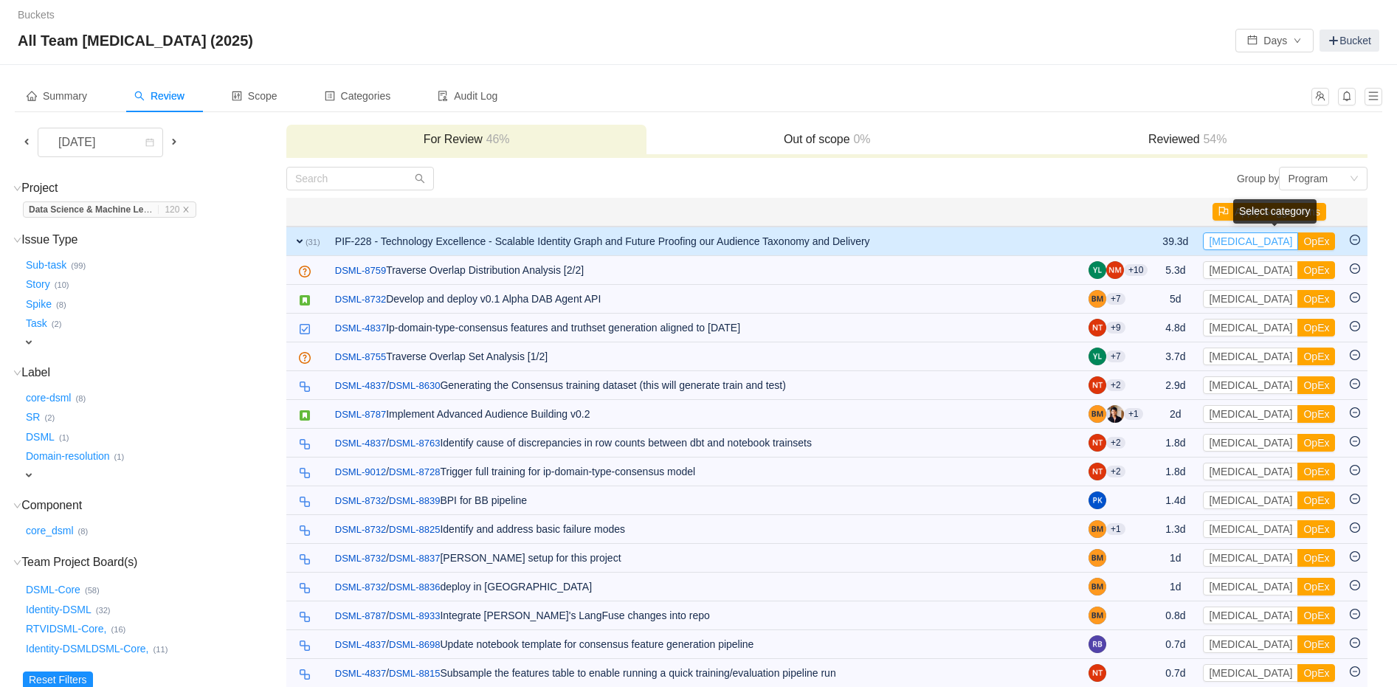
click at [1241, 240] on button "CapEx" at bounding box center [1250, 241] width 95 height 18
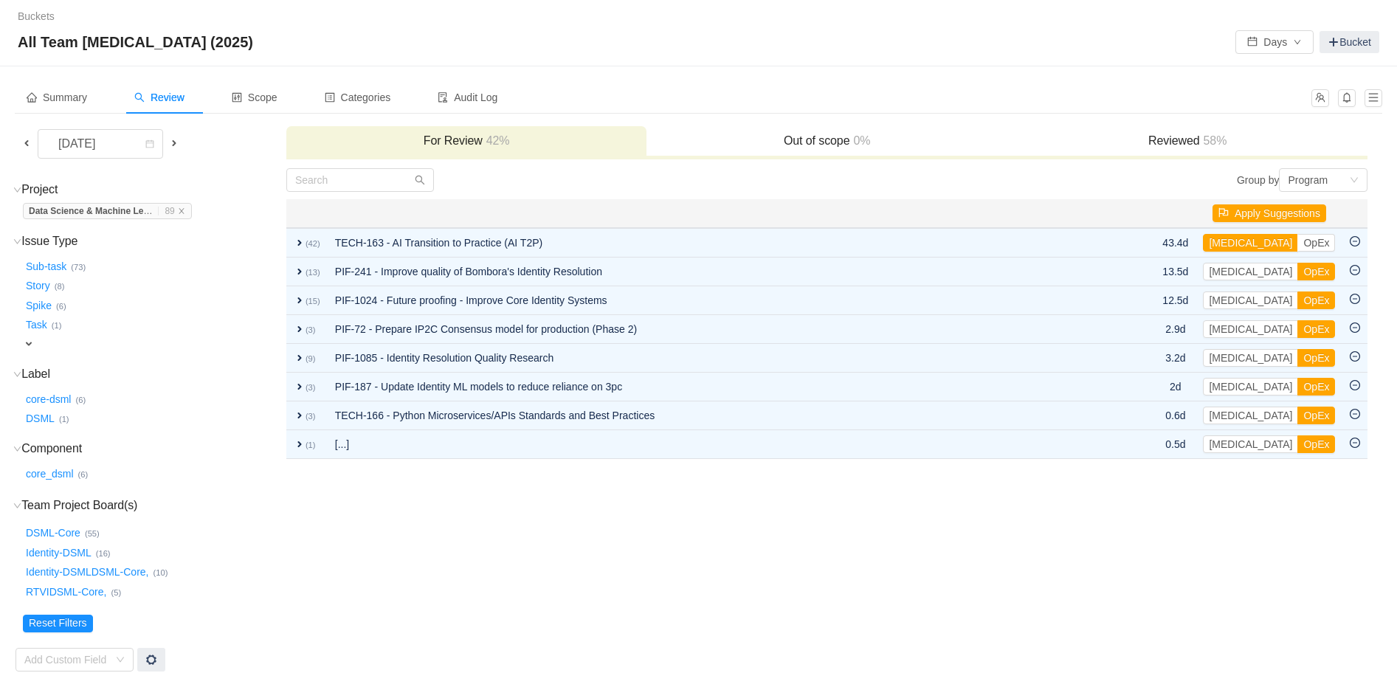
scroll to position [0, 0]
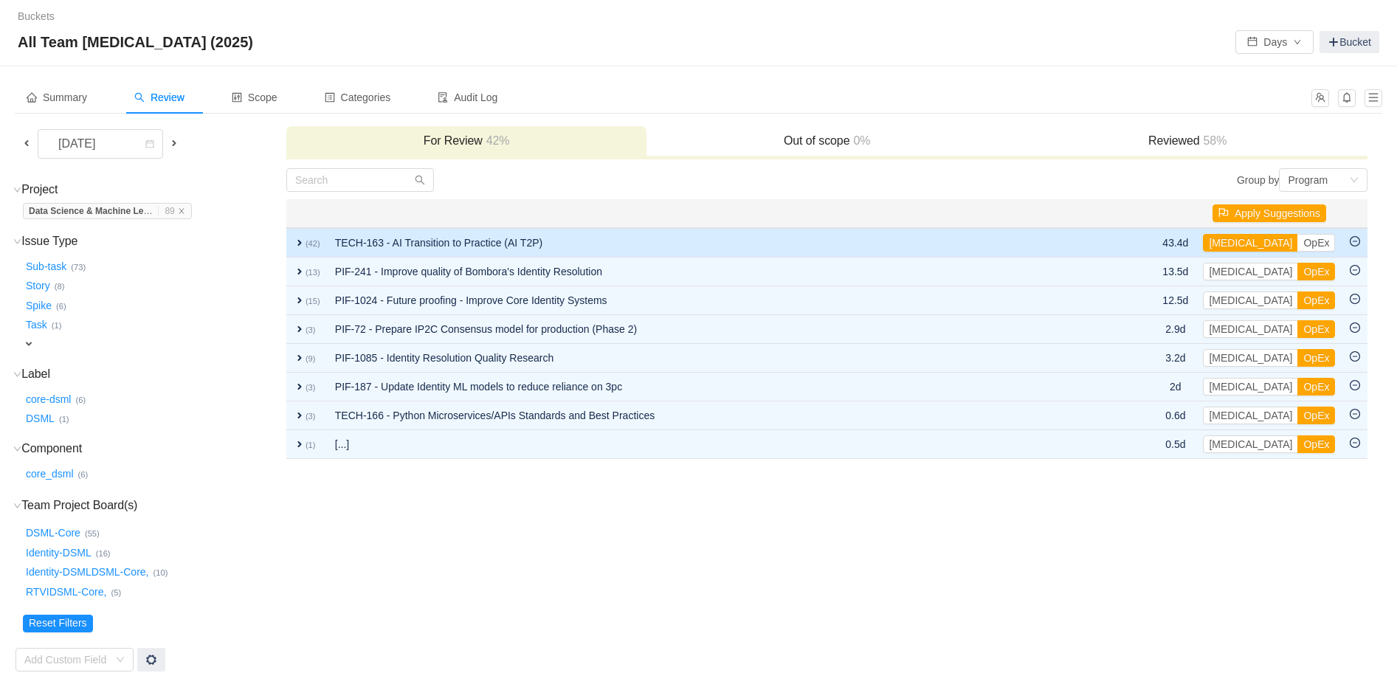
click at [300, 240] on span "expand" at bounding box center [300, 243] width 12 height 12
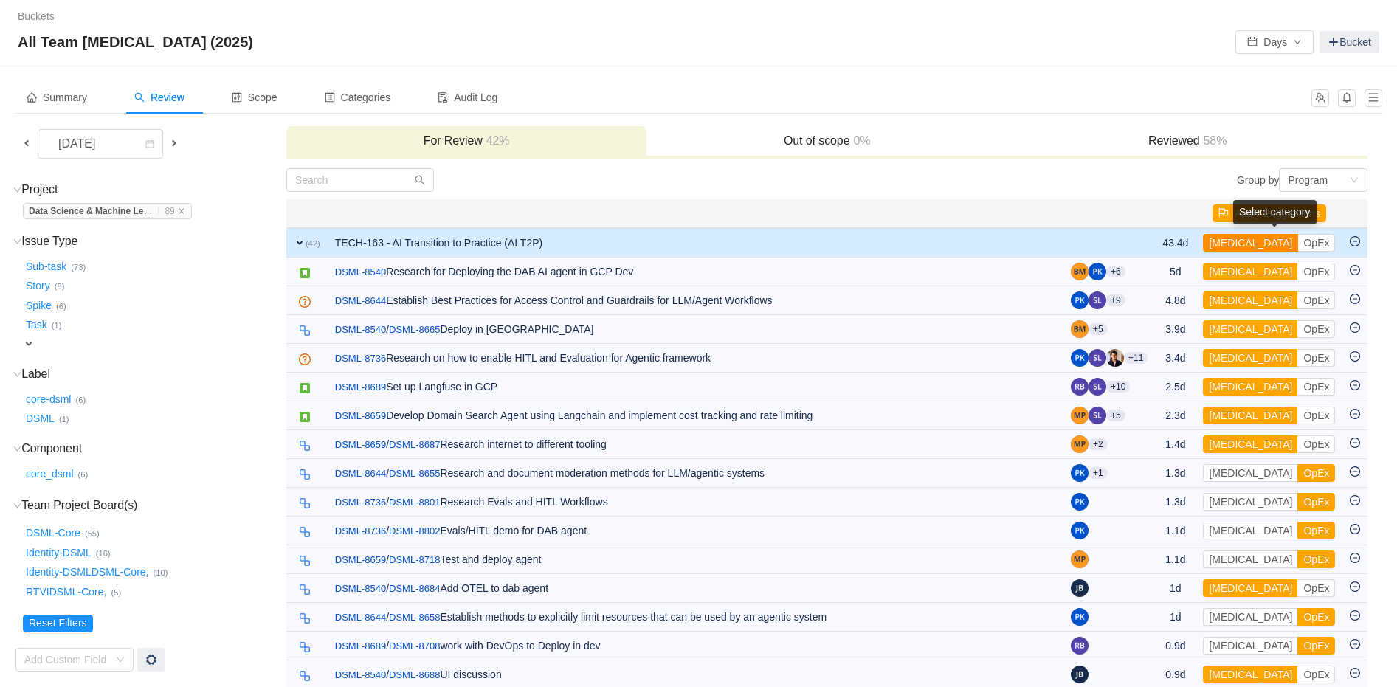
click at [1230, 242] on button "CapEx" at bounding box center [1250, 243] width 95 height 18
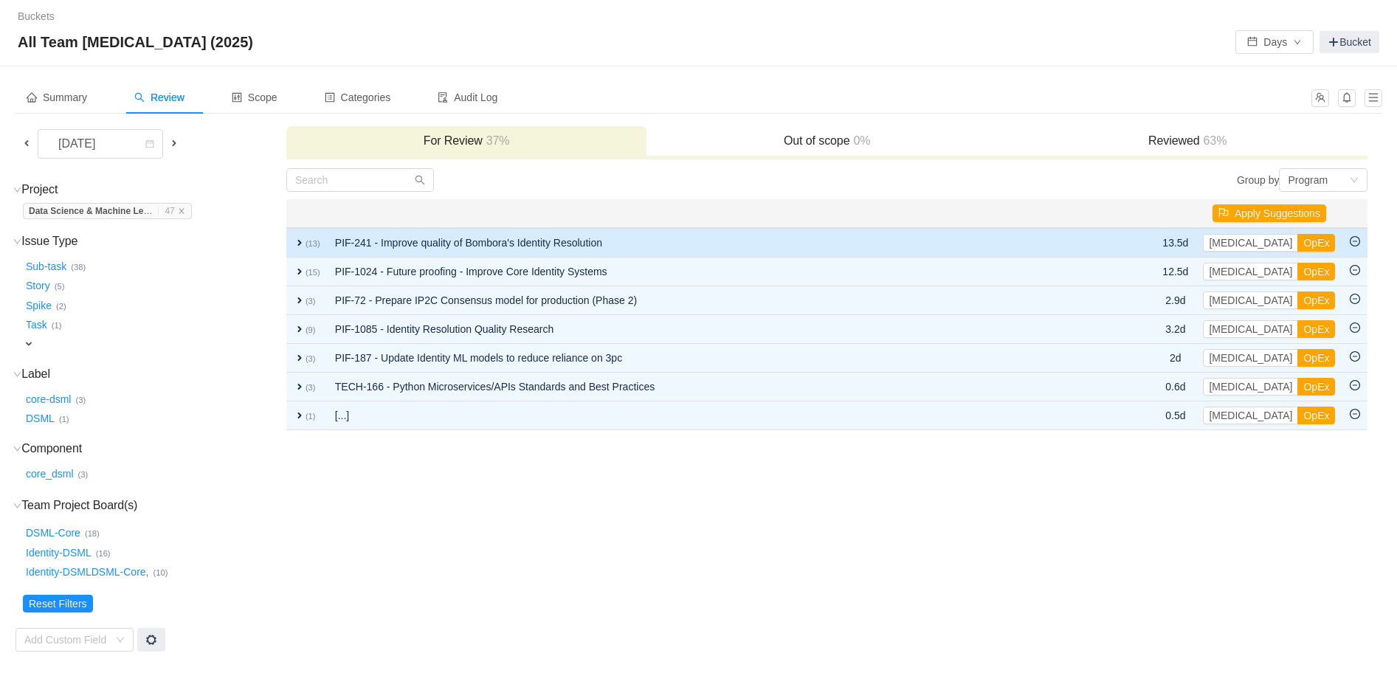
click at [299, 240] on span "expand" at bounding box center [300, 243] width 12 height 12
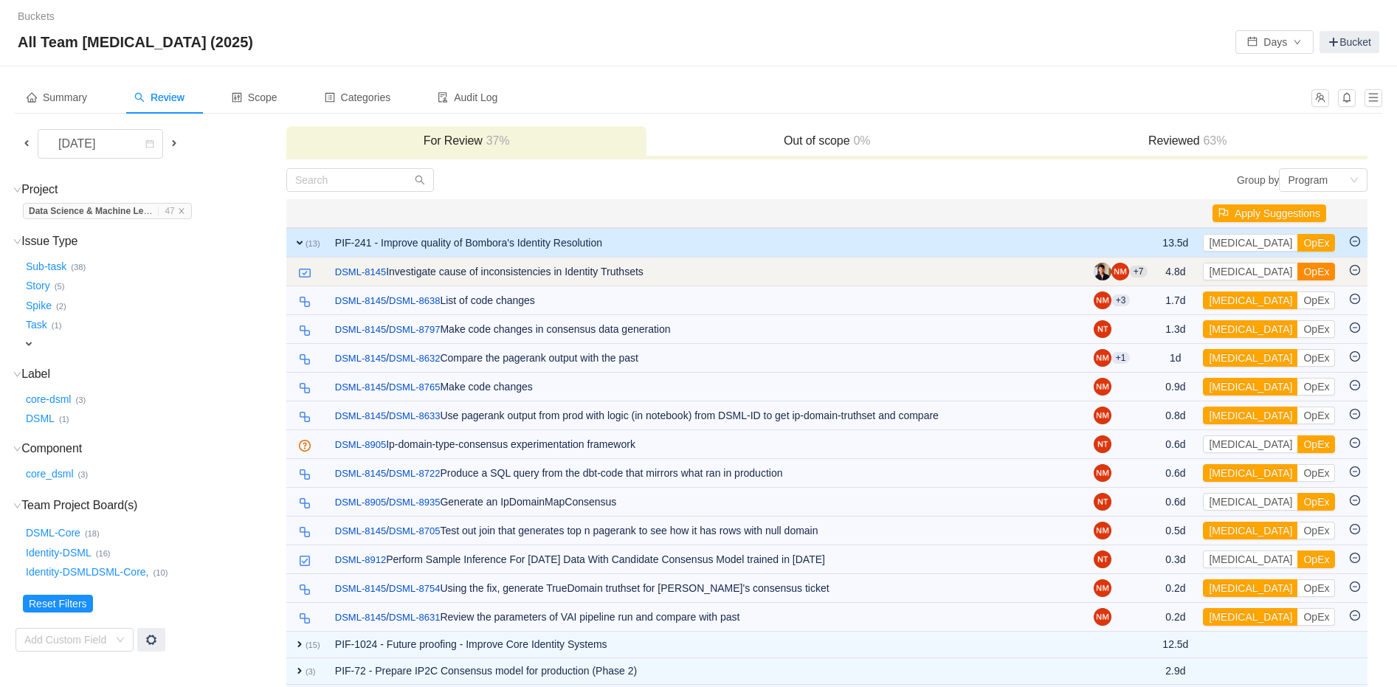
click at [1297, 275] on button "OpEx" at bounding box center [1316, 272] width 38 height 18
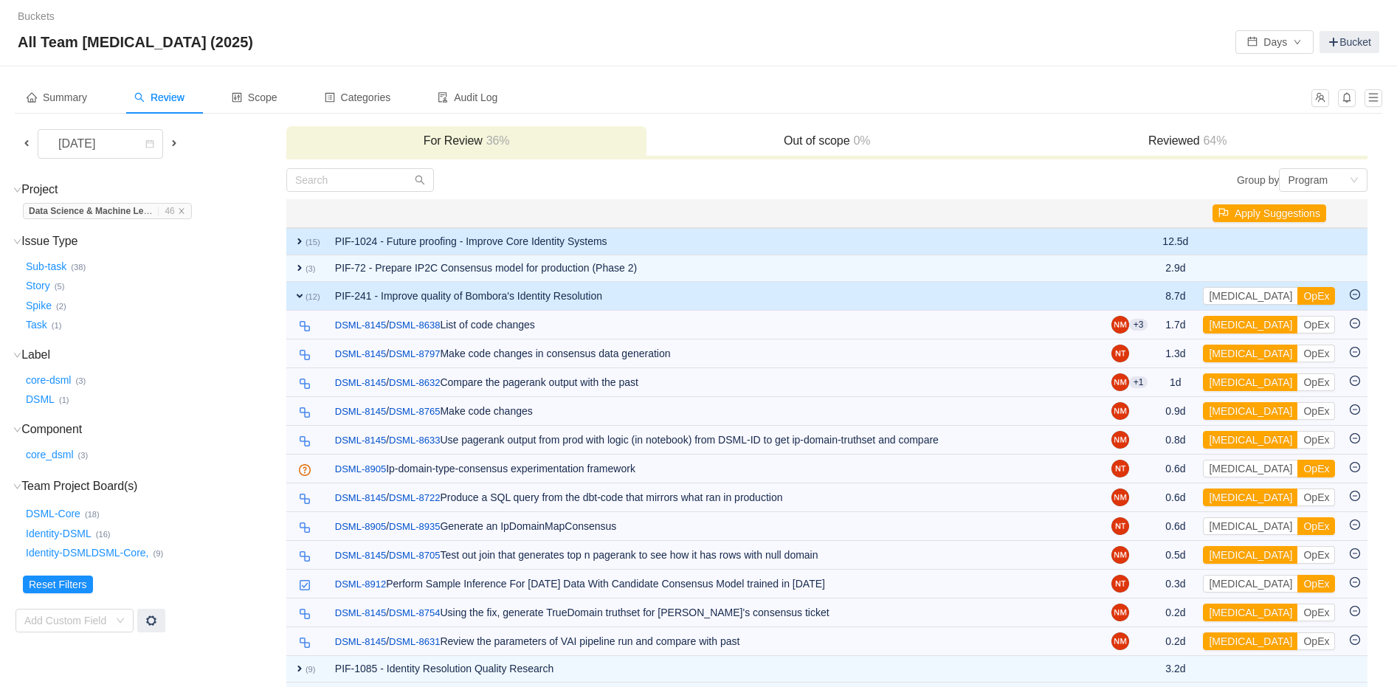
click at [297, 239] on span "expand" at bounding box center [300, 241] width 12 height 12
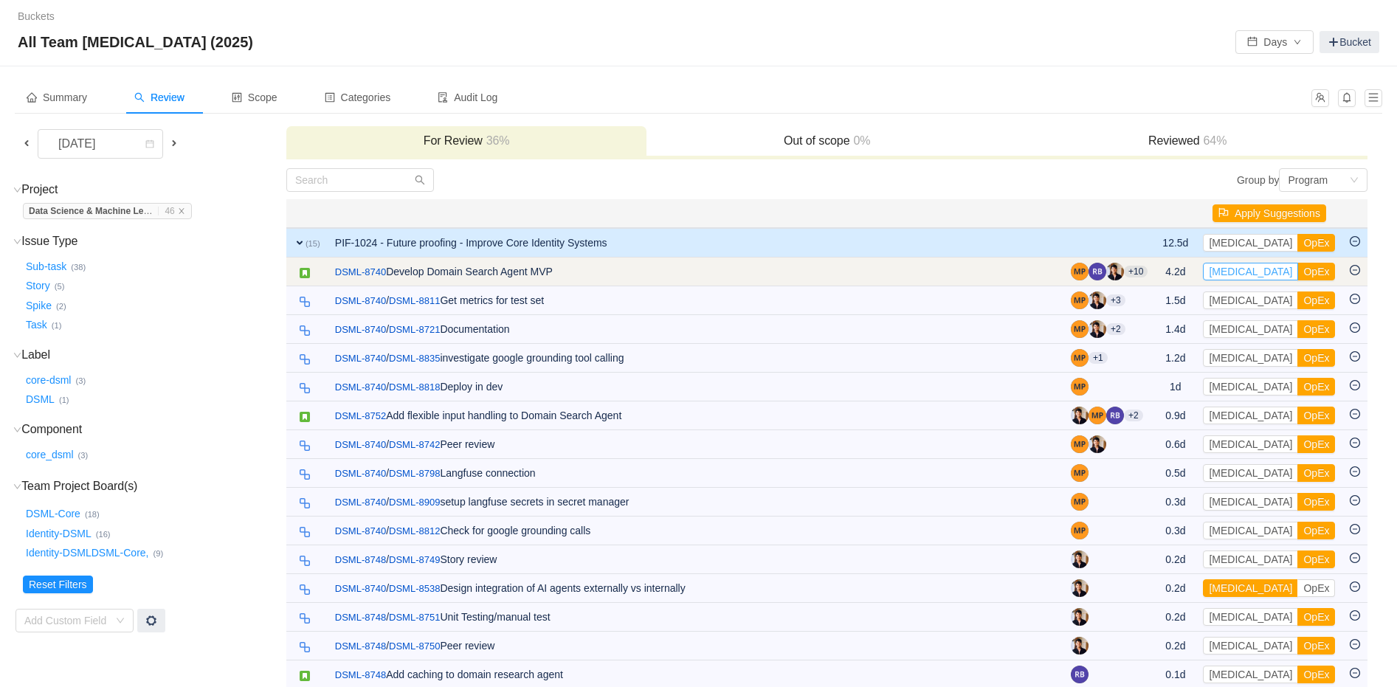
click at [1242, 272] on button "CapEx" at bounding box center [1250, 272] width 95 height 18
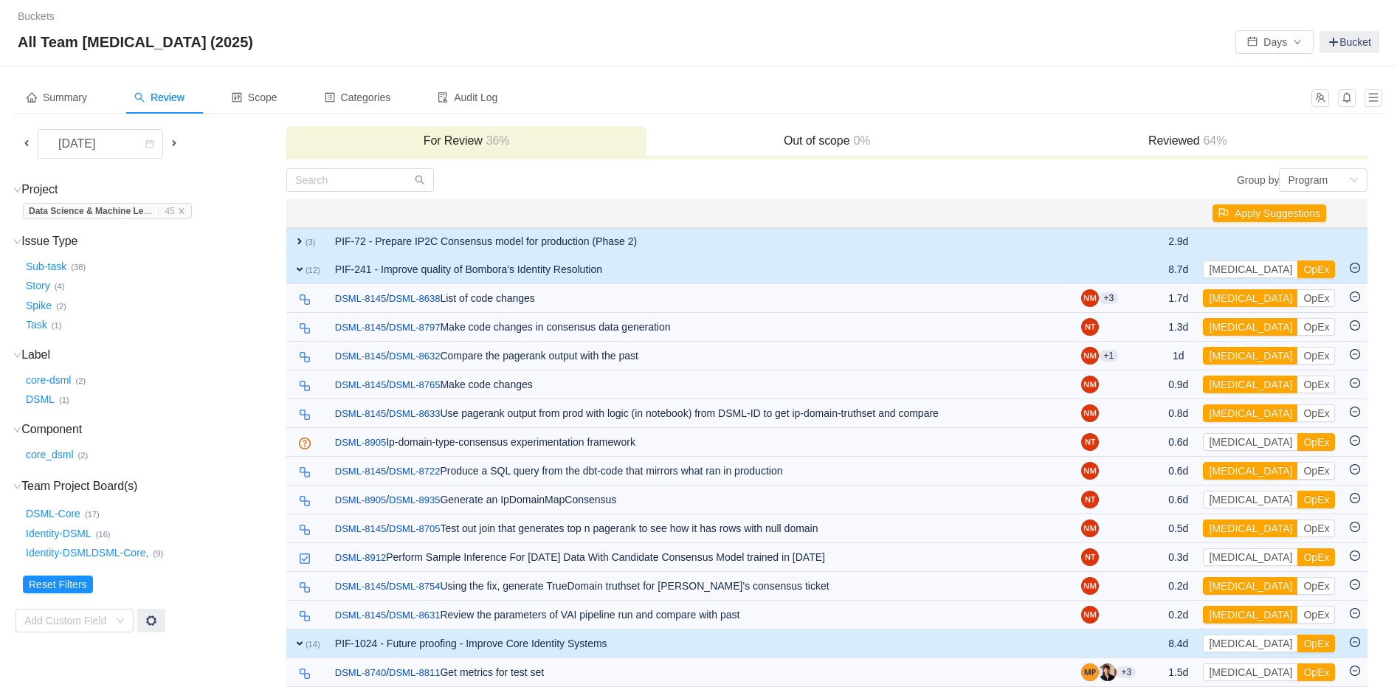
click at [298, 238] on span "expand" at bounding box center [300, 241] width 12 height 12
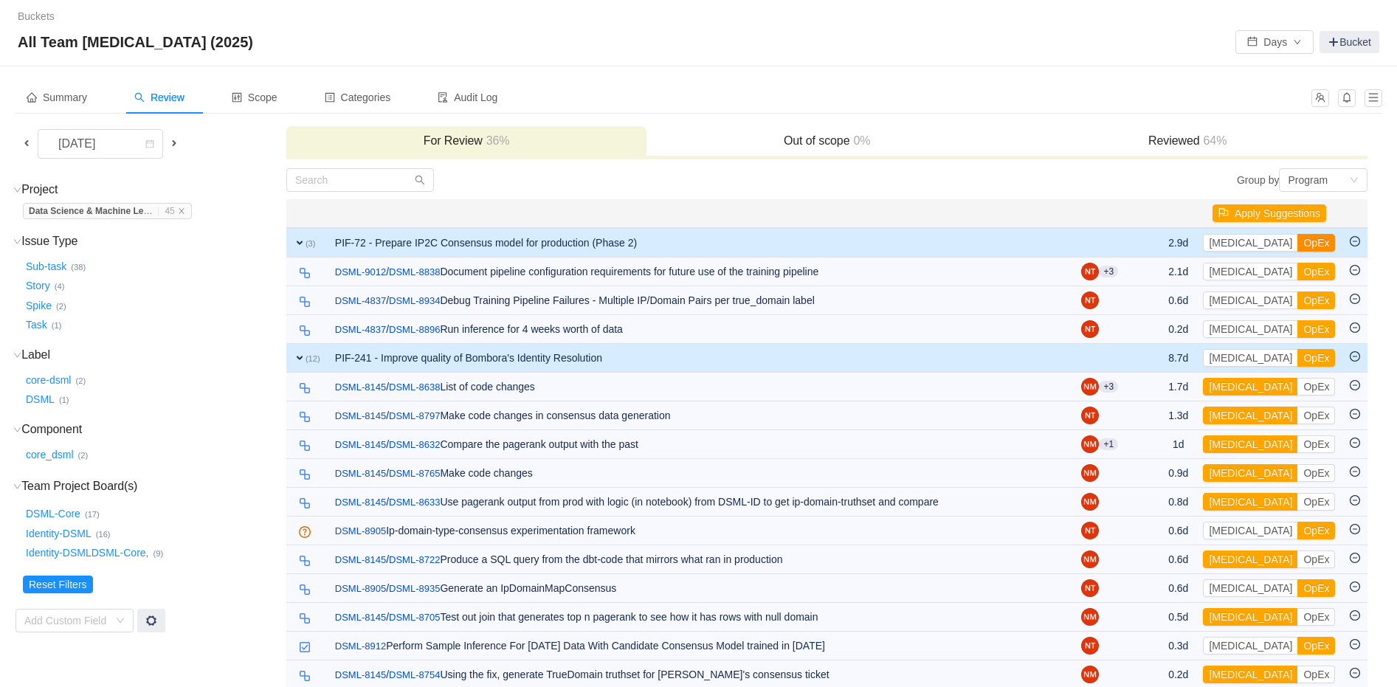
click at [1297, 246] on button "OpEx" at bounding box center [1316, 243] width 38 height 18
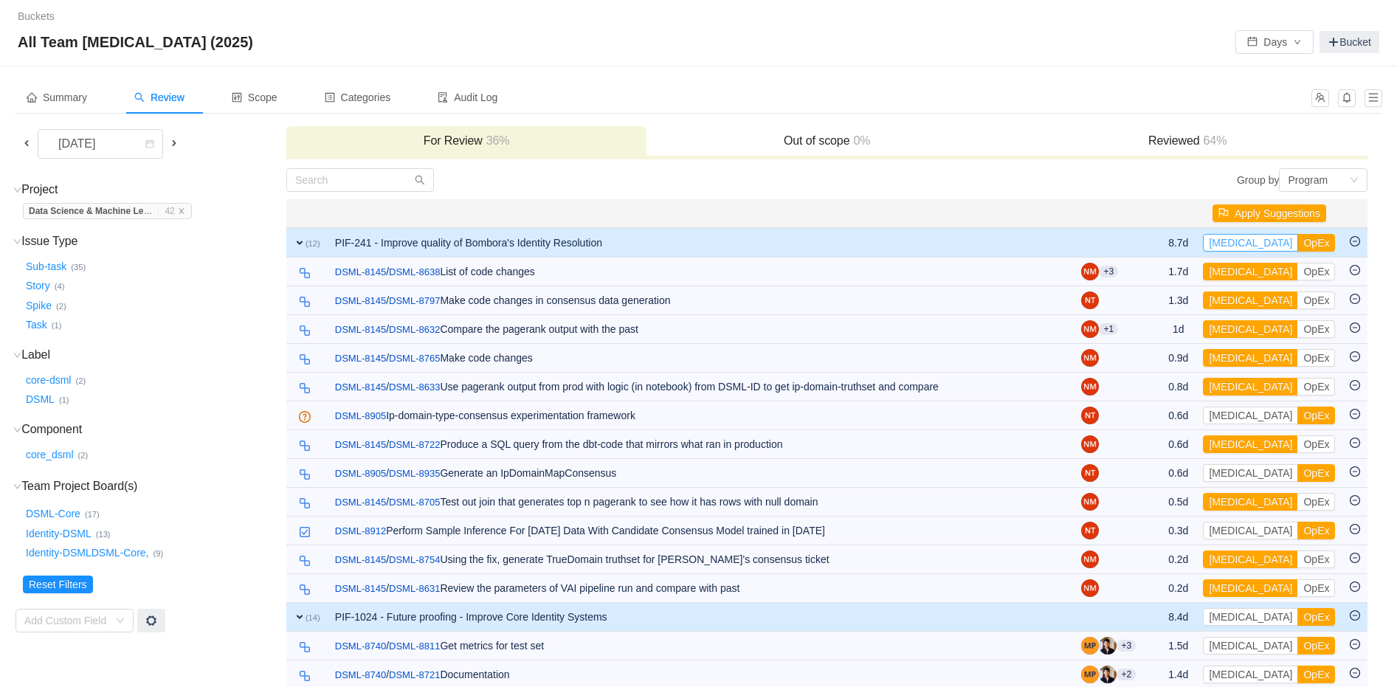
click at [1238, 244] on button "CapEx" at bounding box center [1250, 243] width 95 height 18
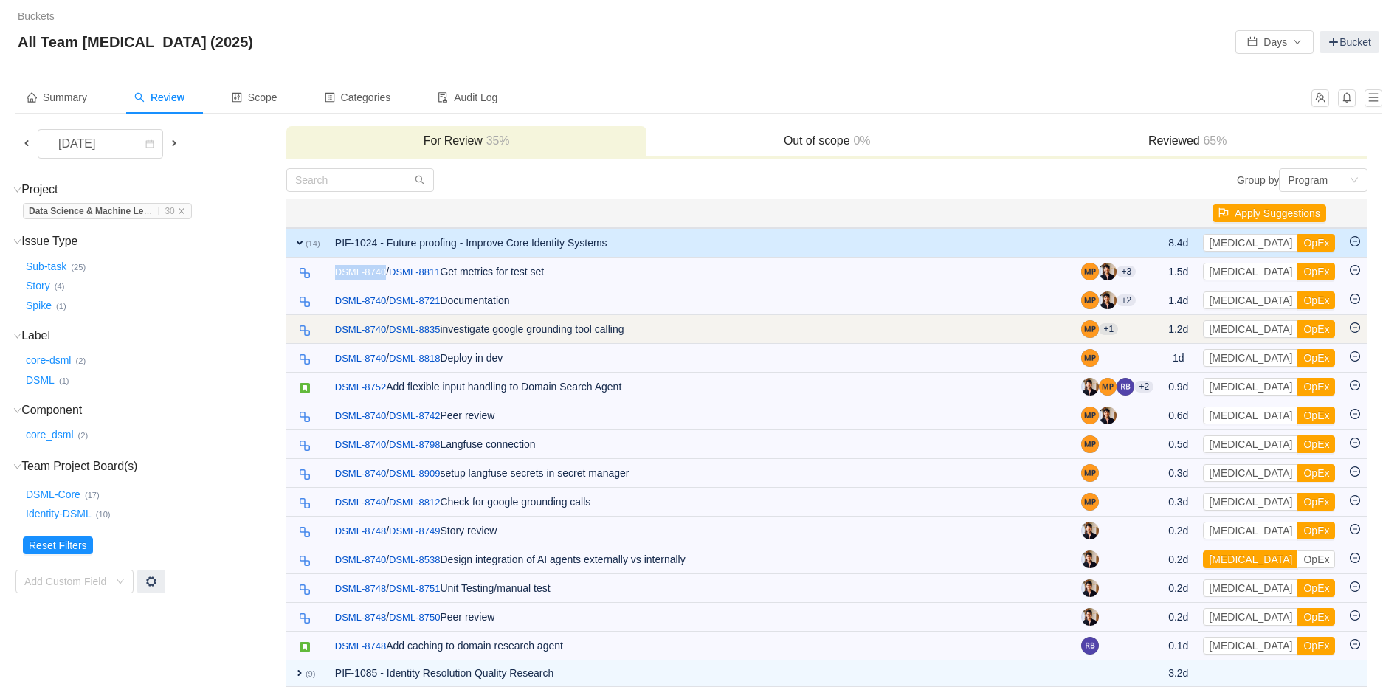
scroll to position [53, 0]
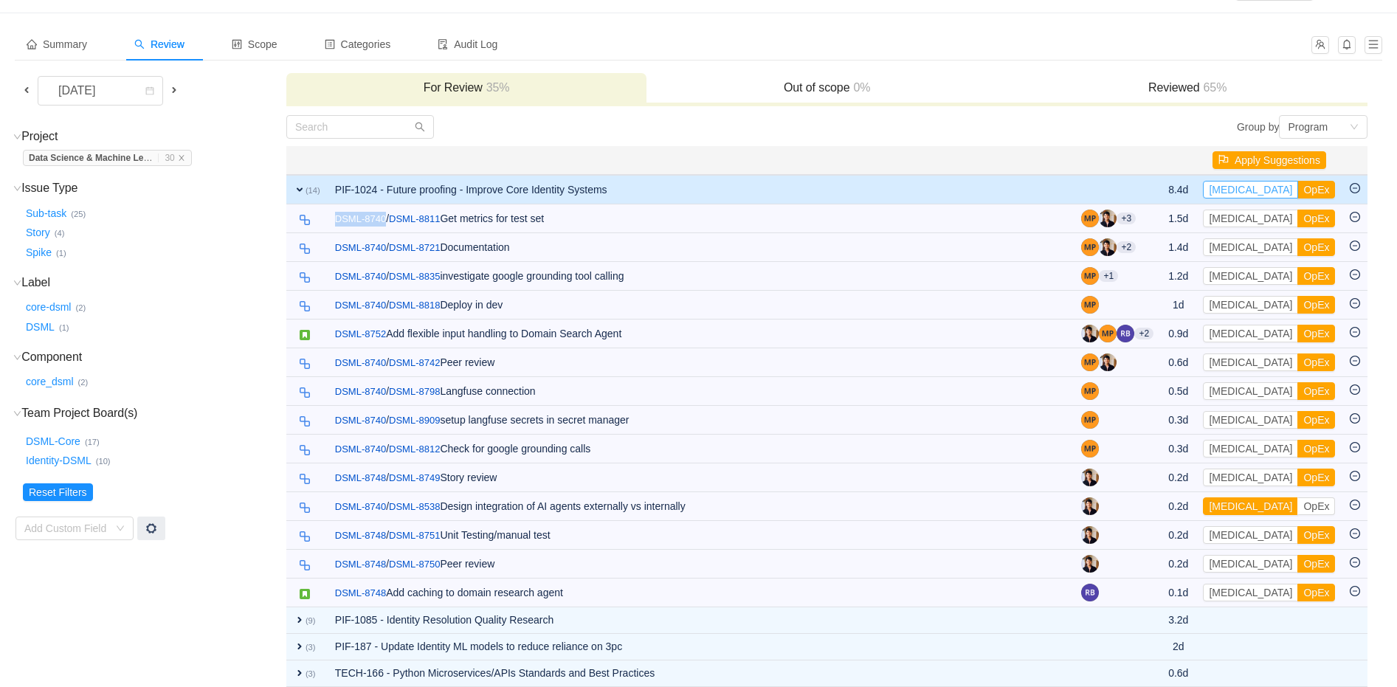
click at [1241, 187] on button "CapEx" at bounding box center [1250, 190] width 95 height 18
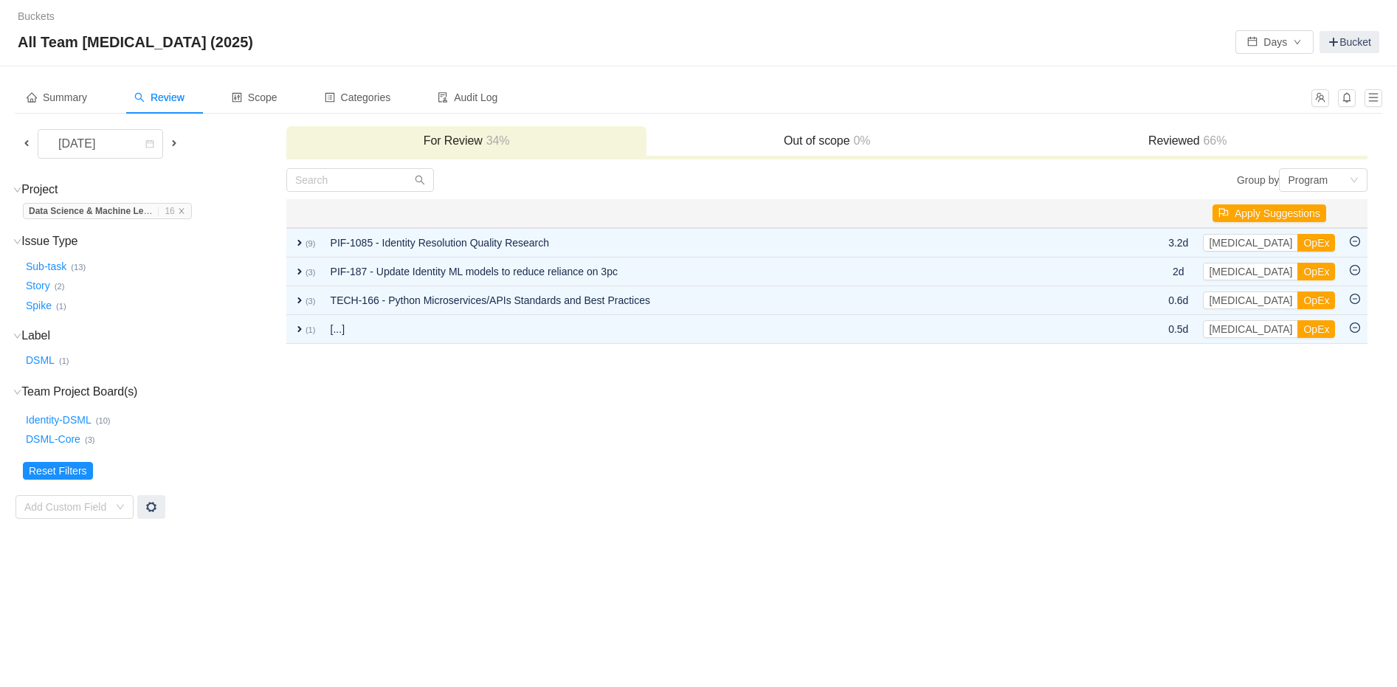
scroll to position [0, 0]
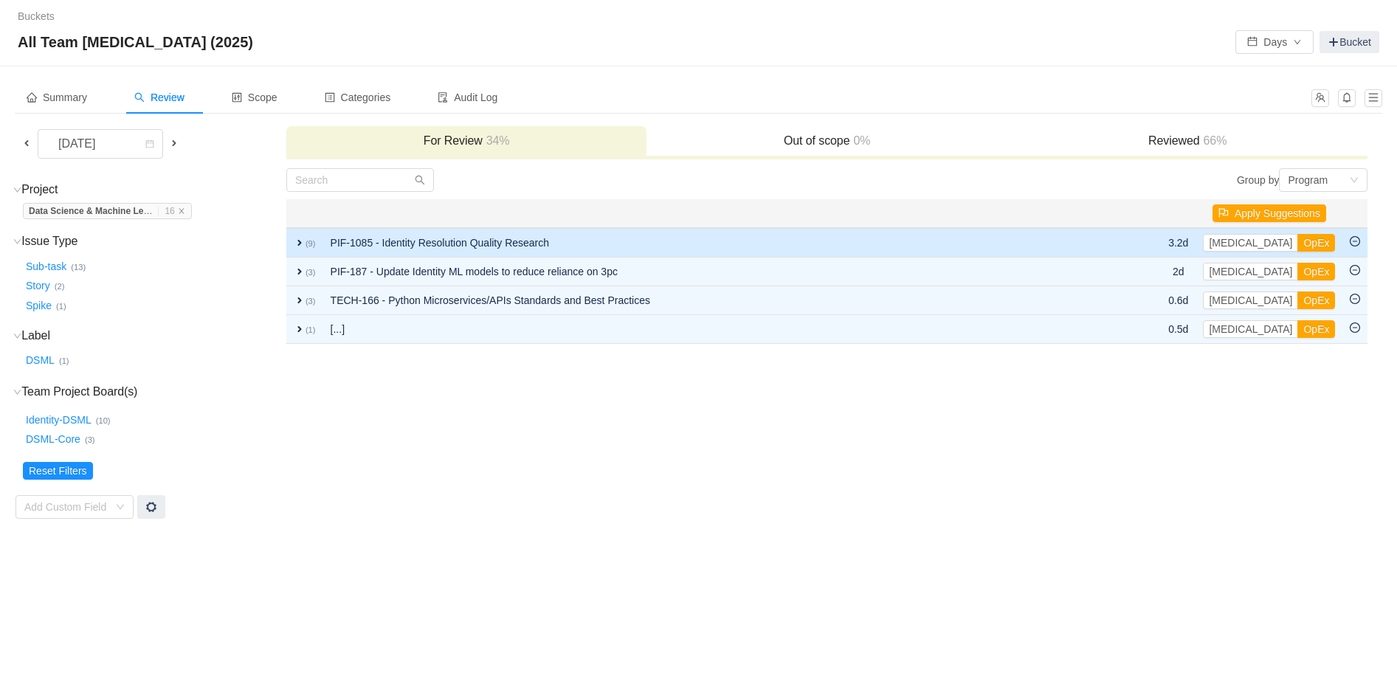
click at [300, 239] on span "expand" at bounding box center [300, 243] width 12 height 12
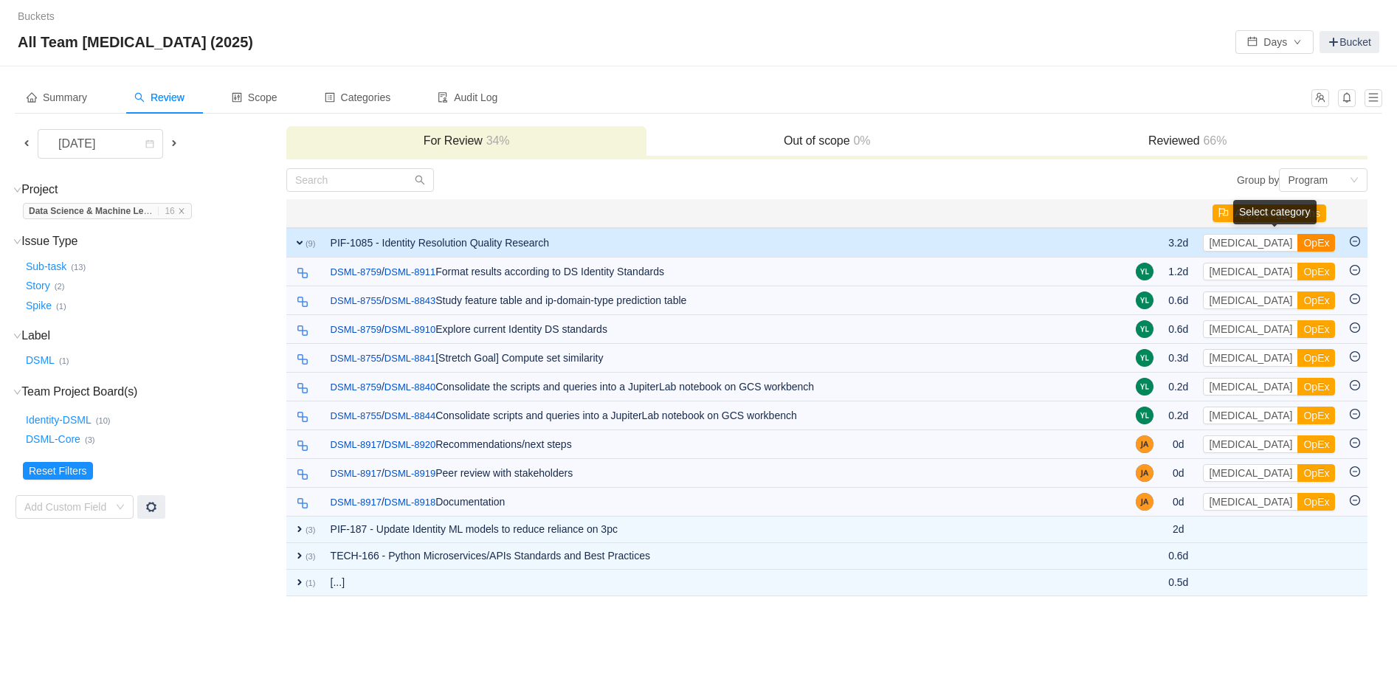
click at [1297, 246] on button "OpEx" at bounding box center [1316, 243] width 38 height 18
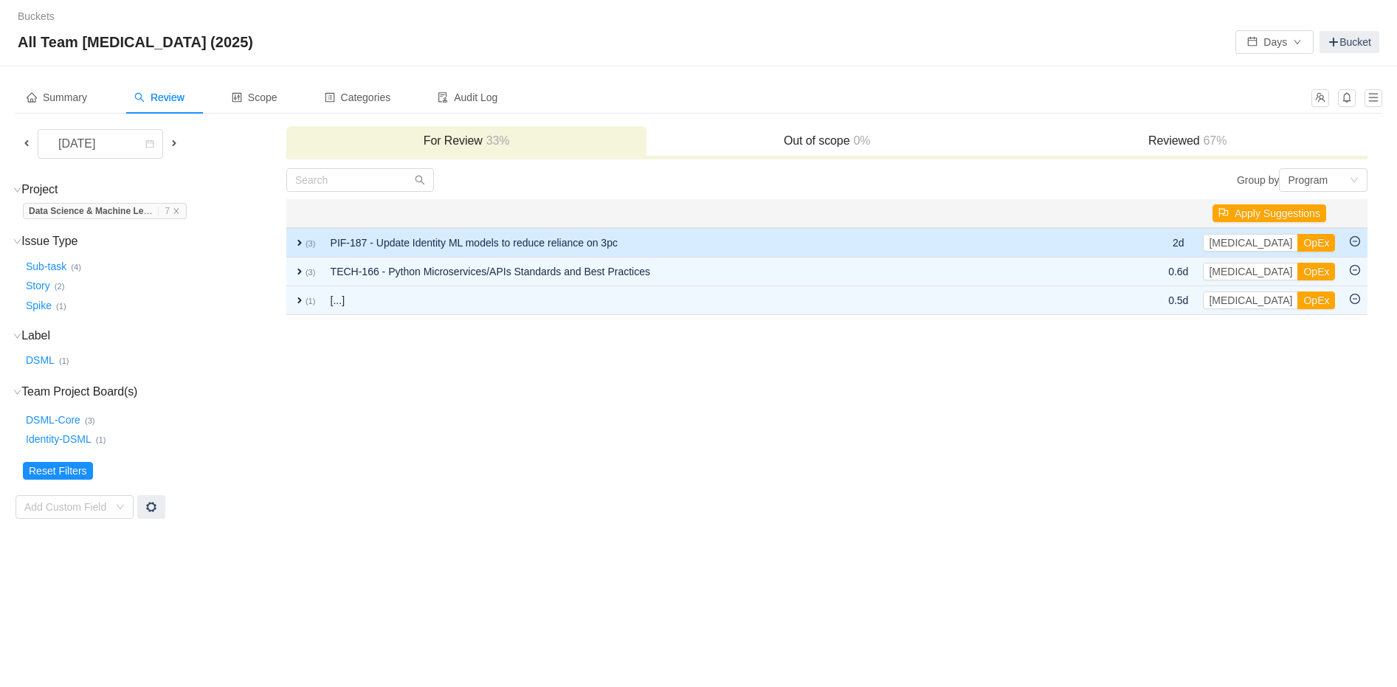
click at [297, 237] on span "expand" at bounding box center [300, 243] width 12 height 12
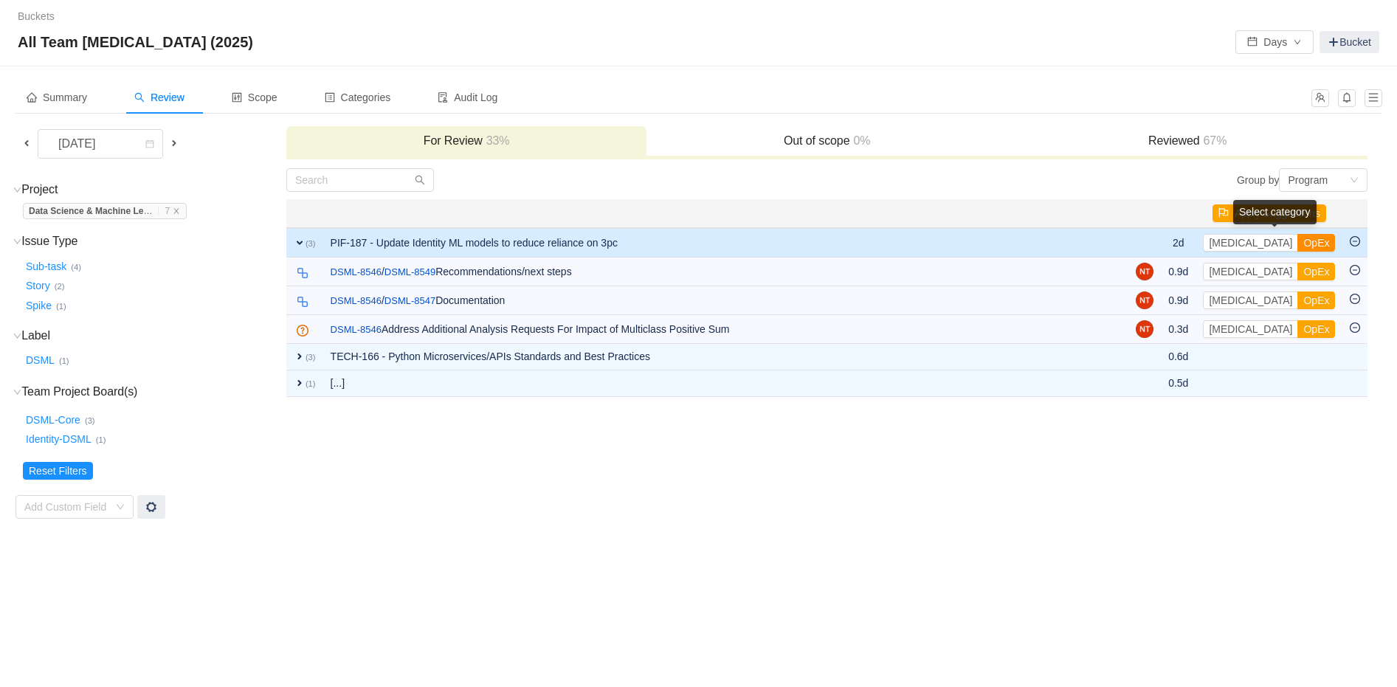
click at [1297, 241] on button "OpEx" at bounding box center [1316, 243] width 38 height 18
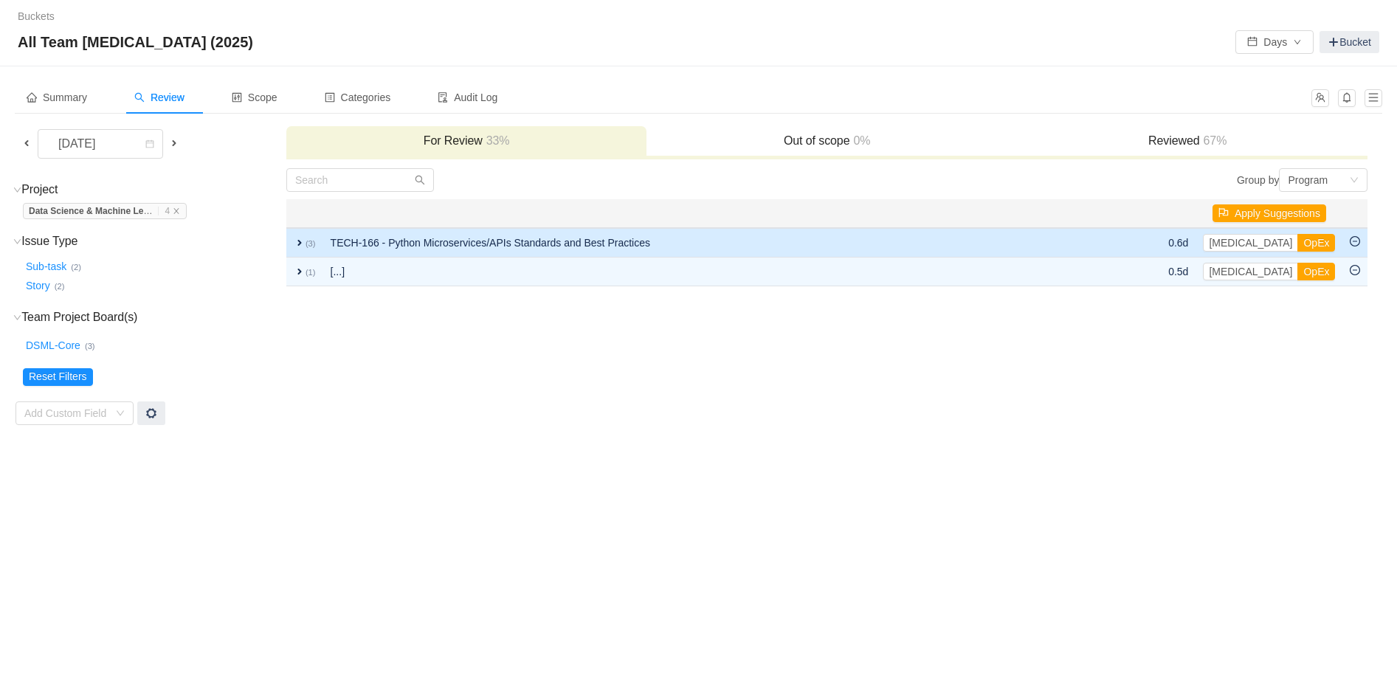
click at [299, 240] on span "expand" at bounding box center [300, 243] width 12 height 12
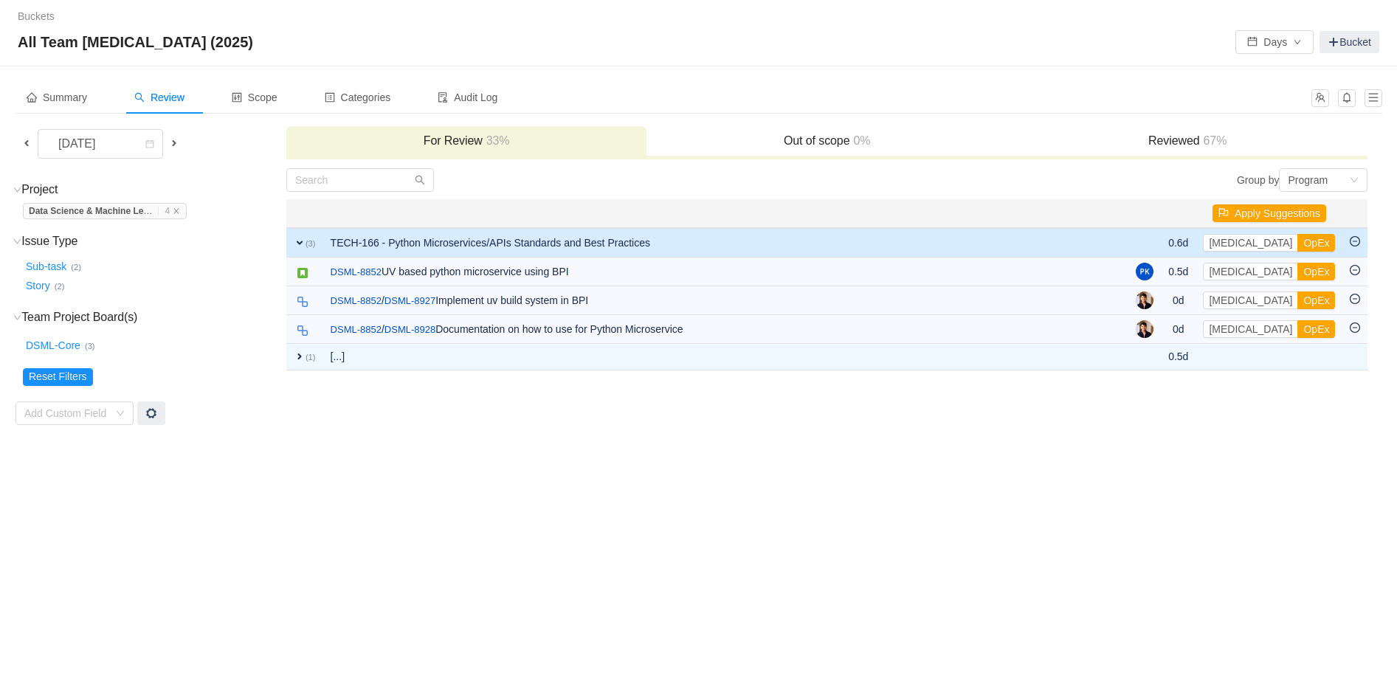
click at [1308, 242] on div "CapEx OpEx" at bounding box center [1269, 243] width 132 height 18
click at [1297, 243] on button "OpEx" at bounding box center [1316, 243] width 38 height 18
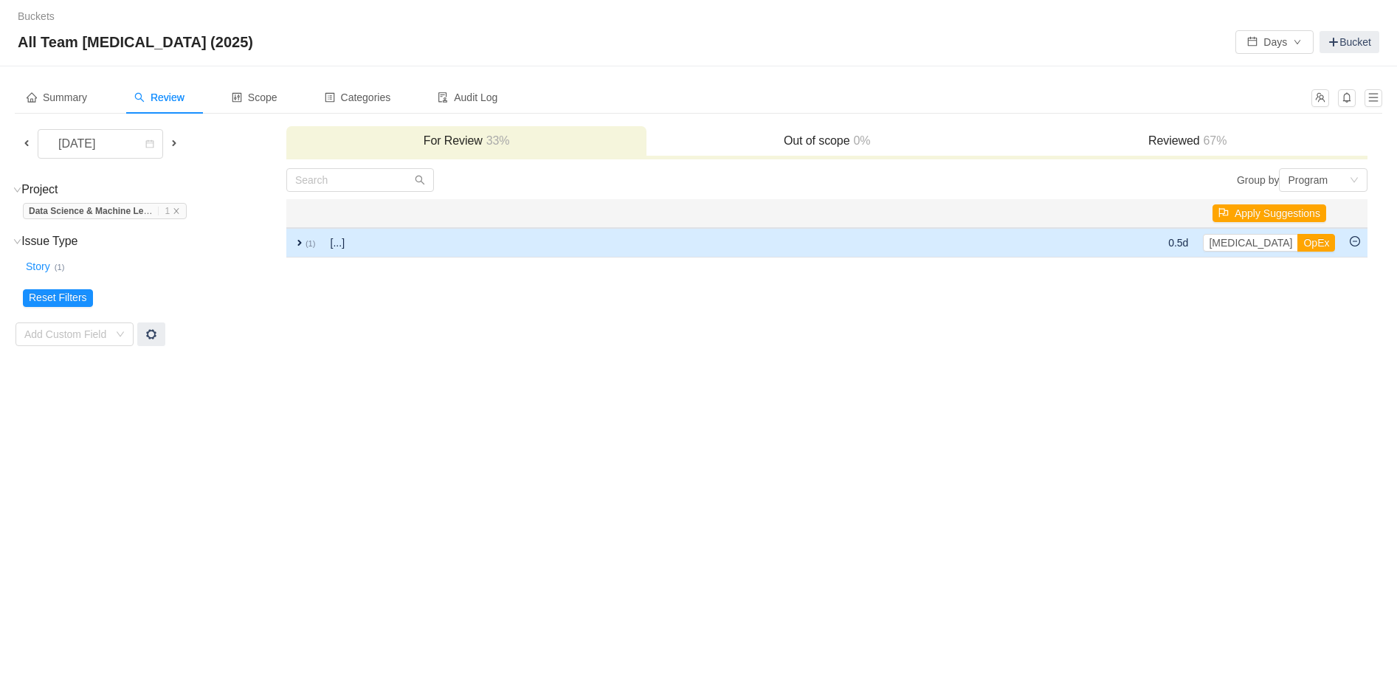
click at [302, 241] on span "expand" at bounding box center [300, 243] width 12 height 12
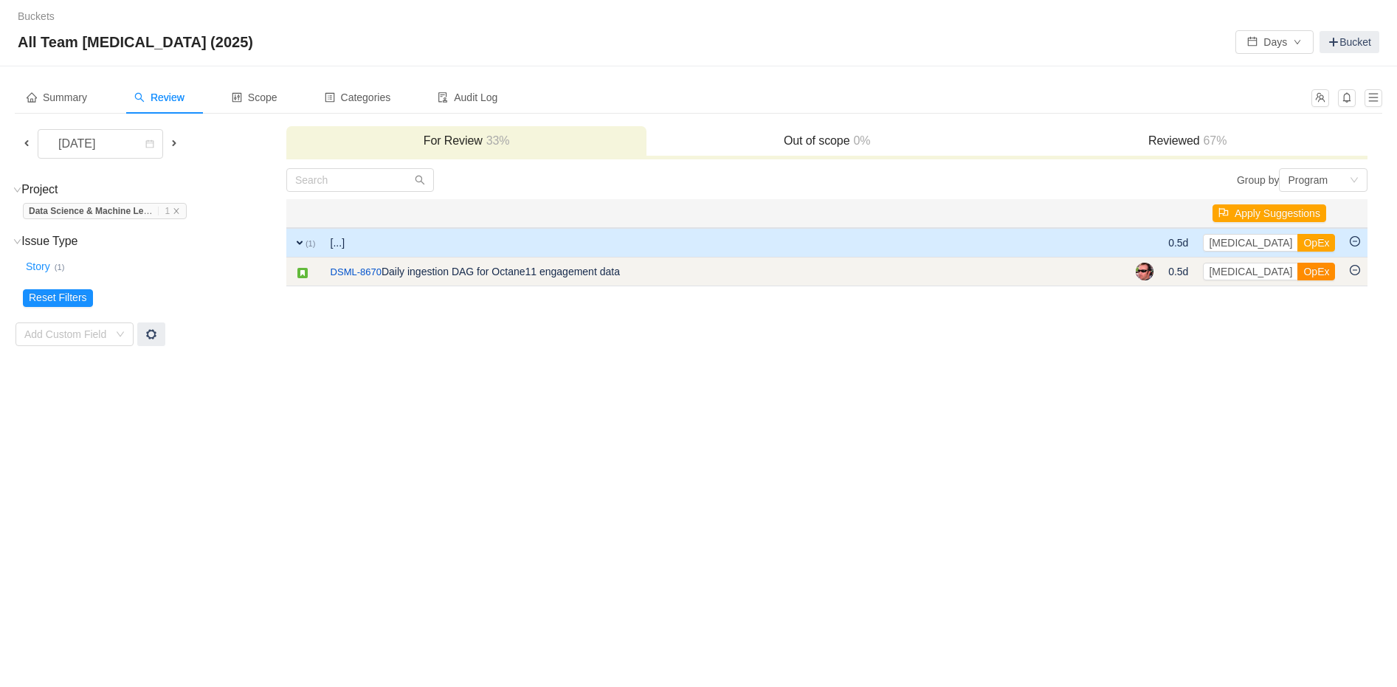
click at [1297, 269] on button "OpEx" at bounding box center [1316, 272] width 38 height 18
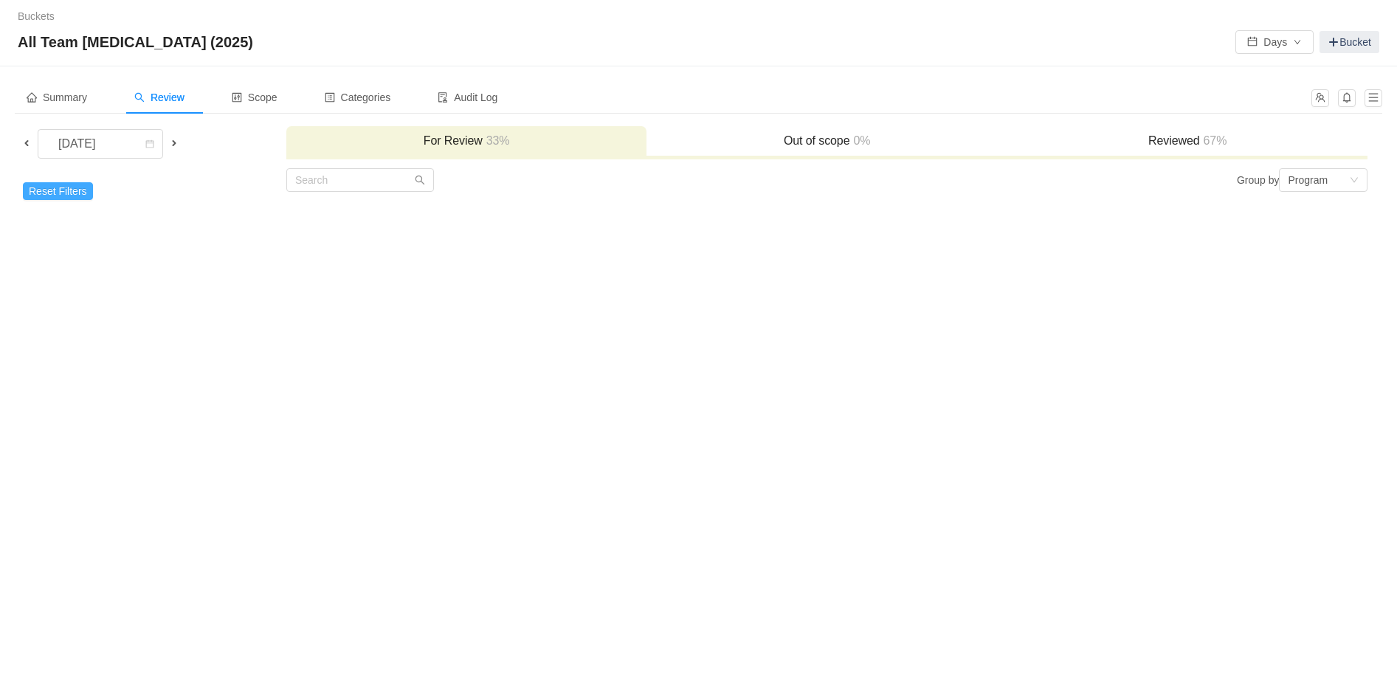
click at [50, 185] on button "Reset Filters" at bounding box center [58, 191] width 70 height 18
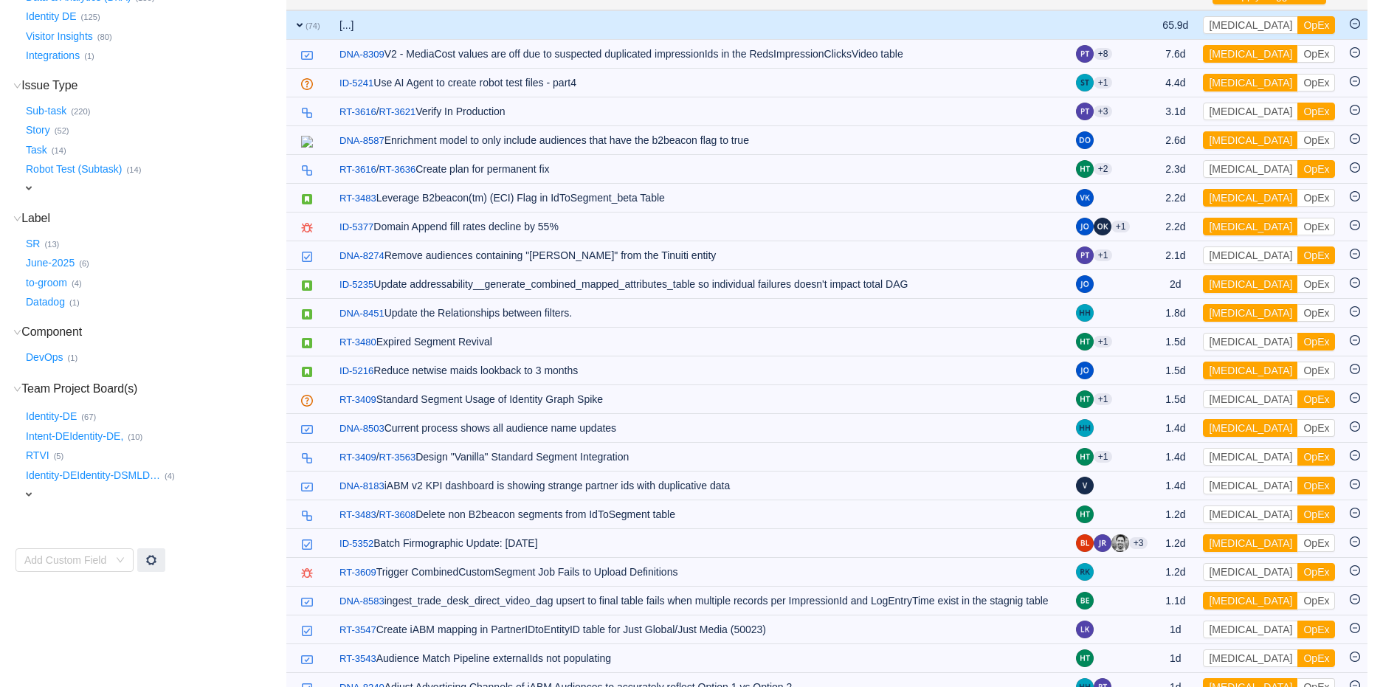
scroll to position [252, 0]
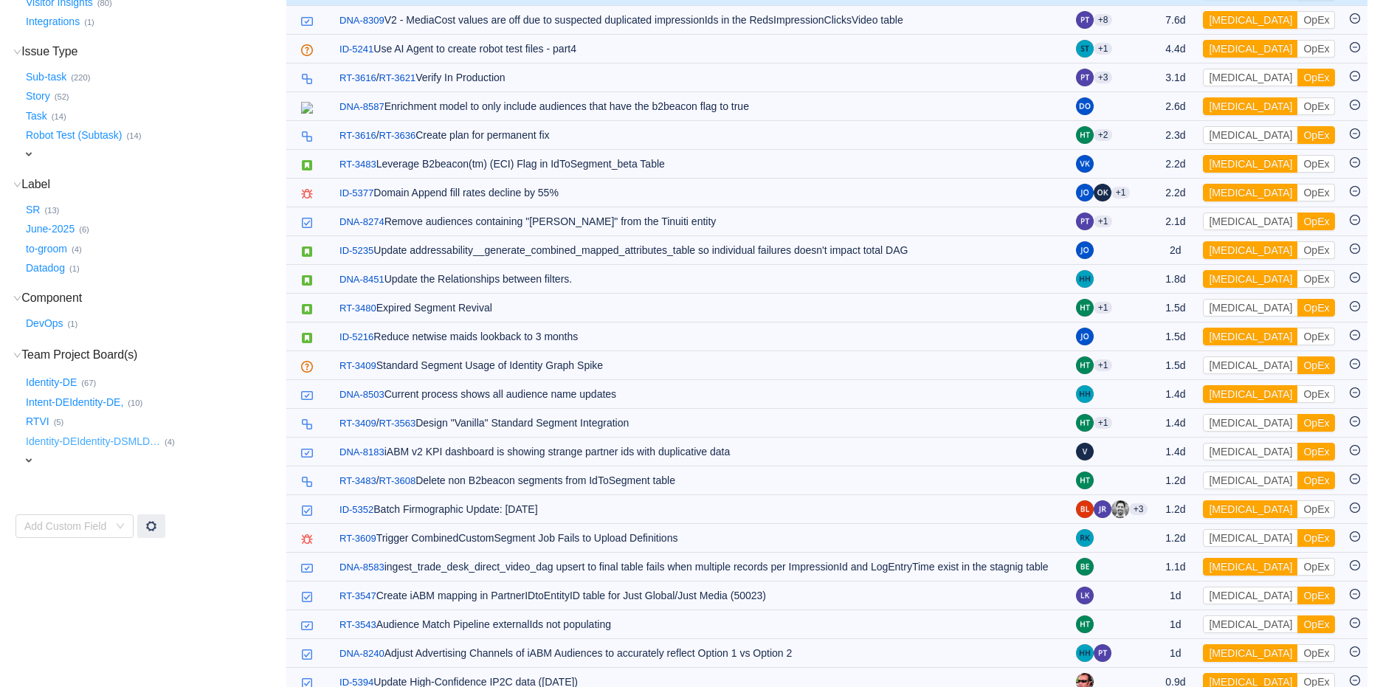
click at [123, 438] on button "Identity-DEIdentity-DSMLD …" at bounding box center [94, 442] width 142 height 24
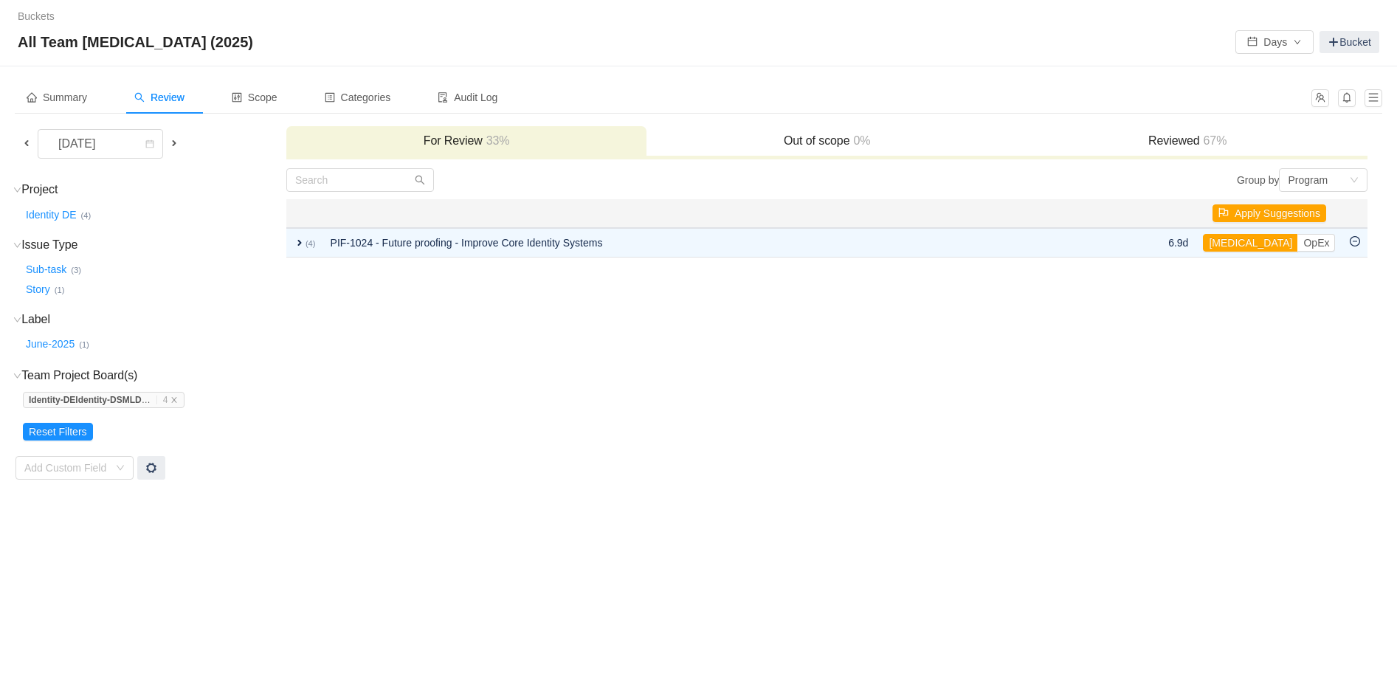
scroll to position [0, 0]
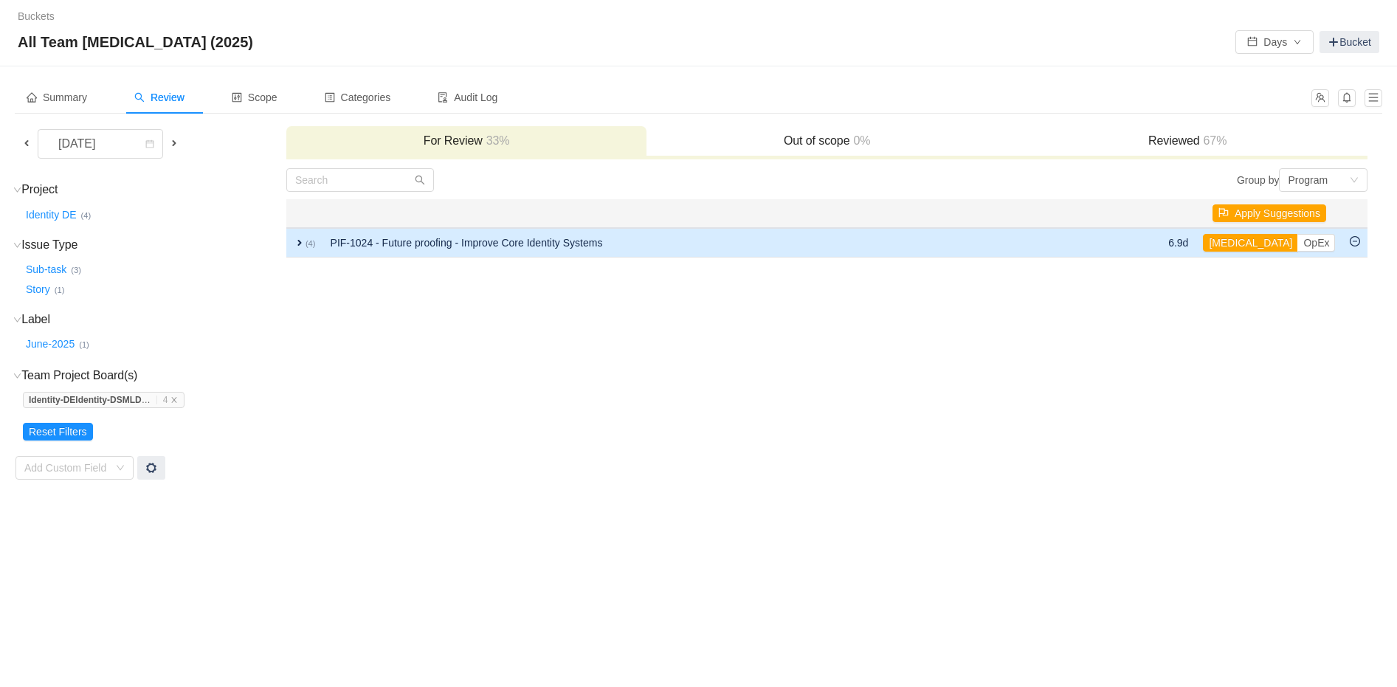
click at [295, 240] on span "expand" at bounding box center [300, 243] width 12 height 12
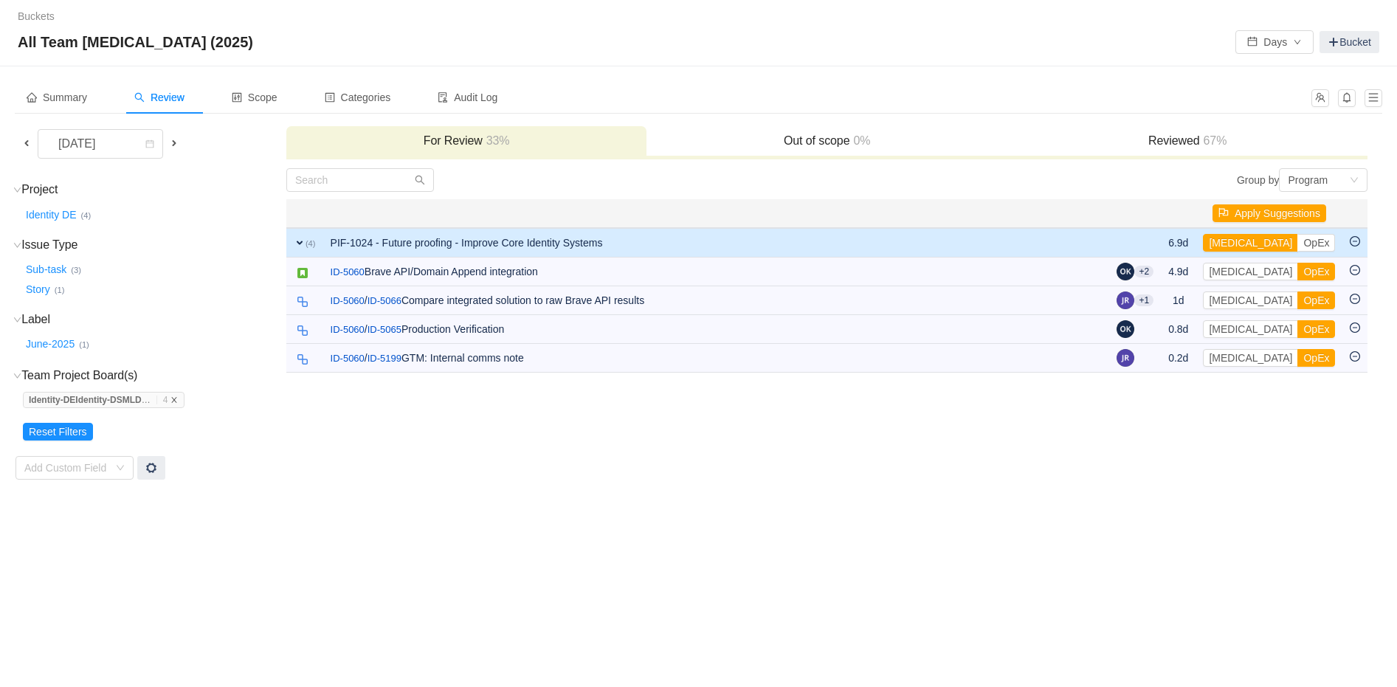
click at [185, 399] on span "Identity-DEIdentity-DSMLD … 4" at bounding box center [104, 400] width 162 height 16
click at [178, 400] on icon "icon: close" at bounding box center [173, 399] width 7 height 7
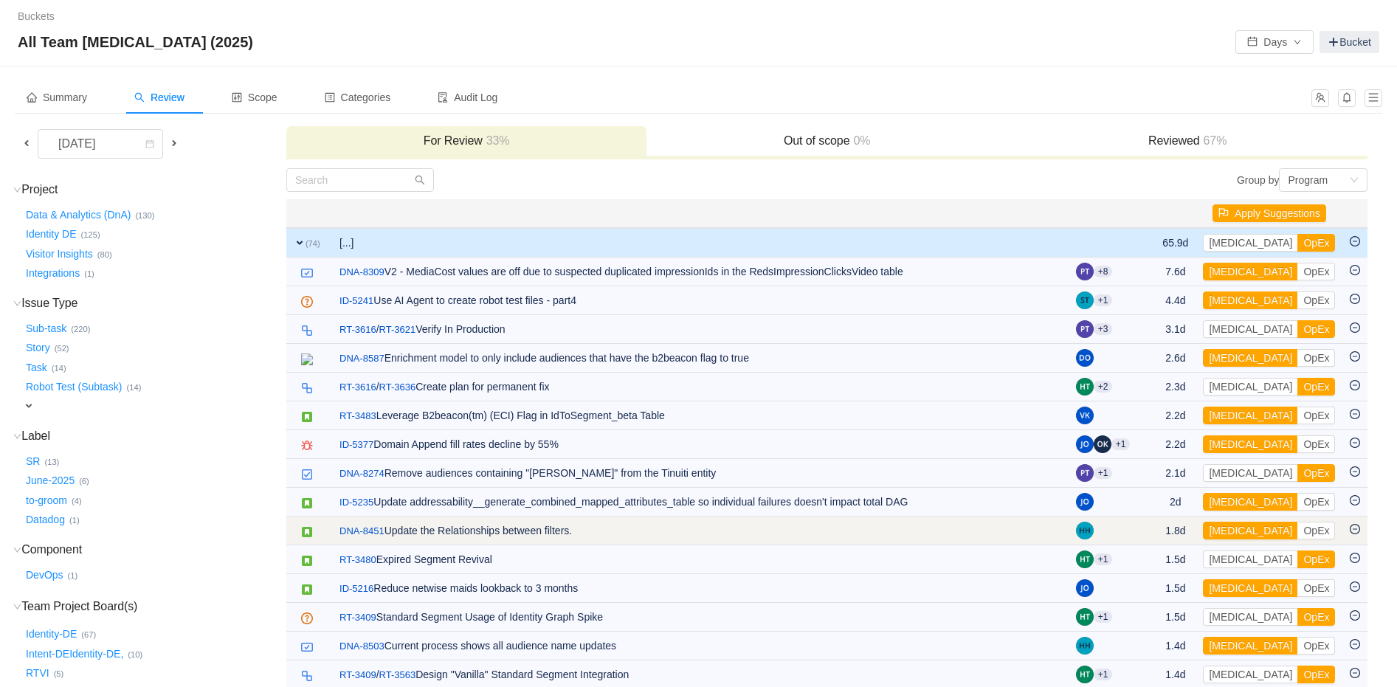
scroll to position [1, 0]
